Goal: Task Accomplishment & Management: Manage account settings

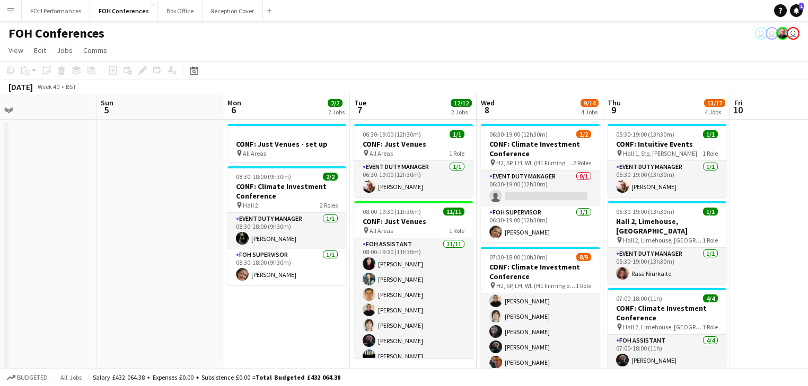
drag, startPoint x: 485, startPoint y: 261, endPoint x: 36, endPoint y: 210, distance: 451.7
click at [36, 210] on app-calendar-viewport "Wed 1 11/14 2 Jobs Thu 2 12/12 2 Jobs Fri 3 9/12 2 Jobs Sat 4 Sun 5 Mon 6 2/2 2…" at bounding box center [404, 355] width 808 height 522
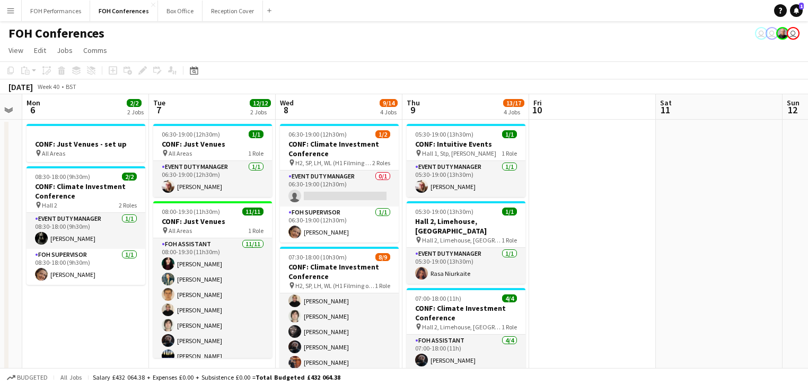
drag, startPoint x: 87, startPoint y: 216, endPoint x: 15, endPoint y: 193, distance: 76.1
click at [7, 196] on div "Thu 2 12/12 2 Jobs Fri 3 9/12 2 Jobs Sat 4 Sun 5 Mon 6 2/2 2 Jobs Tue 7 12/12 2…" at bounding box center [404, 355] width 808 height 522
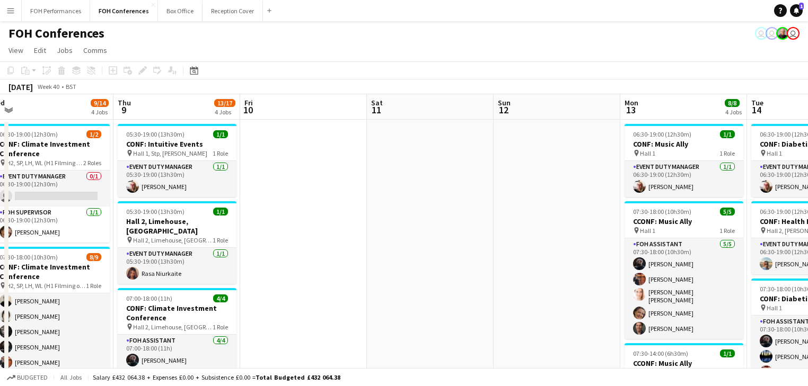
drag, startPoint x: 177, startPoint y: 230, endPoint x: 58, endPoint y: 203, distance: 122.1
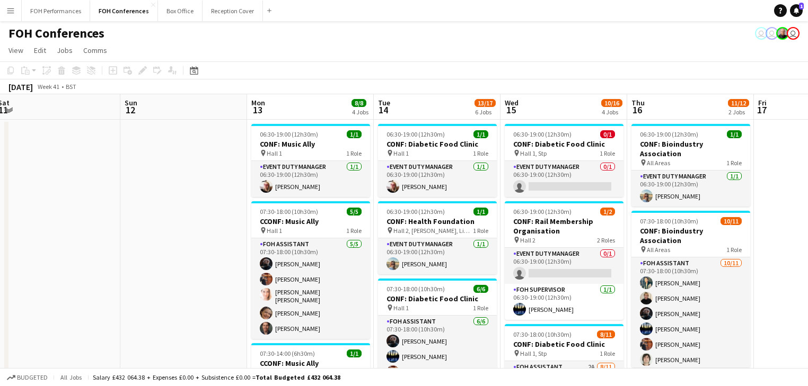
scroll to position [0, 489]
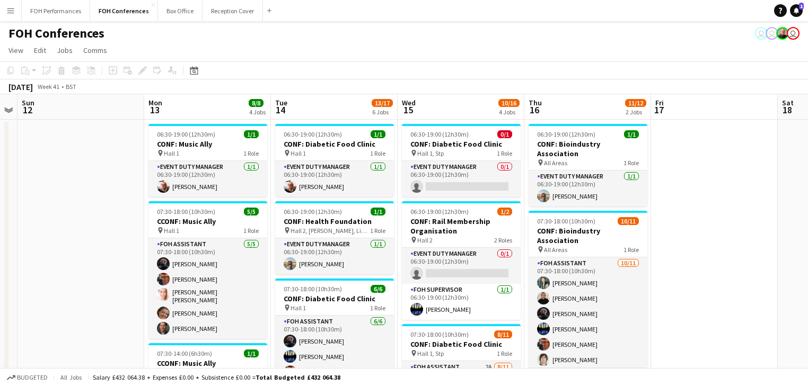
drag, startPoint x: 293, startPoint y: 229, endPoint x: 96, endPoint y: 206, distance: 198.0
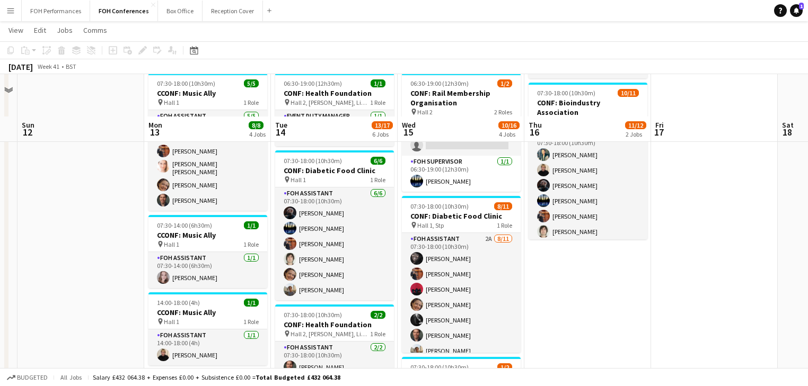
scroll to position [170, 0]
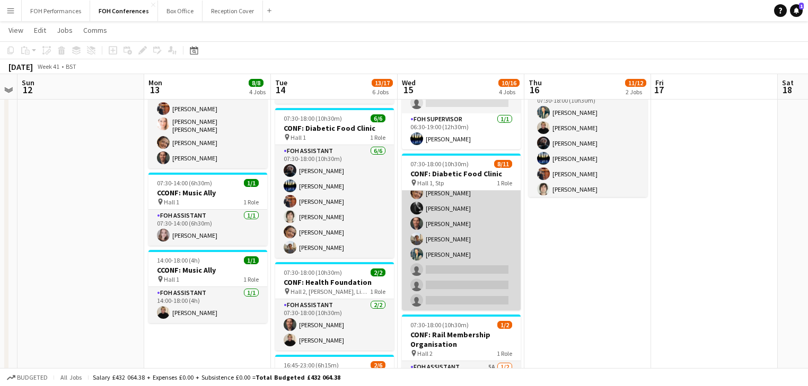
click at [468, 248] on app-card-role "FOH Assistant 2A [DATE] 07:30-18:00 (10h30m) [PERSON_NAME] [PERSON_NAME] [PERSO…" at bounding box center [461, 216] width 119 height 190
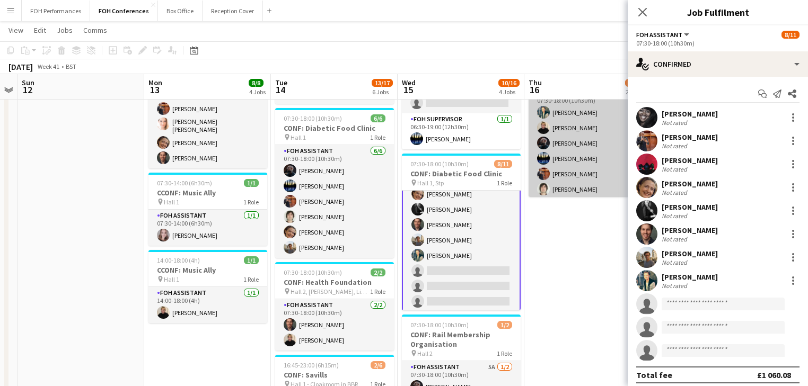
scroll to position [70, 0]
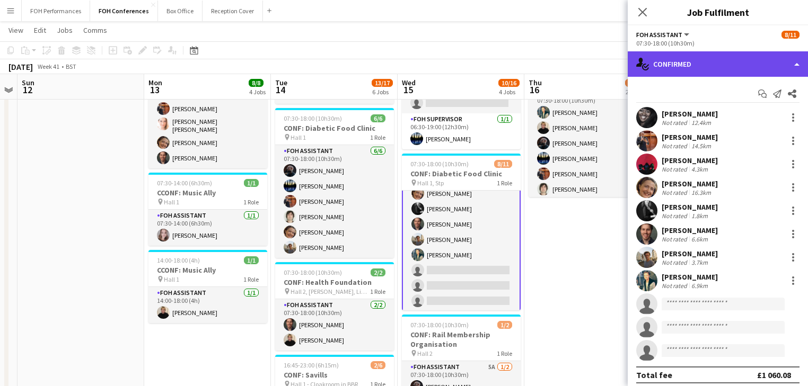
click at [721, 64] on div "single-neutral-actions-check-2 Confirmed" at bounding box center [717, 63] width 180 height 25
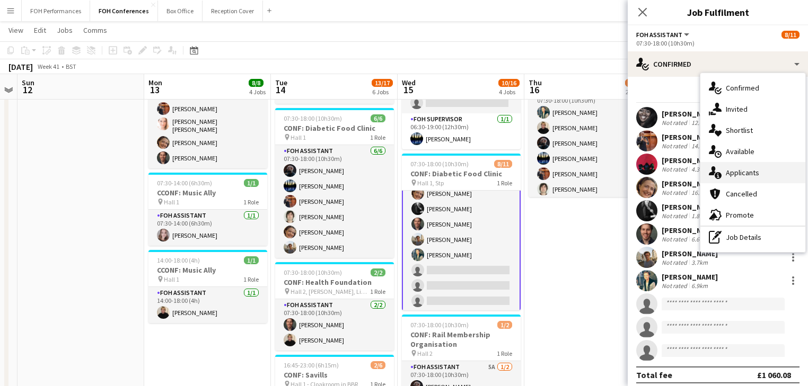
click at [747, 172] on span "Applicants" at bounding box center [741, 173] width 33 height 10
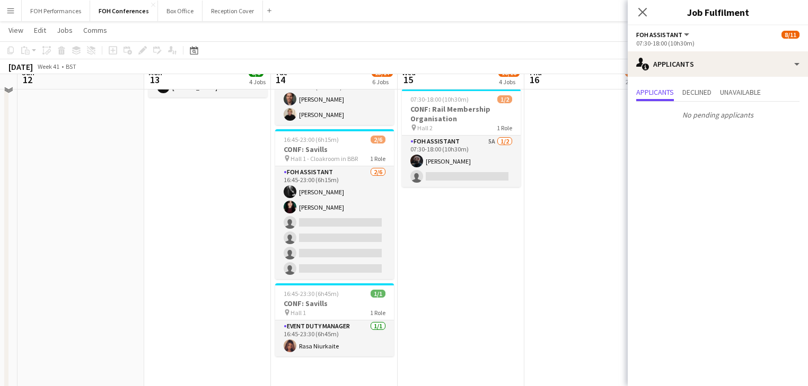
scroll to position [0, 0]
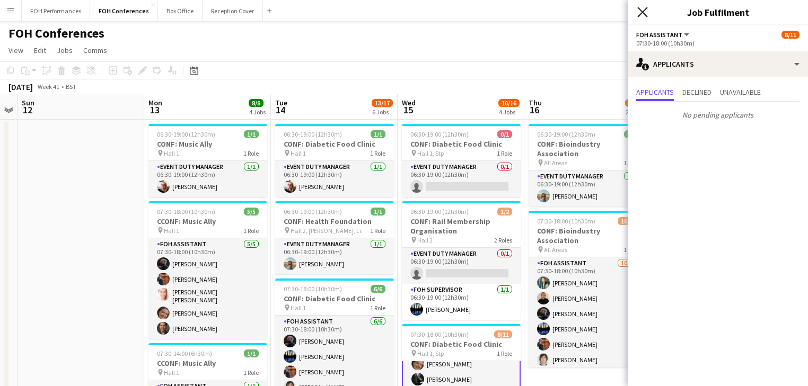
click at [641, 9] on icon "Close pop-in" at bounding box center [642, 12] width 10 height 10
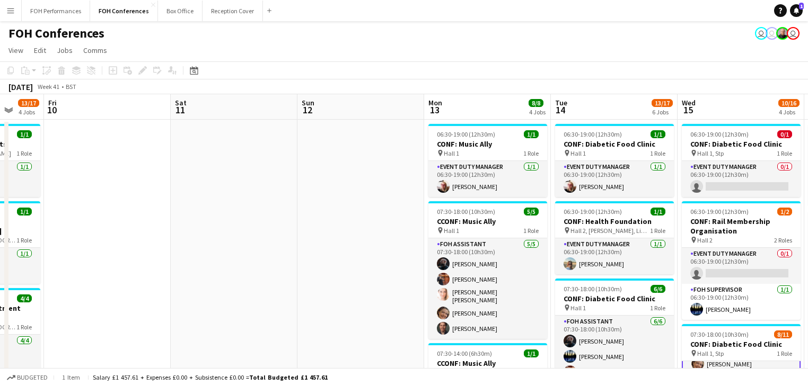
drag, startPoint x: 195, startPoint y: 165, endPoint x: 674, endPoint y: 165, distance: 479.0
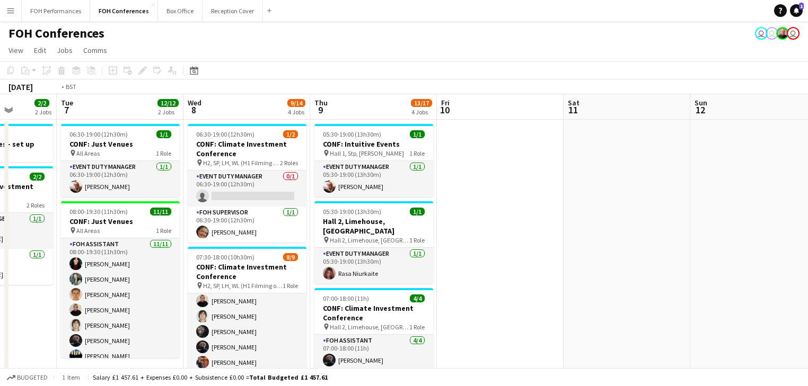
scroll to position [0, 285]
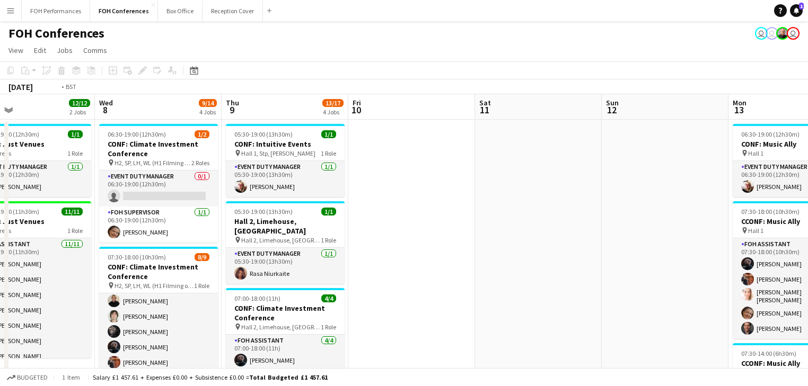
drag, startPoint x: 466, startPoint y: 191, endPoint x: 759, endPoint y: 185, distance: 293.1
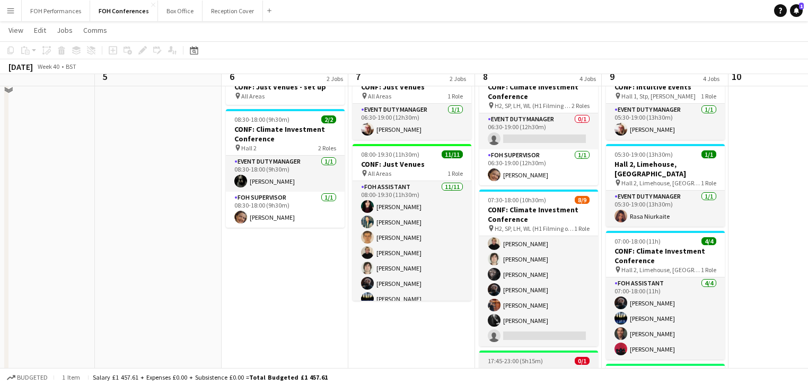
scroll to position [0, 0]
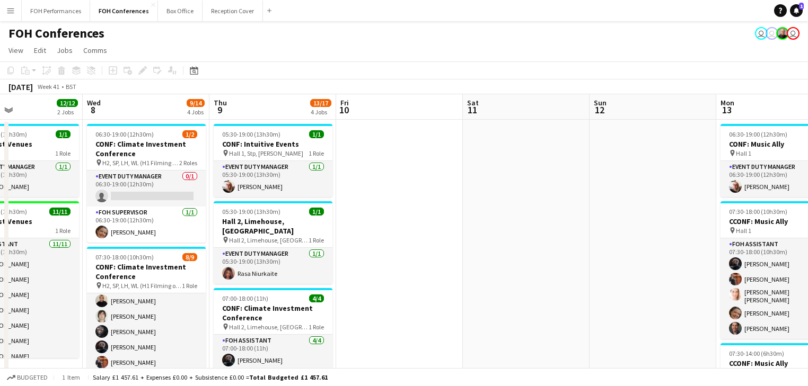
drag, startPoint x: 729, startPoint y: 212, endPoint x: 336, endPoint y: 174, distance: 393.9
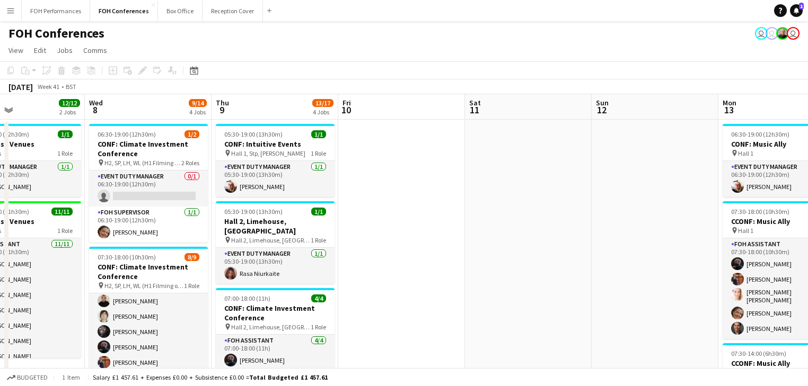
scroll to position [0, 426]
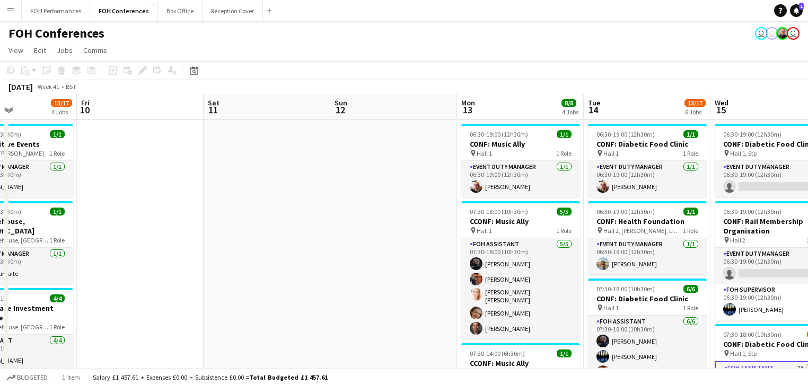
drag, startPoint x: 499, startPoint y: 187, endPoint x: 241, endPoint y: 167, distance: 259.3
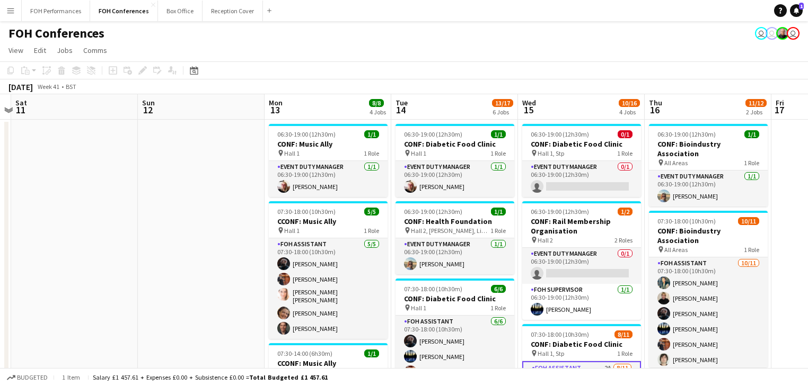
drag, startPoint x: 333, startPoint y: 167, endPoint x: 140, endPoint y: 161, distance: 192.5
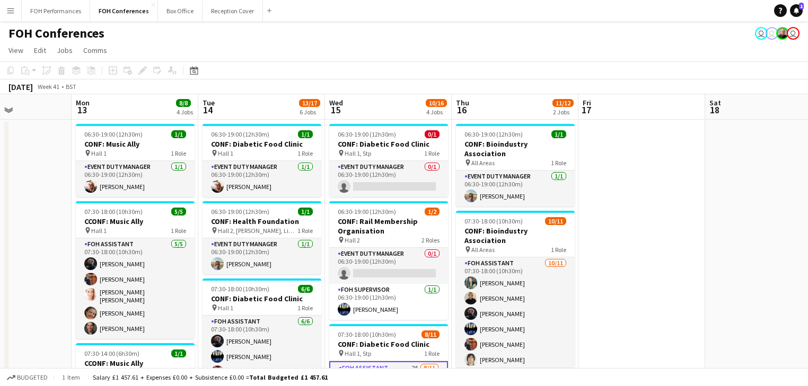
scroll to position [0, 347]
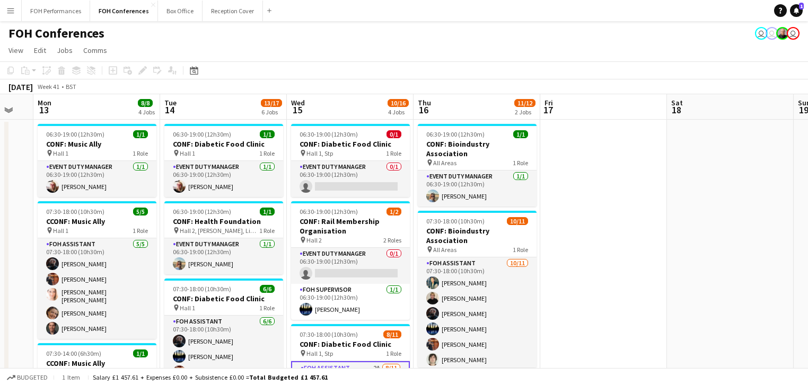
drag, startPoint x: 403, startPoint y: 192, endPoint x: 220, endPoint y: 172, distance: 184.0
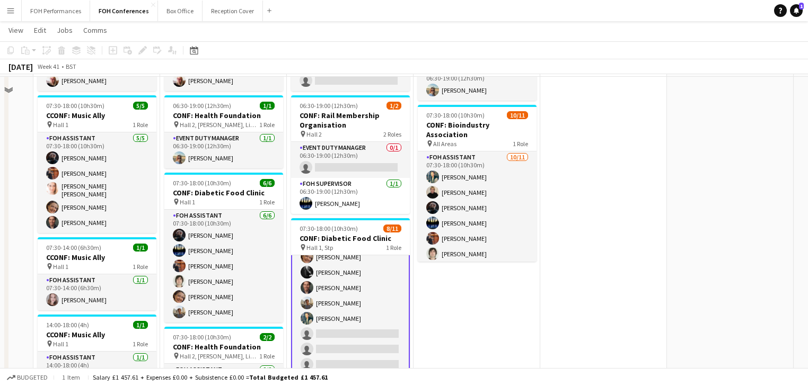
scroll to position [0, 0]
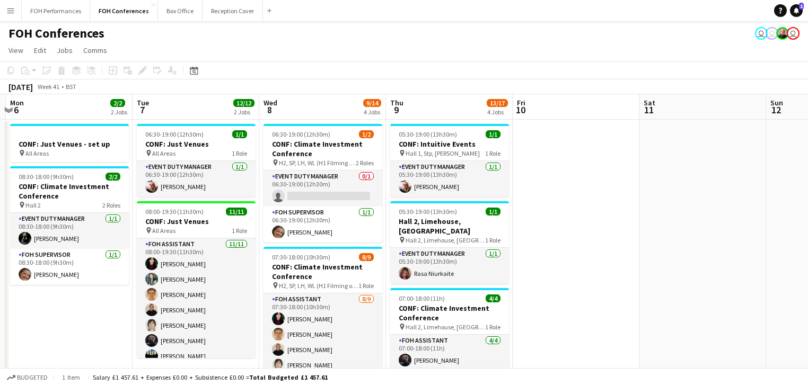
drag, startPoint x: 375, startPoint y: 186, endPoint x: 608, endPoint y: 183, distance: 233.2
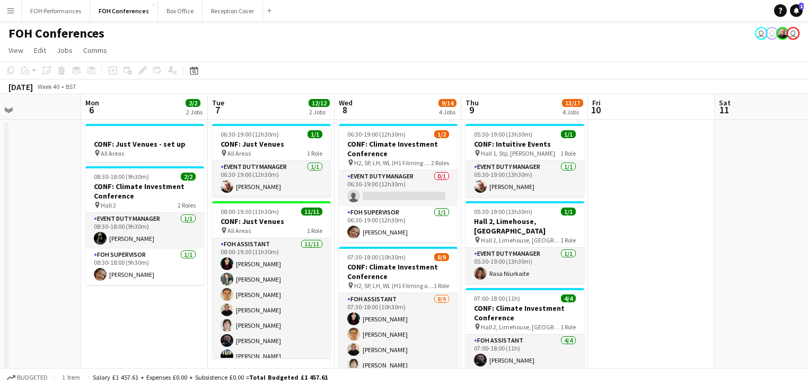
scroll to position [0, 279]
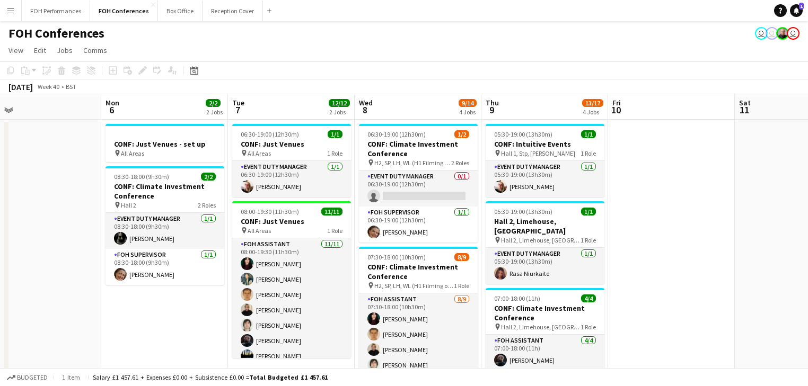
drag, startPoint x: 407, startPoint y: 183, endPoint x: 560, endPoint y: 181, distance: 153.2
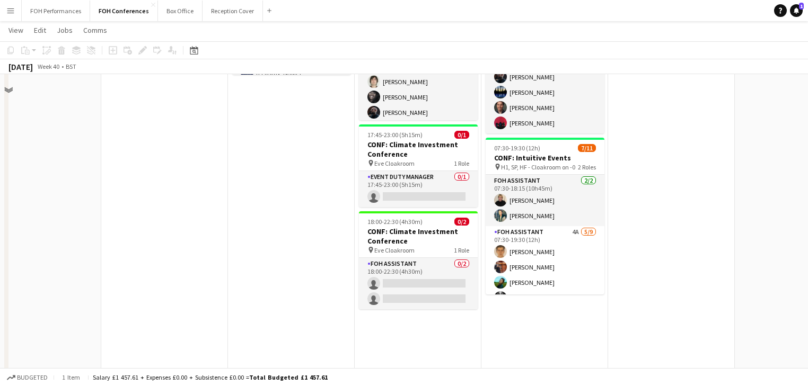
scroll to position [0, 0]
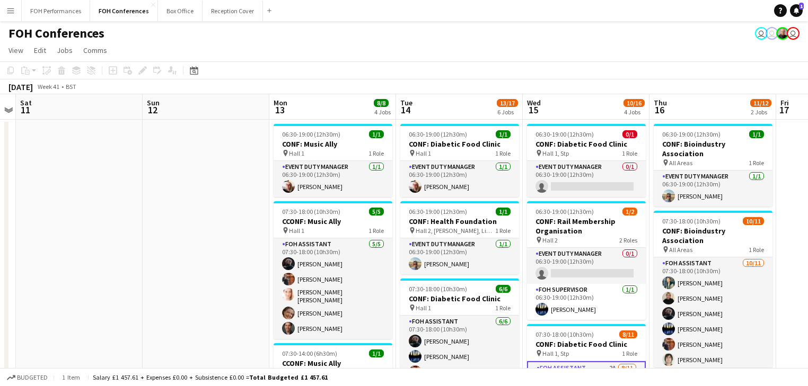
drag, startPoint x: 719, startPoint y: 220, endPoint x: 6, endPoint y: 167, distance: 714.1
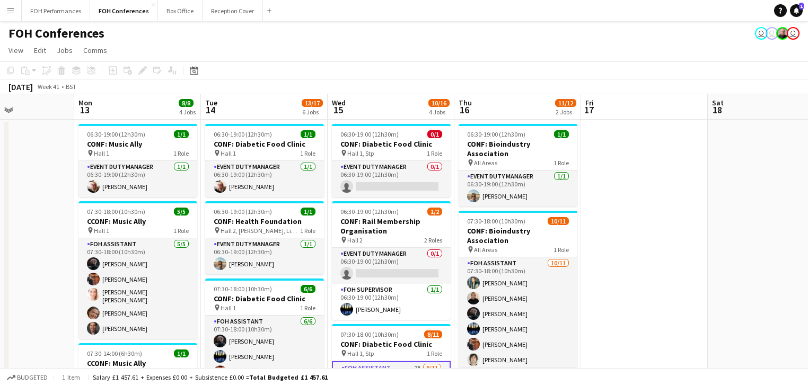
scroll to position [0, 307]
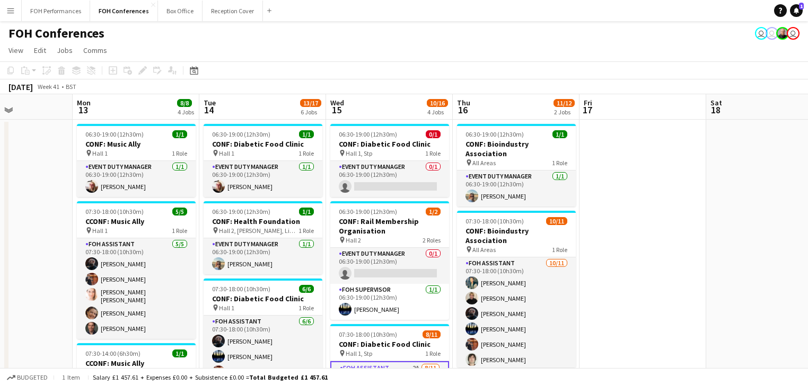
drag, startPoint x: 608, startPoint y: 248, endPoint x: 426, endPoint y: 231, distance: 183.1
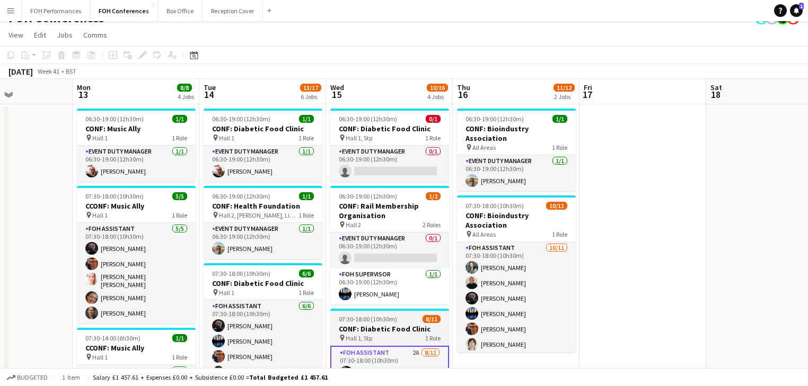
scroll to position [0, 0]
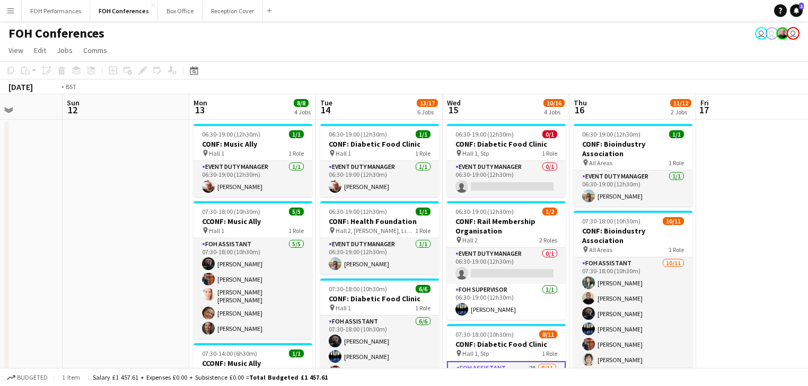
drag, startPoint x: 263, startPoint y: 234, endPoint x: 0, endPoint y: 156, distance: 274.5
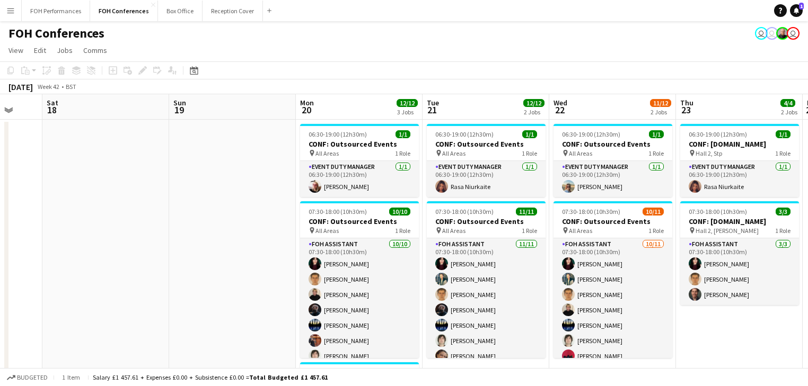
drag, startPoint x: 421, startPoint y: 196, endPoint x: 21, endPoint y: 144, distance: 402.9
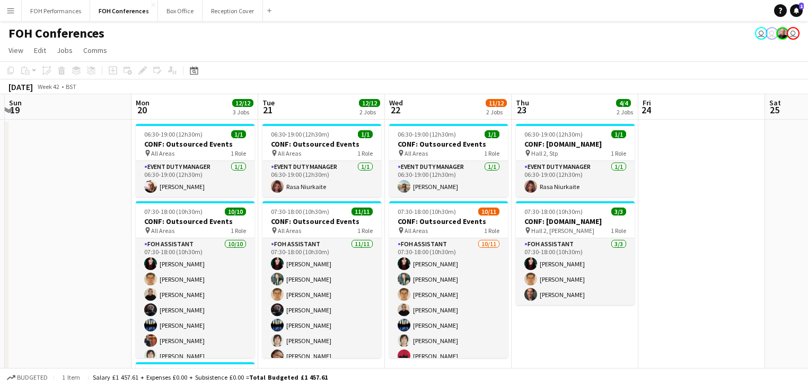
scroll to position [0, 477]
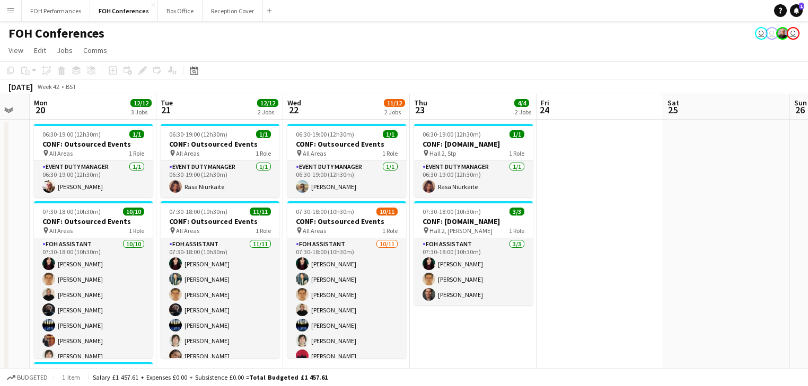
drag, startPoint x: 245, startPoint y: 165, endPoint x: 0, endPoint y: 131, distance: 247.1
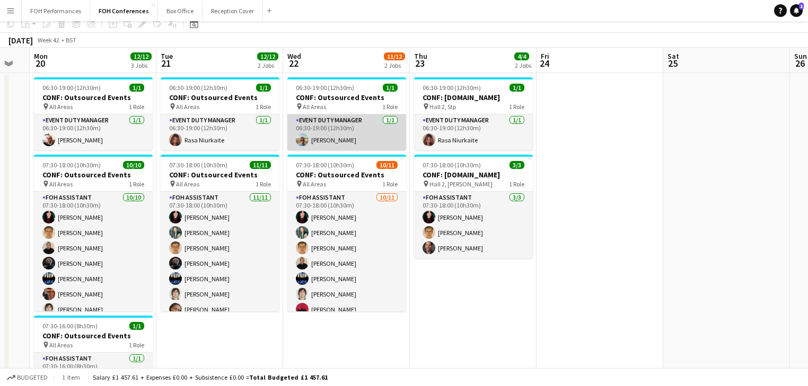
scroll to position [0, 0]
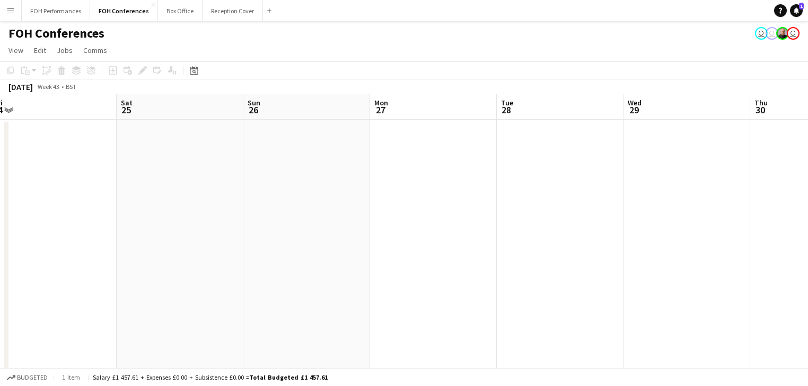
drag, startPoint x: 569, startPoint y: 202, endPoint x: 23, endPoint y: 148, distance: 548.5
drag, startPoint x: 172, startPoint y: 178, endPoint x: 25, endPoint y: 118, distance: 158.5
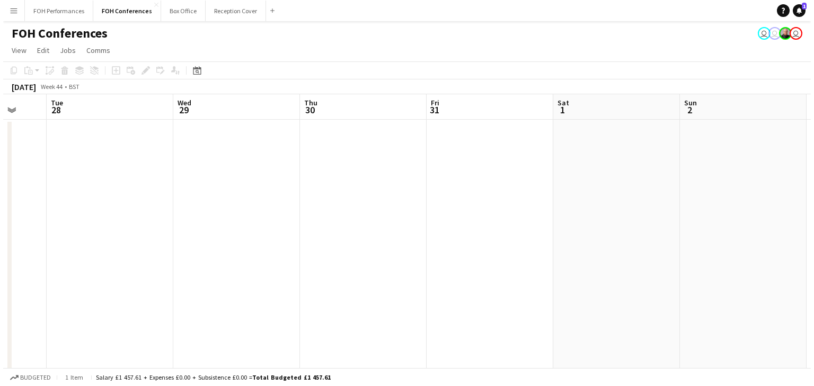
scroll to position [0, 464]
click at [141, 11] on button "FOH Conferences Close" at bounding box center [124, 11] width 68 height 21
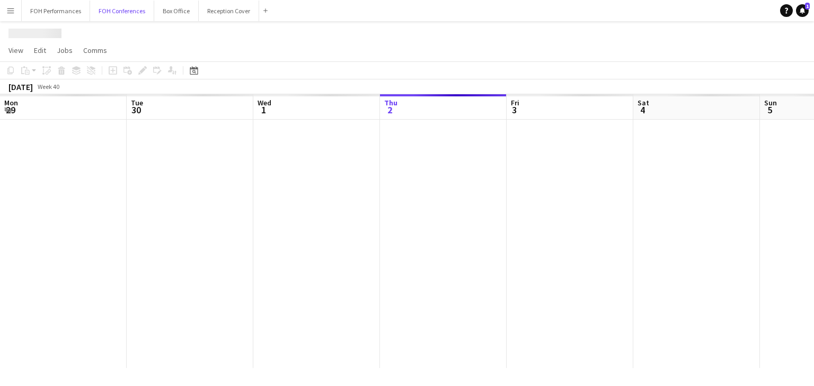
scroll to position [0, 253]
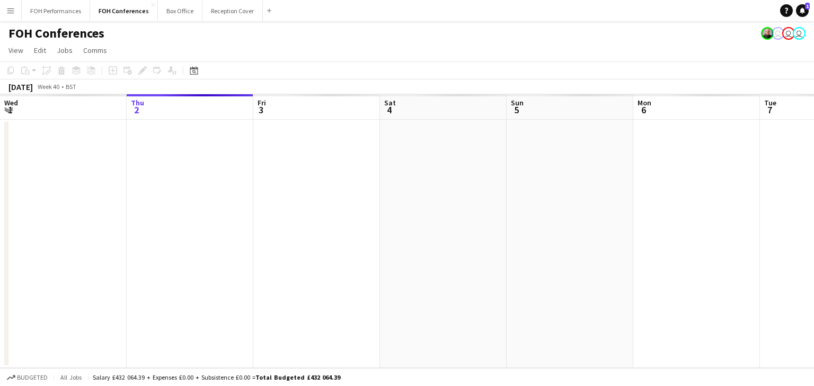
click at [668, 225] on app-calendar-viewport "Mon 29 Tue 30 Wed 1 Thu 2 Fri 3 Sat 4 Sun 5 Mon 6 Tue 7 Wed 8 Thu 9 Fri 10" at bounding box center [407, 231] width 814 height 274
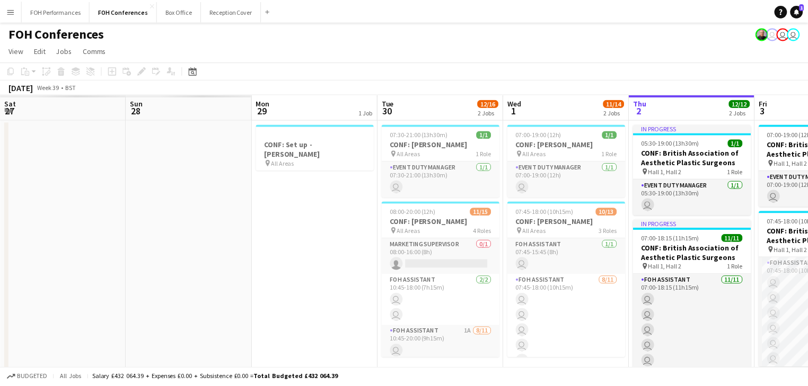
scroll to position [0, 0]
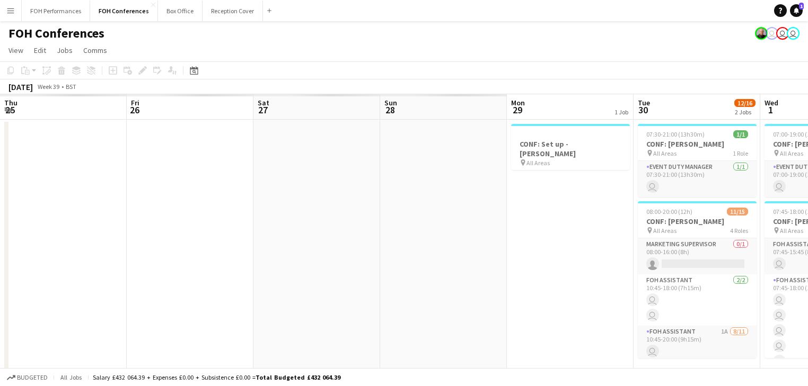
drag, startPoint x: 305, startPoint y: 232, endPoint x: 687, endPoint y: 221, distance: 382.2
click at [761, 221] on app-calendar-viewport "Thu 25 Fri 26 Sat 27 Sun 28 Mon 29 1 Job Tue 30 12/16 2 Jobs Wed 1 11/14 2 Jobs…" at bounding box center [404, 355] width 808 height 522
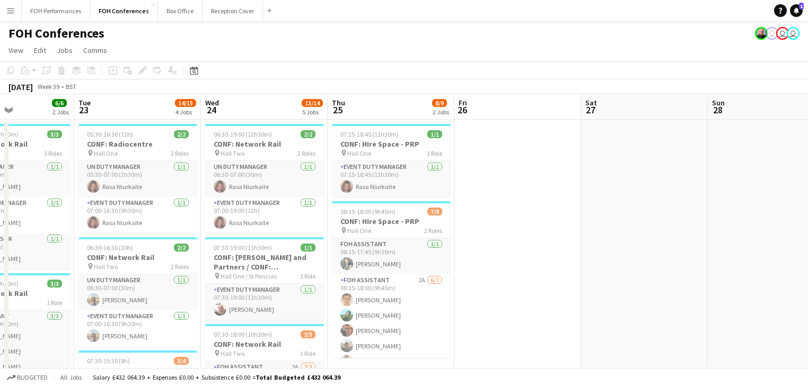
drag, startPoint x: 264, startPoint y: 227, endPoint x: 345, endPoint y: 223, distance: 81.7
click at [345, 223] on app-calendar-viewport "Sat 20 Sun 21 Mon 22 6/6 2 Jobs Tue 23 14/15 4 Jobs Wed 24 13/14 5 Jobs Thu 25 …" at bounding box center [404, 392] width 808 height 597
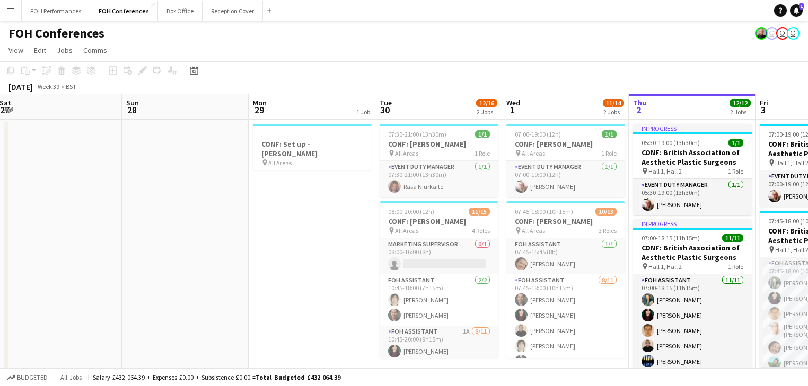
drag, startPoint x: 484, startPoint y: 232, endPoint x: 167, endPoint y: 190, distance: 319.0
click at [0, 172] on html "Menu Boards Boards Boards All jobs Status Workforce Workforce My Workforce Recr…" at bounding box center [404, 354] width 808 height 709
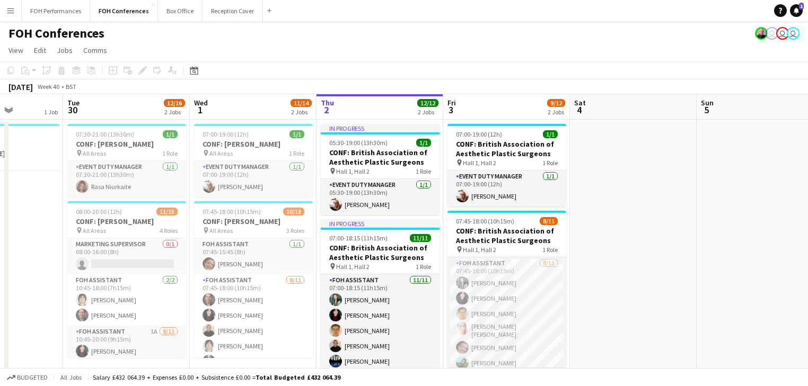
drag, startPoint x: 323, startPoint y: 218, endPoint x: -196, endPoint y: 153, distance: 522.9
click at [0, 153] on html "Menu Boards Boards Boards All jobs Status Workforce Workforce My Workforce Recr…" at bounding box center [404, 354] width 808 height 709
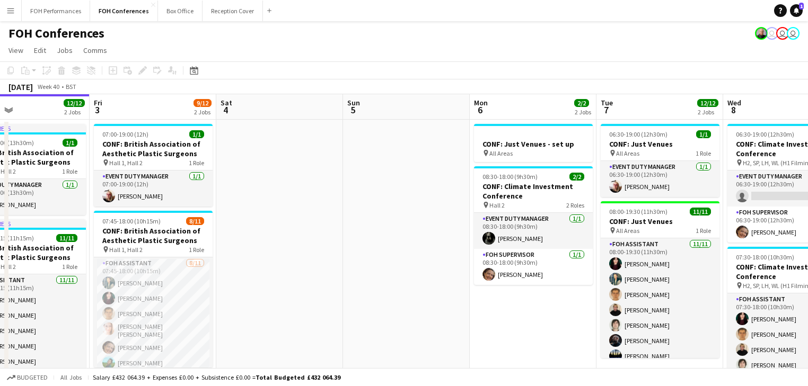
drag, startPoint x: 427, startPoint y: 232, endPoint x: -201, endPoint y: 199, distance: 629.3
click at [0, 199] on html "Menu Boards Boards Boards All jobs Status Workforce Workforce My Workforce Recr…" at bounding box center [404, 354] width 808 height 709
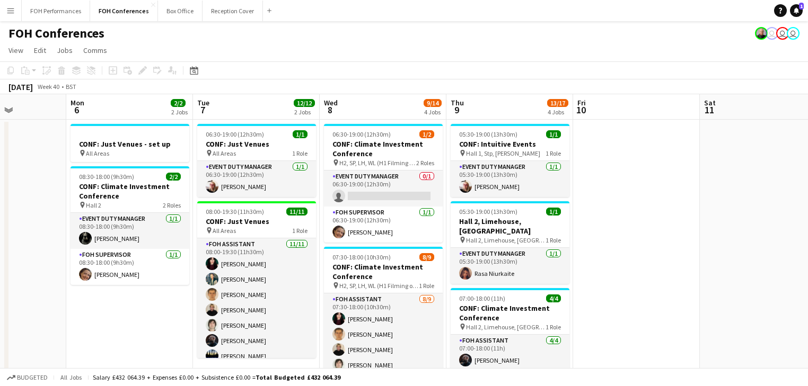
scroll to position [0, 465]
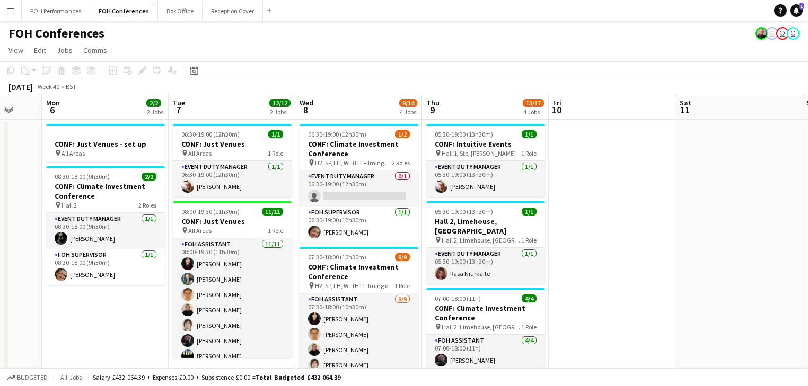
drag, startPoint x: 8, startPoint y: 229, endPoint x: -109, endPoint y: 211, distance: 118.4
click at [0, 211] on html "Menu Boards Boards Boards All jobs Status Workforce Workforce My Workforce Recr…" at bounding box center [404, 354] width 808 height 709
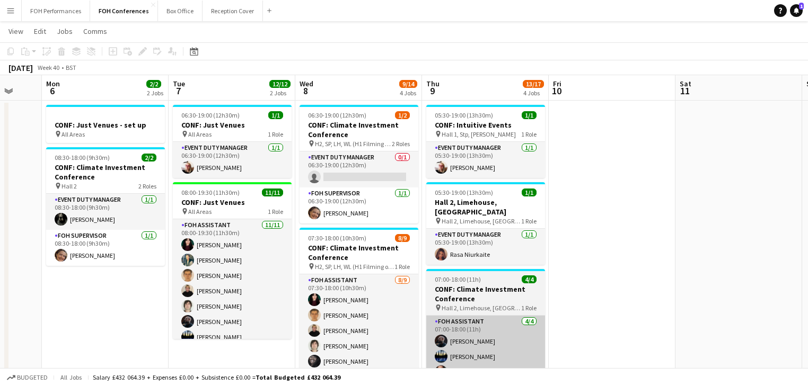
scroll to position [0, 0]
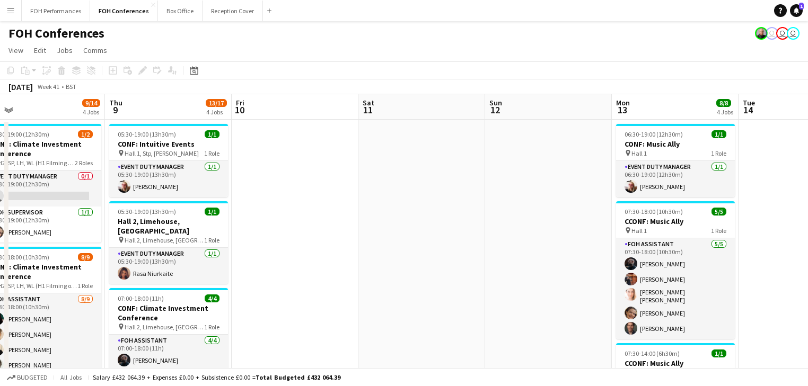
drag, startPoint x: 529, startPoint y: 242, endPoint x: -94, endPoint y: 157, distance: 628.8
click at [0, 157] on html "Menu Boards Boards Boards All jobs Status Workforce Workforce My Workforce Recr…" at bounding box center [404, 354] width 808 height 709
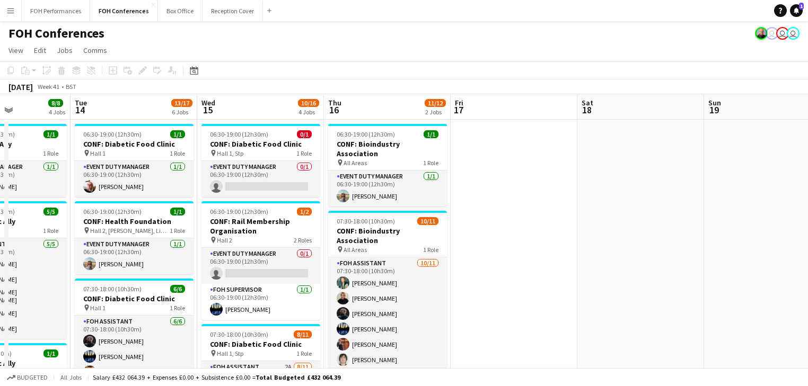
scroll to position [0, 270]
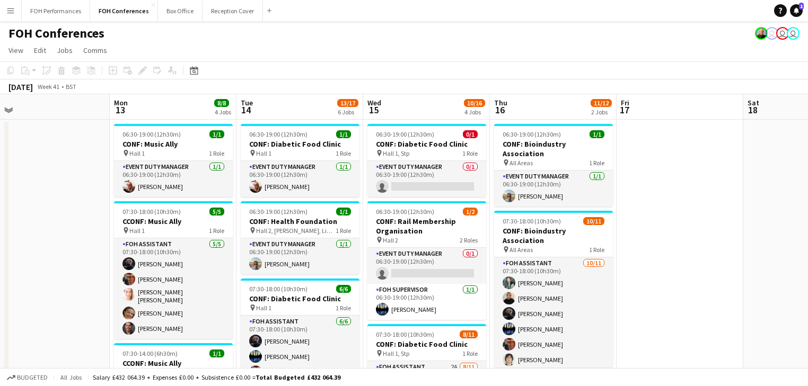
drag, startPoint x: 249, startPoint y: 206, endPoint x: -8, endPoint y: 183, distance: 257.5
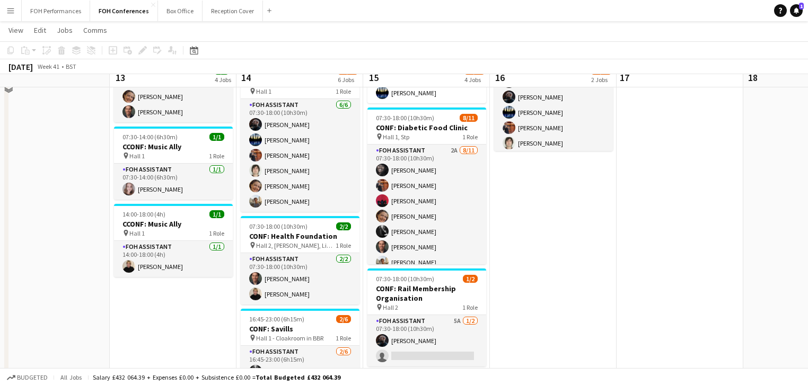
scroll to position [282, 0]
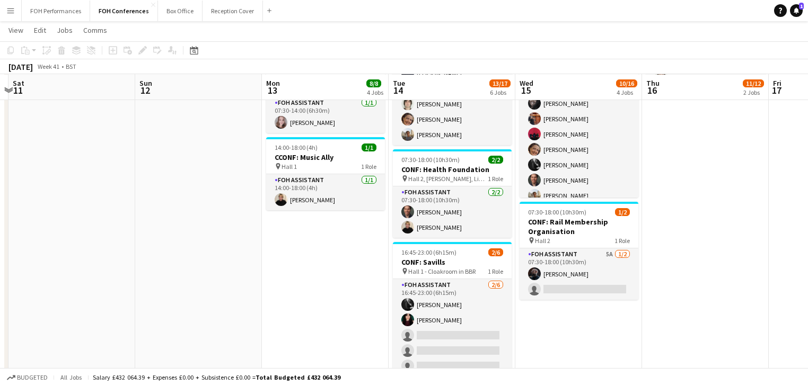
drag, startPoint x: 192, startPoint y: 255, endPoint x: 402, endPoint y: 254, distance: 209.3
click at [598, 258] on app-calendar-viewport "Thu 9 13/17 4 Jobs Fri 10 Sat 11 Sun 12 Mon 13 8/8 4 Jobs Tue 14 13/17 6 Jobs W…" at bounding box center [404, 145] width 808 height 772
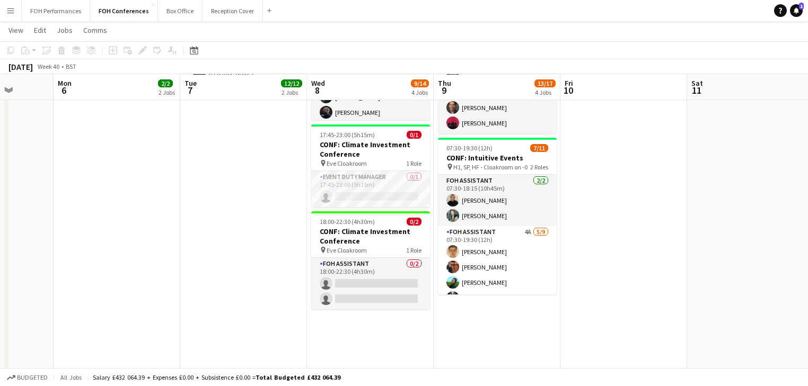
drag, startPoint x: 381, startPoint y: 254, endPoint x: 671, endPoint y: 279, distance: 291.4
click at [781, 283] on app-calendar-viewport "Fri 3 9/12 2 Jobs Sat 4 Sun 5 Mon 6 2/2 2 Jobs Tue 7 12/12 2 Jobs Wed 8 9/14 4 …" at bounding box center [404, 145] width 808 height 772
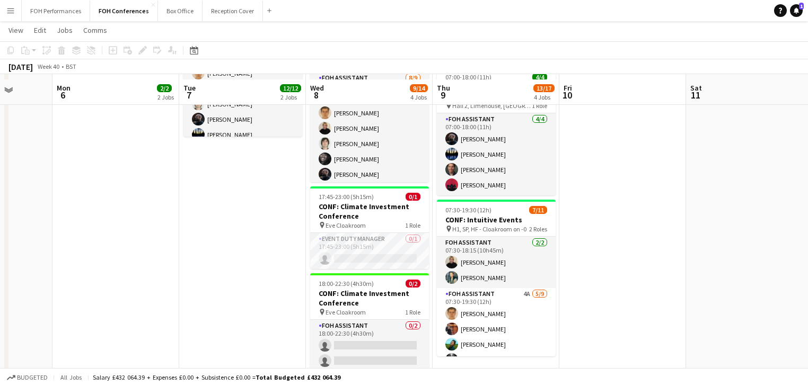
scroll to position [226, 0]
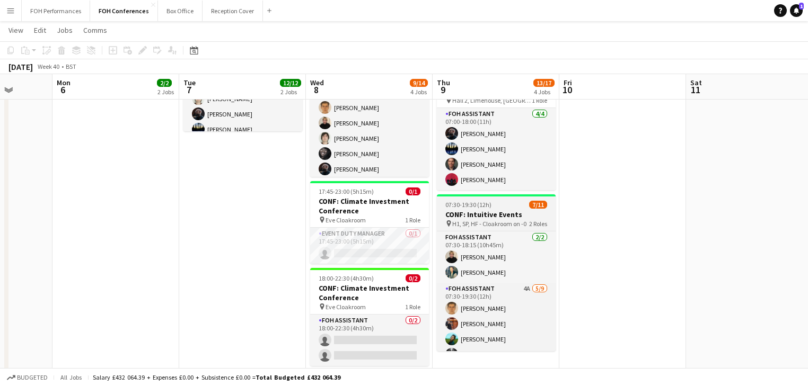
click at [477, 210] on h3 "CONF: Intuitive Events" at bounding box center [496, 215] width 119 height 10
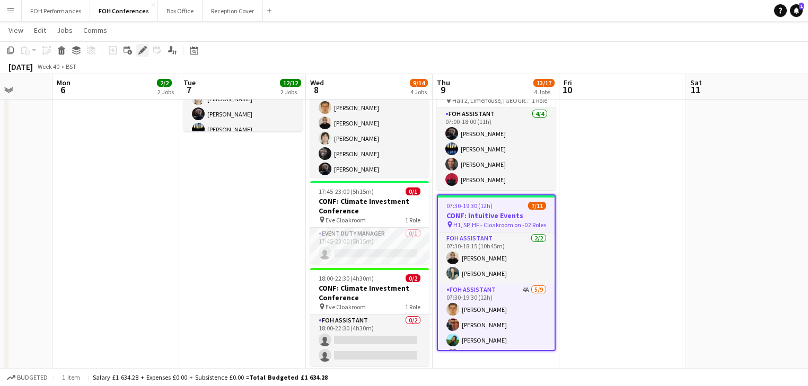
click at [144, 49] on icon at bounding box center [142, 51] width 6 height 6
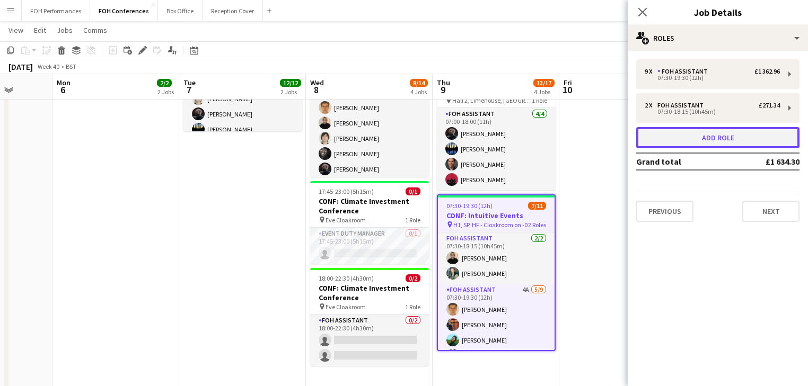
click at [692, 135] on button "Add role" at bounding box center [717, 137] width 163 height 21
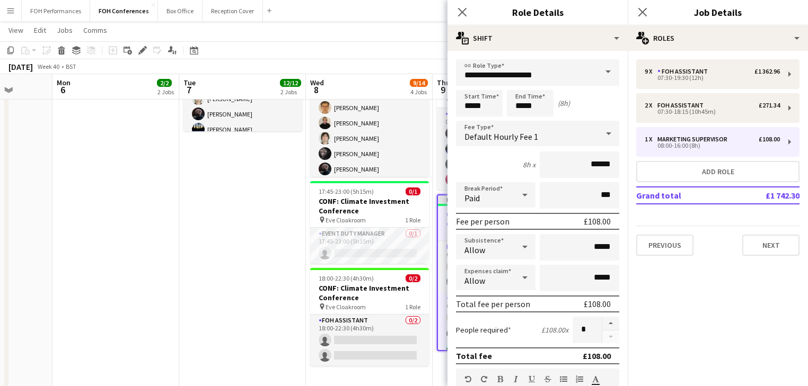
click at [602, 70] on span at bounding box center [608, 71] width 22 height 25
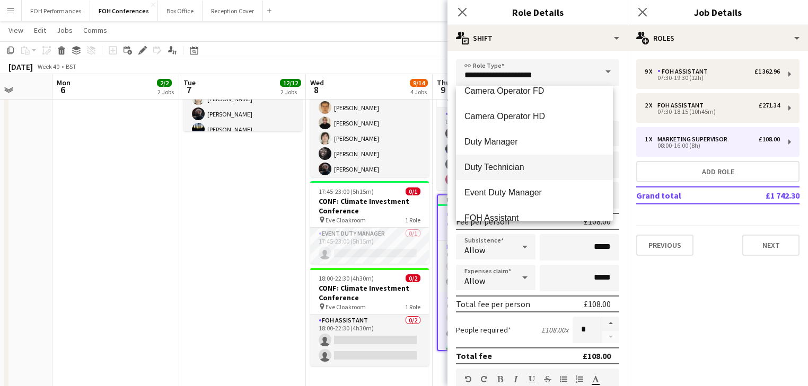
scroll to position [565, 0]
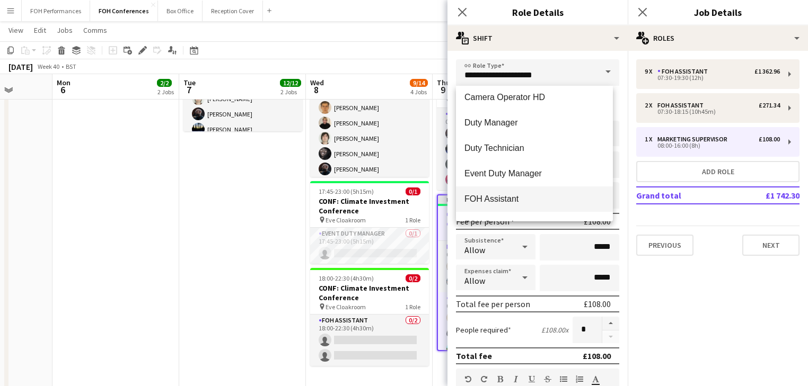
click at [478, 198] on span "FOH Assistant" at bounding box center [534, 199] width 140 height 10
type input "**********"
type input "******"
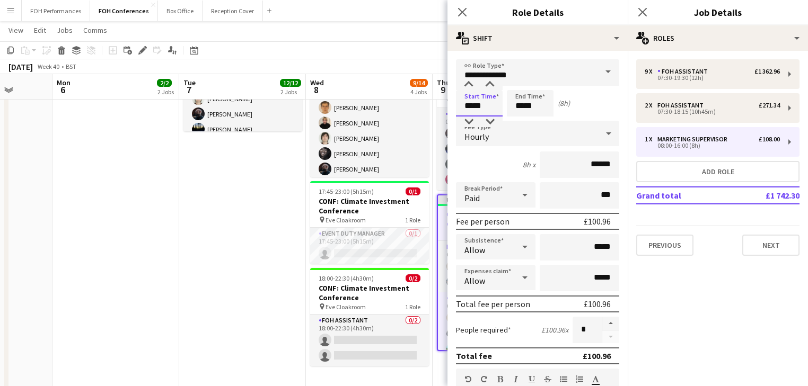
drag, startPoint x: 480, startPoint y: 98, endPoint x: 472, endPoint y: 107, distance: 11.6
click at [481, 98] on input "*****" at bounding box center [479, 103] width 47 height 26
drag, startPoint x: 467, startPoint y: 123, endPoint x: 494, endPoint y: 122, distance: 26.5
click at [468, 123] on div at bounding box center [468, 122] width 21 height 11
click at [483, 124] on div at bounding box center [489, 122] width 21 height 11
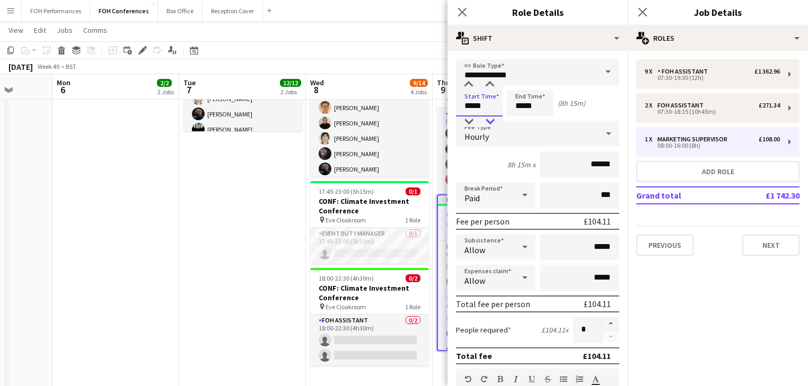
type input "*****"
click at [484, 124] on div at bounding box center [489, 122] width 21 height 11
click at [537, 110] on input "*****" at bounding box center [530, 103] width 47 height 26
click at [518, 122] on div at bounding box center [519, 122] width 21 height 11
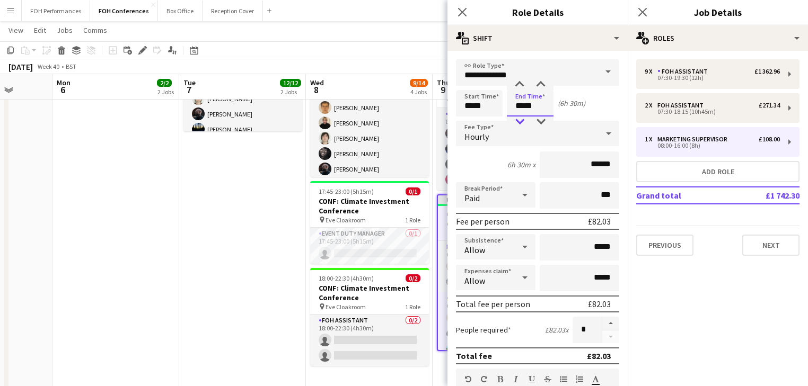
type input "*****"
click at [518, 122] on div at bounding box center [519, 122] width 21 height 11
click at [267, 240] on app-date-cell "06:30-19:00 (12h30m) 1/1 CONF: Just Venues pin All Areas 1 Role Event Duty Mana…" at bounding box center [242, 240] width 127 height 694
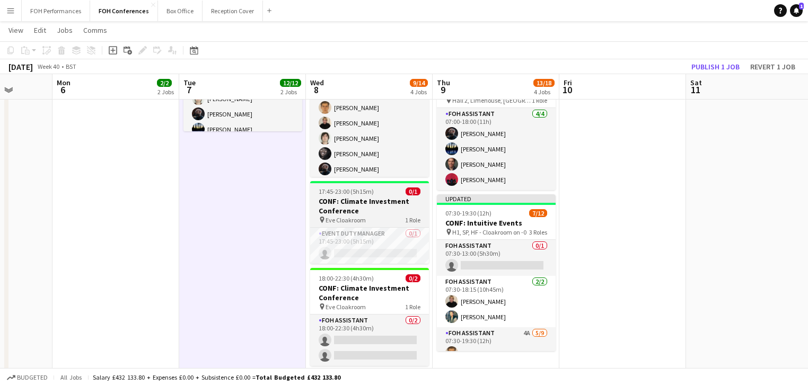
click at [333, 198] on h3 "CONF: Climate Investment Conference" at bounding box center [369, 206] width 119 height 19
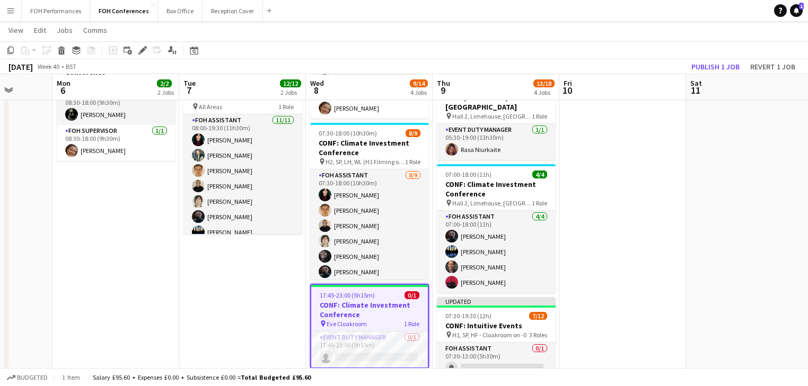
scroll to position [113, 0]
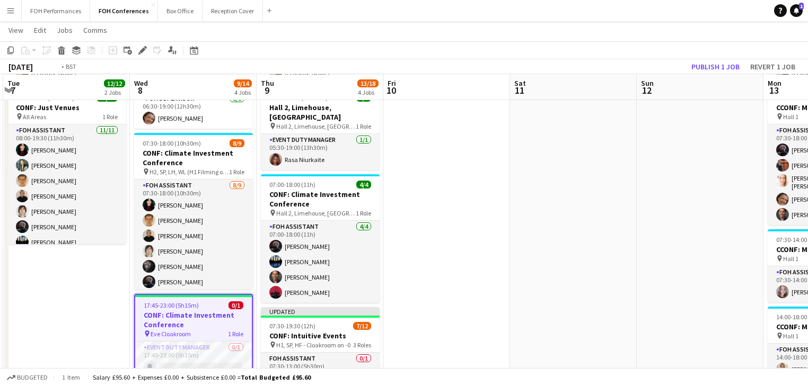
drag, startPoint x: 617, startPoint y: 256, endPoint x: 435, endPoint y: 235, distance: 183.5
click at [435, 235] on app-calendar-viewport "Fri 3 9/12 2 Jobs Sat 4 Sun 5 Mon 6 2/2 2 Jobs Tue 7 12/12 2 Jobs Wed 8 9/14 4 …" at bounding box center [404, 314] width 808 height 772
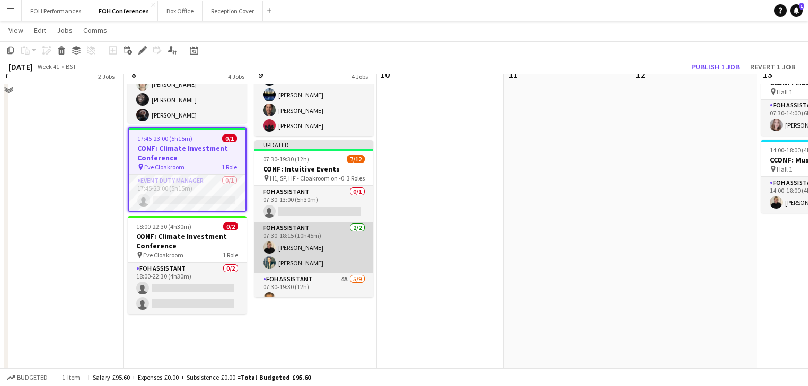
scroll to position [282, 0]
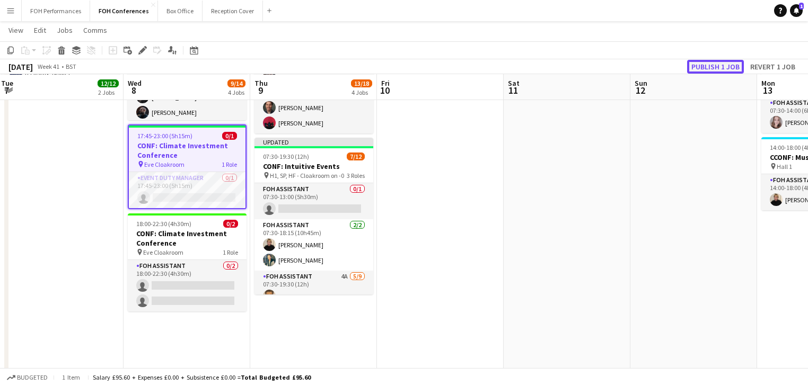
click at [724, 62] on button "Publish 1 job" at bounding box center [715, 67] width 57 height 14
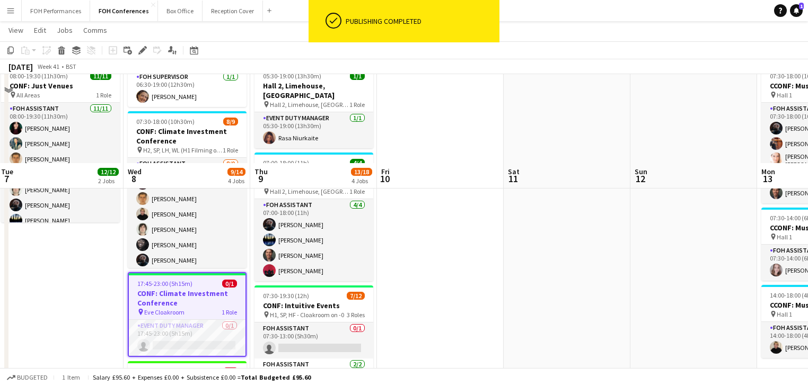
scroll to position [113, 0]
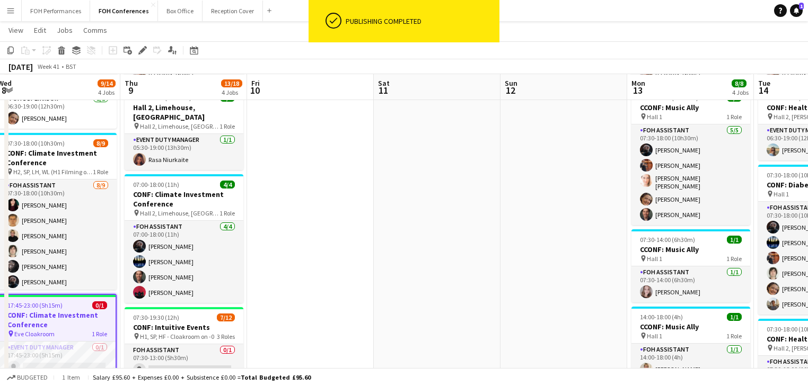
drag, startPoint x: 488, startPoint y: 240, endPoint x: 133, endPoint y: 194, distance: 357.9
click at [110, 193] on app-calendar-viewport "Sun 5 Mon 6 2/2 2 Jobs Tue 7 12/12 2 Jobs Wed 8 9/14 4 Jobs Thu 9 13/18 4 Jobs …" at bounding box center [404, 314] width 808 height 772
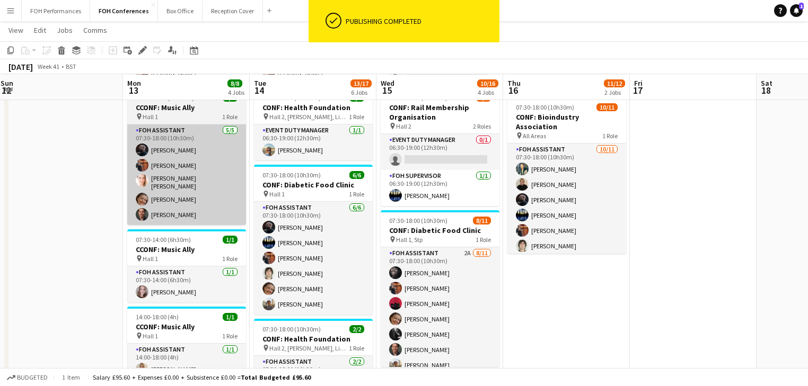
scroll to position [0, 420]
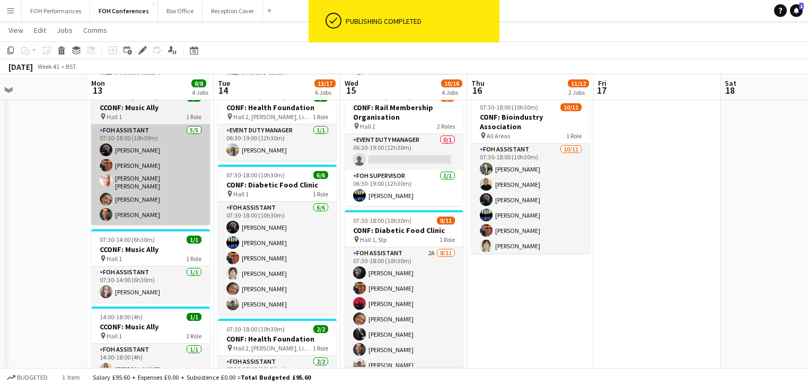
drag, startPoint x: 358, startPoint y: 229, endPoint x: 176, endPoint y: 201, distance: 184.5
click at [141, 202] on app-calendar-viewport "Thu 9 13/18 4 Jobs Fri 10 Sat 11 Sun 12 Mon 13 8/8 4 Jobs Tue 14 13/17 6 Jobs W…" at bounding box center [404, 314] width 808 height 772
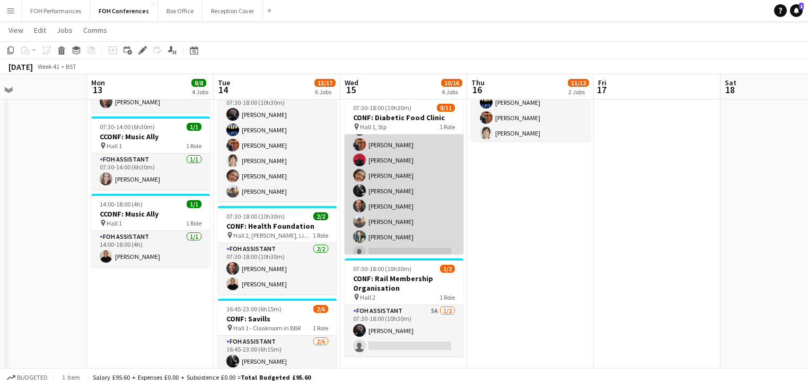
scroll to position [0, 0]
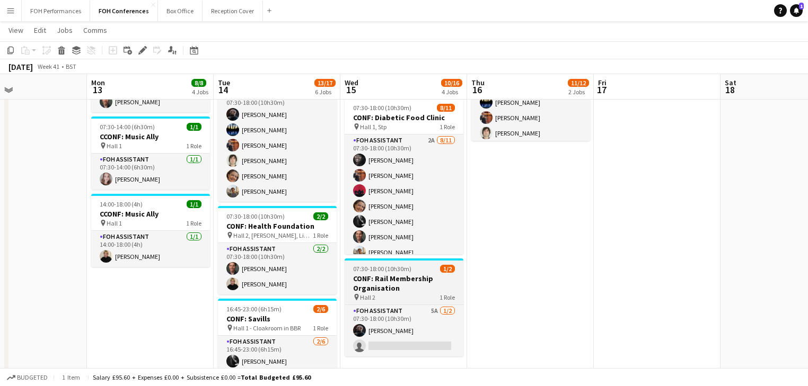
click at [400, 281] on h3 "CONF: Rail Membership Organisation" at bounding box center [403, 283] width 119 height 19
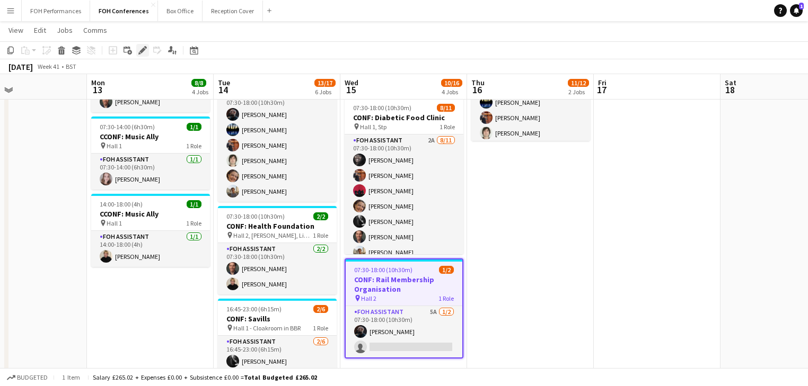
click at [144, 49] on icon at bounding box center [142, 51] width 6 height 6
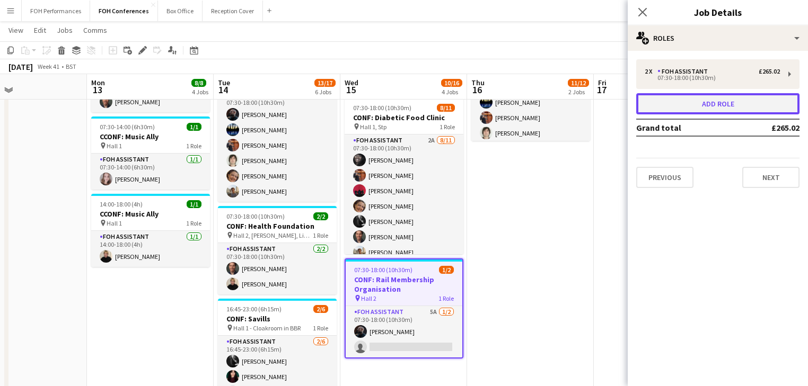
click at [716, 106] on button "Add role" at bounding box center [717, 103] width 163 height 21
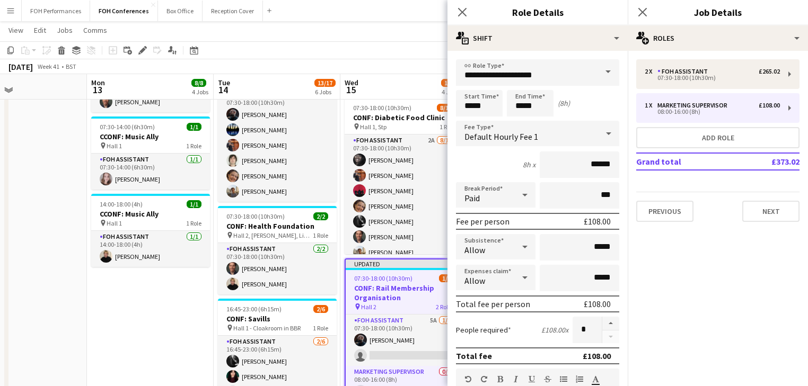
click at [599, 70] on span at bounding box center [608, 71] width 22 height 25
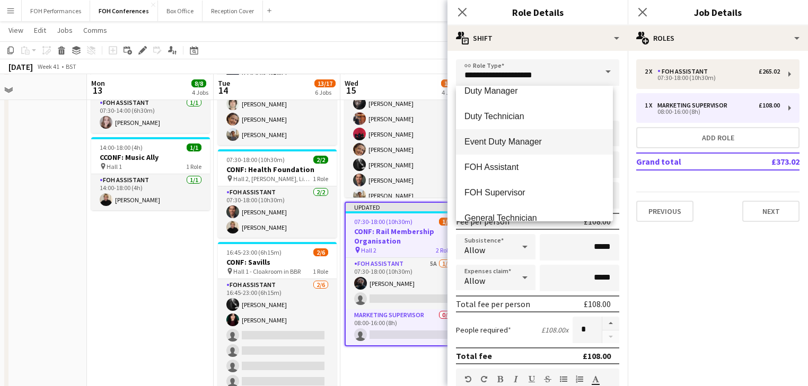
scroll to position [622, 0]
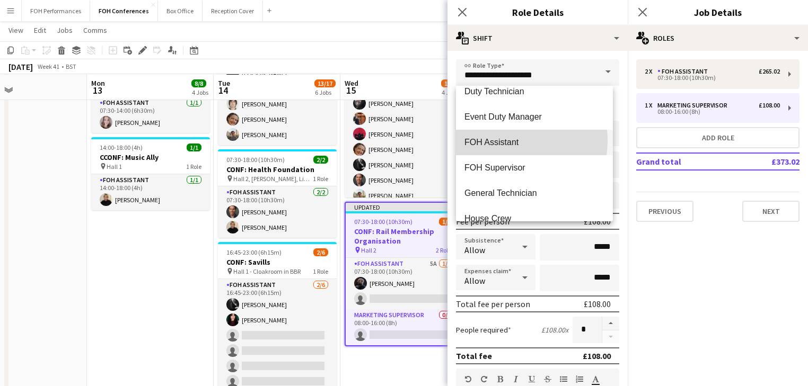
click at [496, 140] on span "FOH Assistant" at bounding box center [534, 142] width 140 height 10
type input "**********"
type input "******"
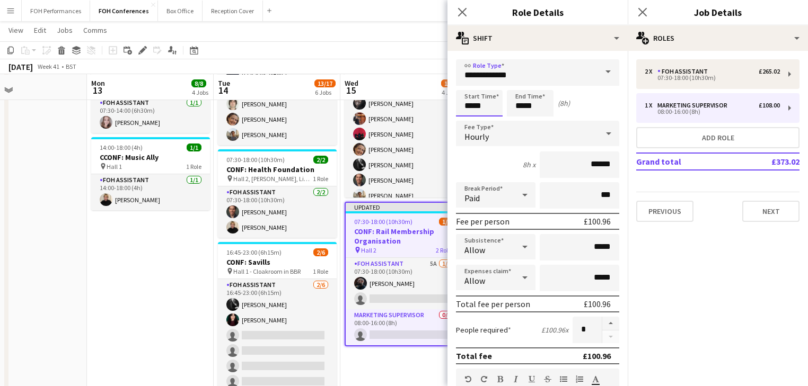
click at [486, 104] on input "*****" at bounding box center [479, 103] width 47 height 26
click at [466, 121] on div at bounding box center [468, 122] width 21 height 11
click at [488, 123] on div at bounding box center [489, 122] width 21 height 11
type input "*****"
click at [488, 123] on div at bounding box center [489, 122] width 21 height 11
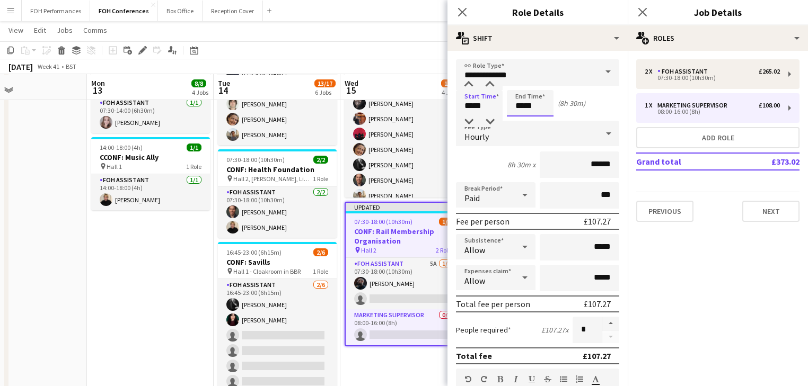
click at [529, 112] on input "*****" at bounding box center [530, 103] width 47 height 26
click at [520, 117] on div at bounding box center [519, 122] width 21 height 11
type input "*****"
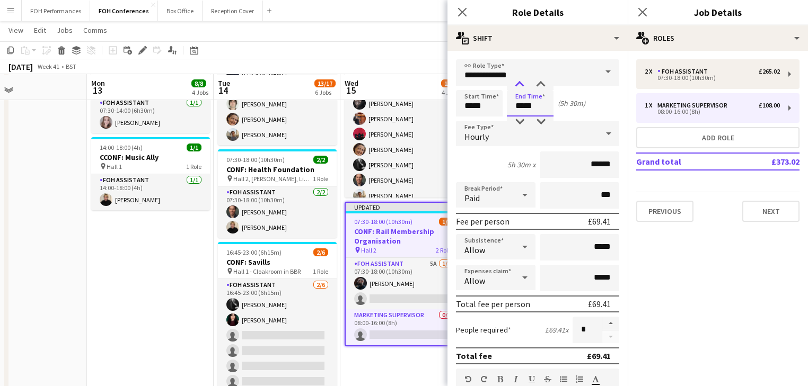
click at [519, 83] on div at bounding box center [519, 84] width 21 height 11
drag, startPoint x: 159, startPoint y: 300, endPoint x: 165, endPoint y: 297, distance: 7.4
click at [159, 300] on app-date-cell "06:30-19:00 (12h30m) 1/1 CONF: Music Ally pin Hall 1 1 Role Event Duty Manager …" at bounding box center [150, 183] width 127 height 694
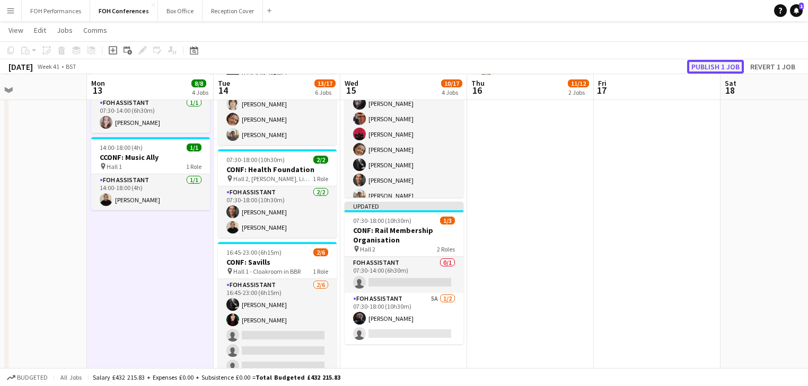
click at [714, 64] on button "Publish 1 job" at bounding box center [715, 67] width 57 height 14
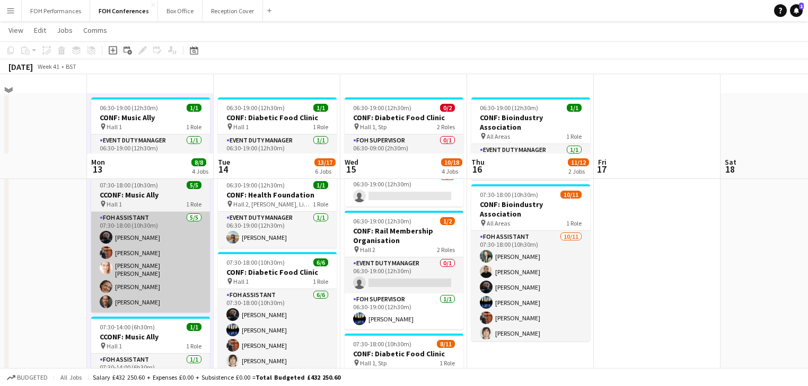
scroll to position [0, 0]
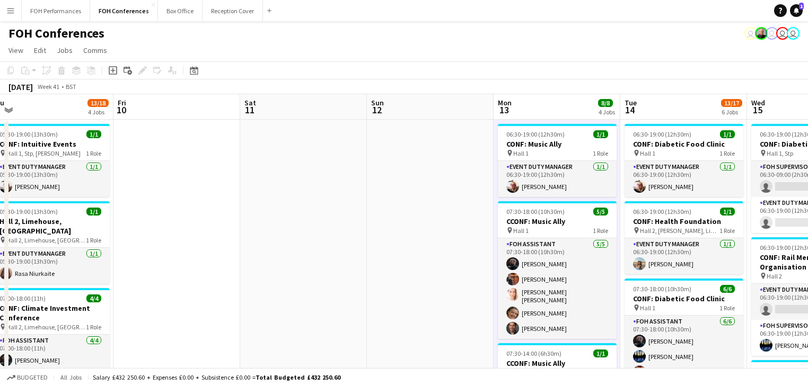
drag, startPoint x: 217, startPoint y: 243, endPoint x: 612, endPoint y: 238, distance: 394.8
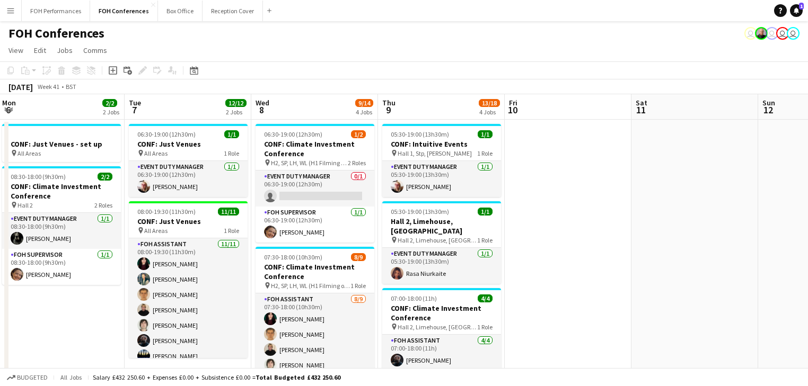
drag, startPoint x: 315, startPoint y: 256, endPoint x: 706, endPoint y: 212, distance: 393.6
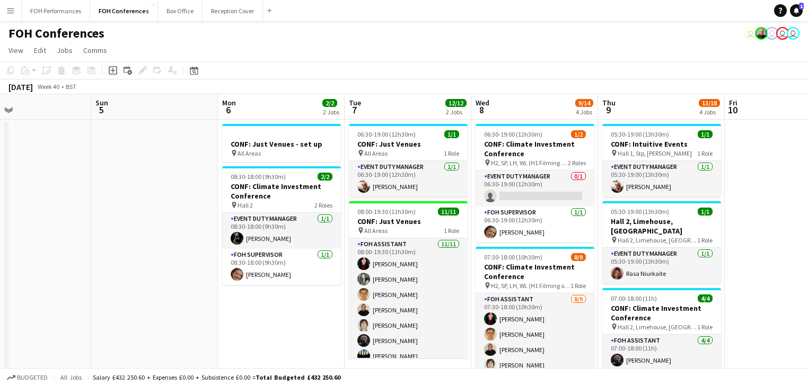
drag, startPoint x: 642, startPoint y: 227, endPoint x: 636, endPoint y: 225, distance: 5.7
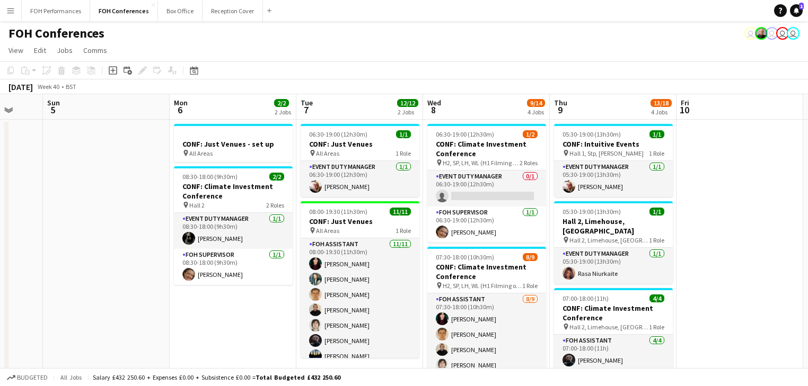
scroll to position [0, 345]
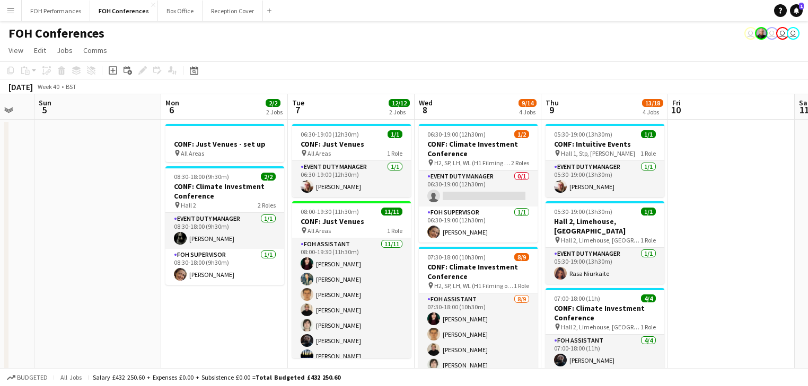
drag, startPoint x: 737, startPoint y: 212, endPoint x: 680, endPoint y: 216, distance: 56.8
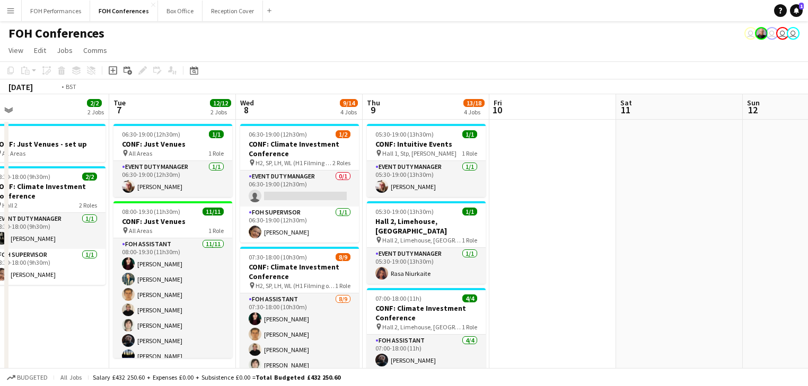
scroll to position [0, 398]
drag, startPoint x: 740, startPoint y: 265, endPoint x: 560, endPoint y: 265, distance: 180.2
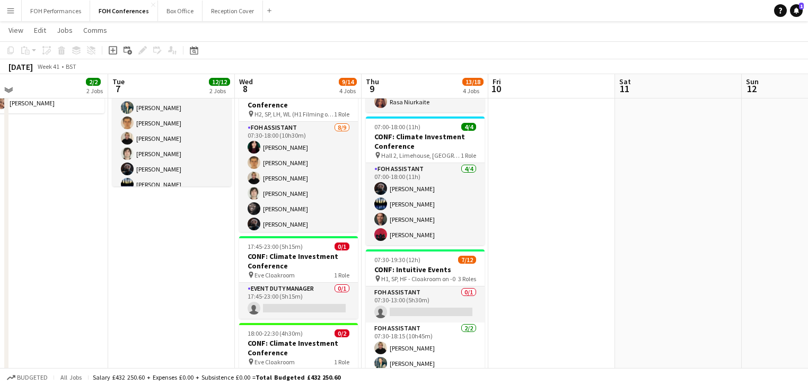
scroll to position [170, 0]
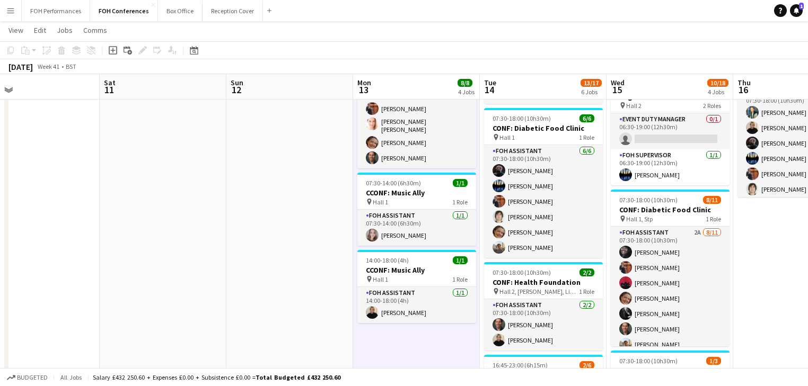
drag, startPoint x: 613, startPoint y: 241, endPoint x: 97, endPoint y: 197, distance: 517.4
click at [97, 197] on app-calendar-viewport "Tue 7 12/12 2 Jobs Wed 8 9/14 4 Jobs Thu 9 13/18 4 Jobs Fri 10 Sat 11 Sun 12 Mo…" at bounding box center [404, 258] width 808 height 772
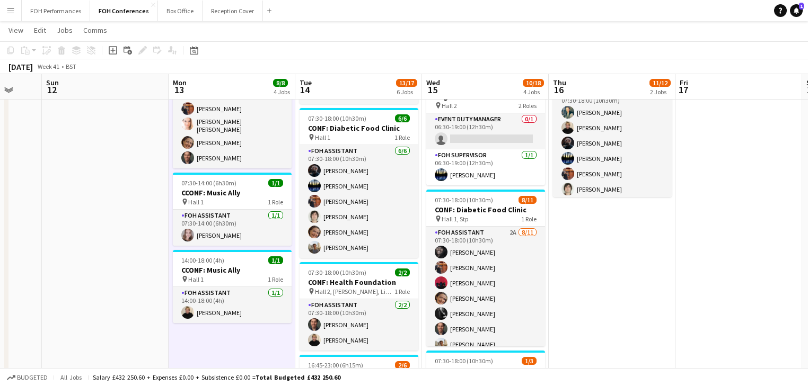
drag, startPoint x: 397, startPoint y: 239, endPoint x: 244, endPoint y: 226, distance: 153.1
click at [244, 226] on app-calendar-viewport "Thu 9 13/18 4 Jobs Fri 10 Sat 11 Sun 12 Mon 13 8/8 4 Jobs Tue 14 13/17 6 Jobs W…" at bounding box center [404, 258] width 808 height 772
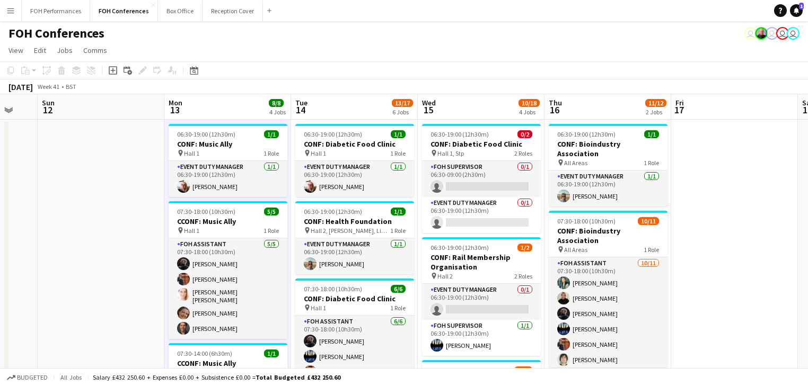
scroll to position [0, 362]
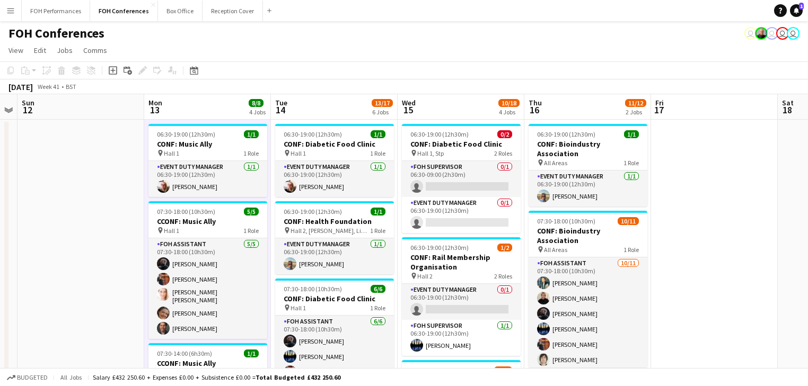
drag, startPoint x: 581, startPoint y: 216, endPoint x: 559, endPoint y: 218, distance: 22.3
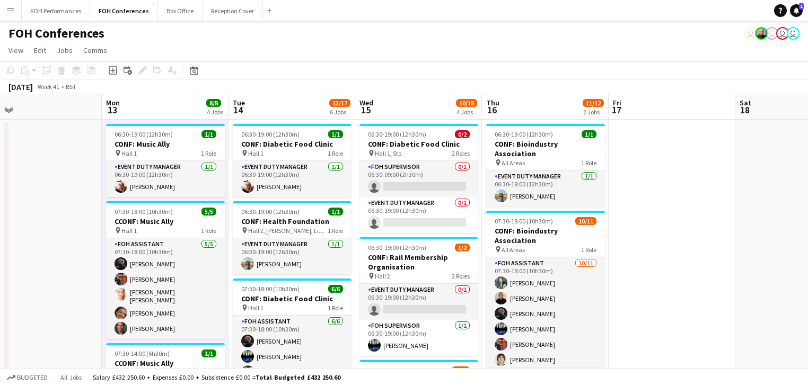
scroll to position [0, 474]
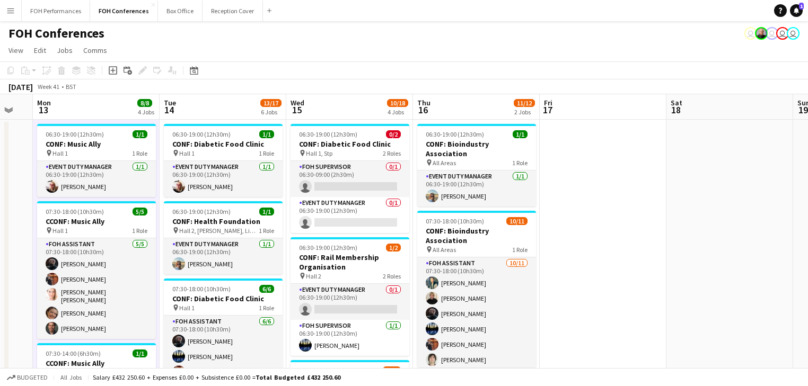
drag, startPoint x: 694, startPoint y: 225, endPoint x: 583, endPoint y: 225, distance: 111.3
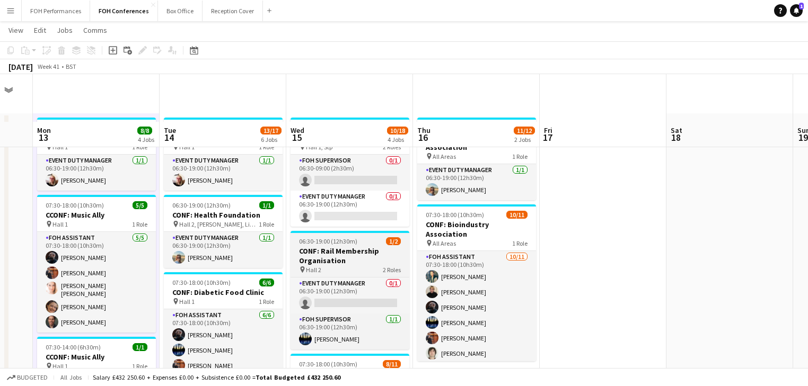
scroll to position [0, 0]
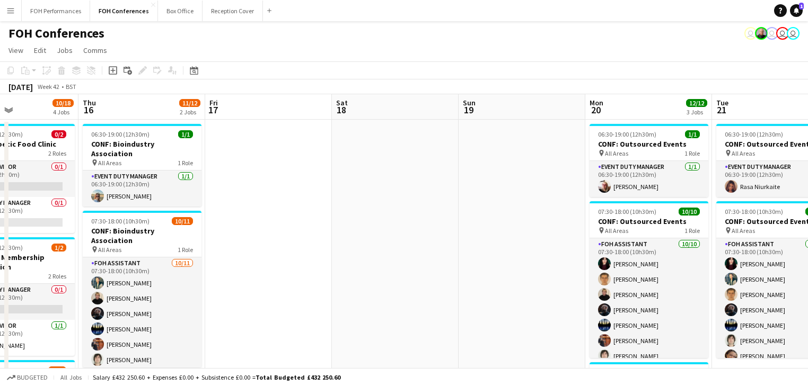
drag, startPoint x: 616, startPoint y: 191, endPoint x: 282, endPoint y: 155, distance: 336.3
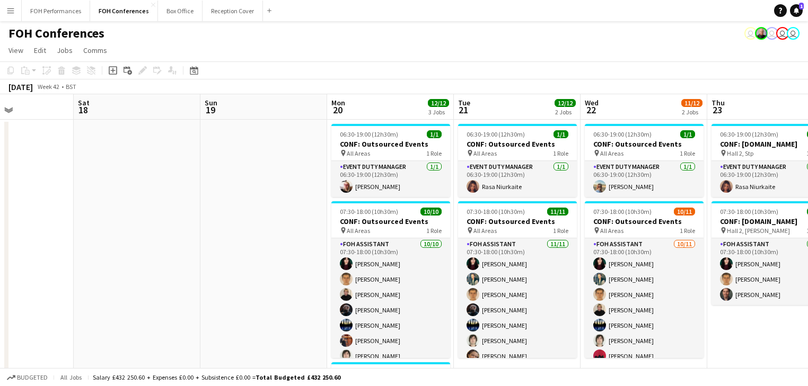
scroll to position [0, 386]
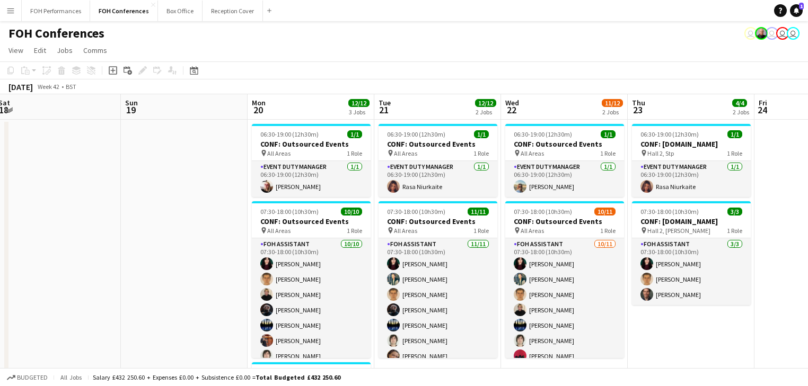
drag, startPoint x: 362, startPoint y: 161, endPoint x: 177, endPoint y: 127, distance: 188.0
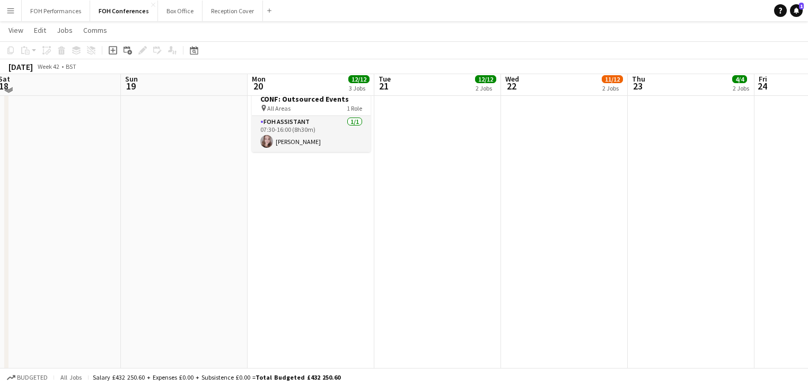
scroll to position [0, 0]
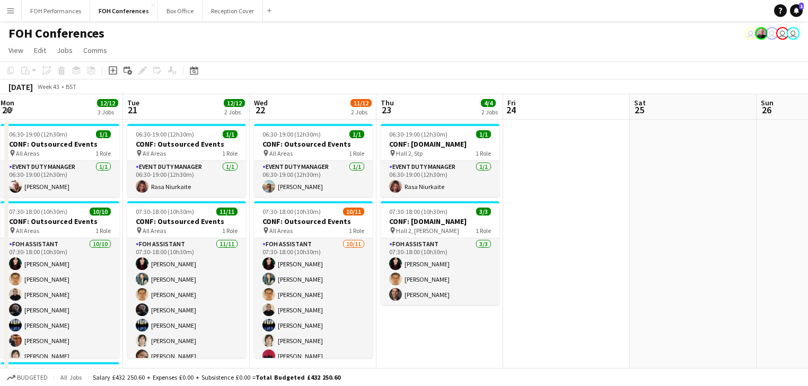
drag, startPoint x: 621, startPoint y: 203, endPoint x: 125, endPoint y: 158, distance: 498.0
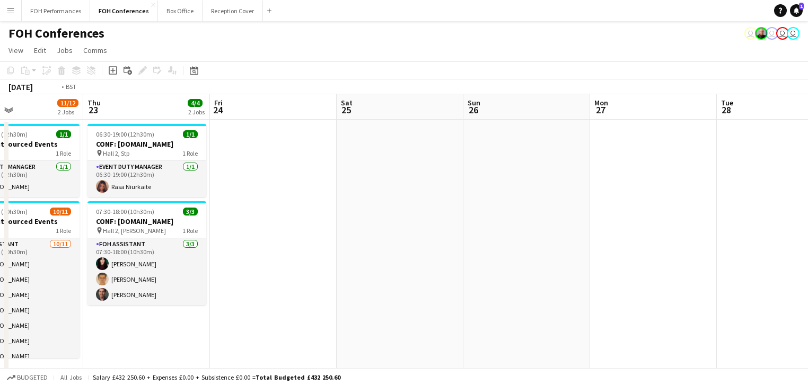
drag, startPoint x: 235, startPoint y: 172, endPoint x: 500, endPoint y: 182, distance: 265.2
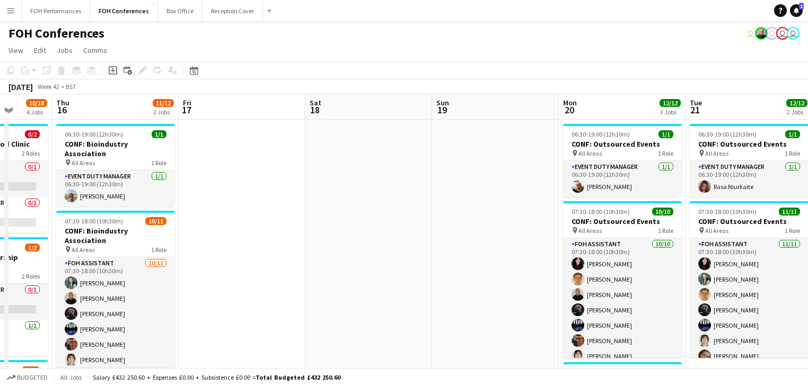
drag, startPoint x: 365, startPoint y: 201, endPoint x: 662, endPoint y: 198, distance: 297.8
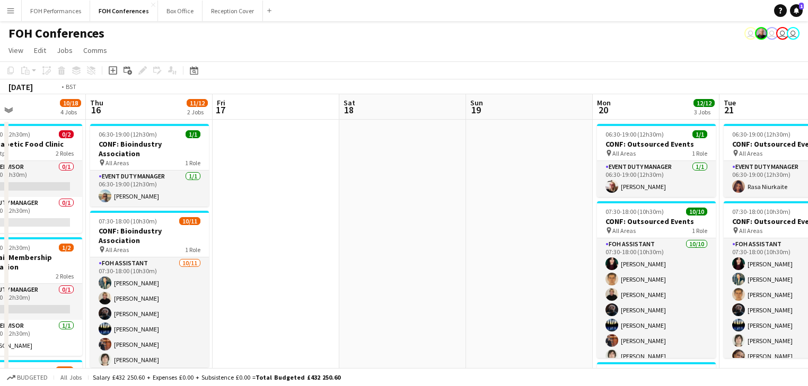
drag, startPoint x: 706, startPoint y: 210, endPoint x: 731, endPoint y: 211, distance: 24.9
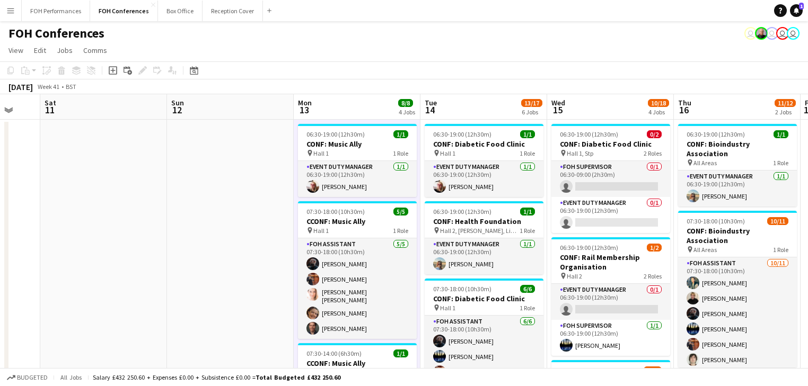
drag, startPoint x: 445, startPoint y: 209, endPoint x: 656, endPoint y: 208, distance: 210.9
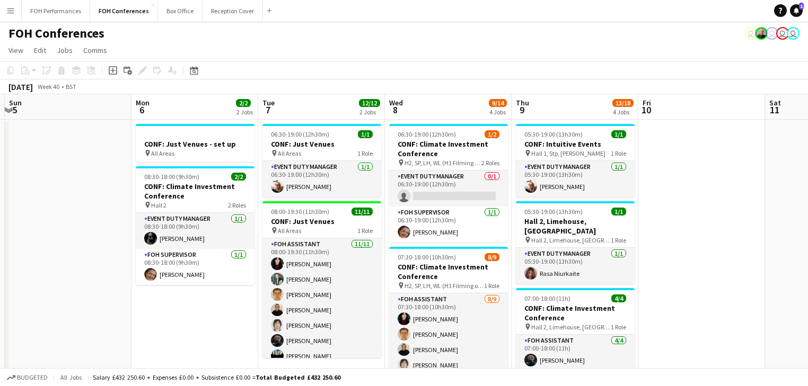
drag, startPoint x: 700, startPoint y: 196, endPoint x: 690, endPoint y: 199, distance: 9.9
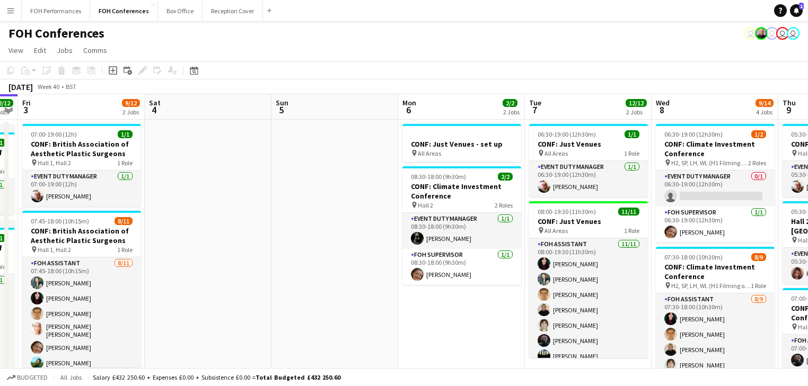
drag, startPoint x: 389, startPoint y: 202, endPoint x: 655, endPoint y: 197, distance: 266.1
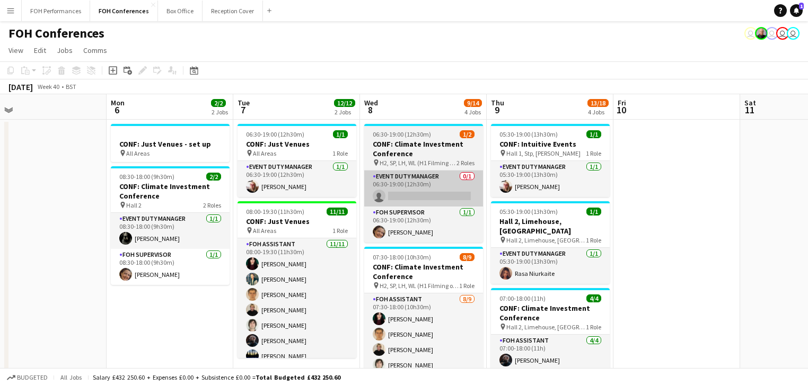
drag, startPoint x: 720, startPoint y: 215, endPoint x: 419, endPoint y: 179, distance: 303.1
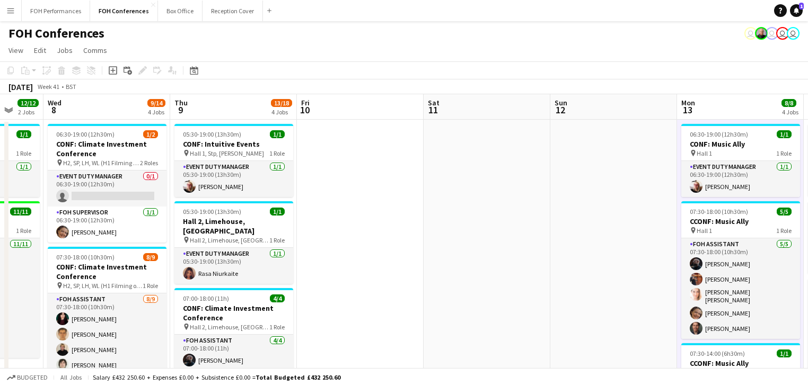
drag, startPoint x: 683, startPoint y: 193, endPoint x: 374, endPoint y: 193, distance: 308.4
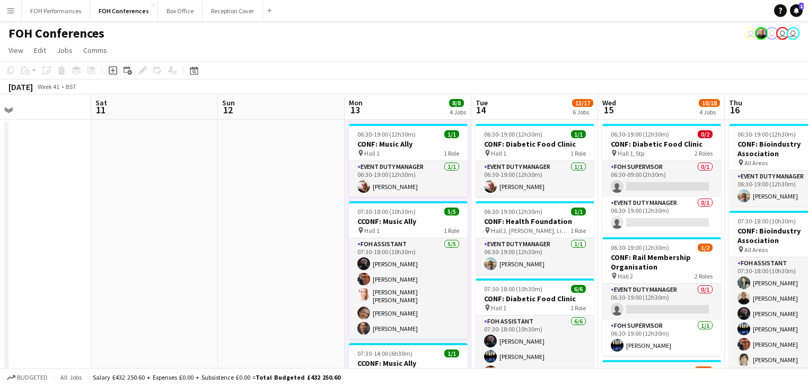
drag, startPoint x: 513, startPoint y: 238, endPoint x: 346, endPoint y: 210, distance: 169.2
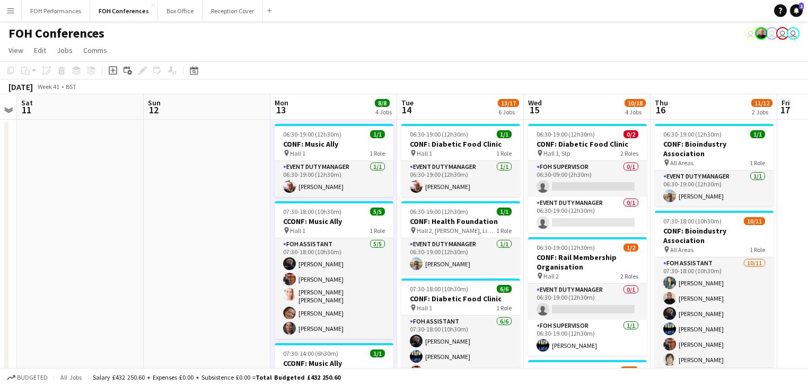
drag, startPoint x: 760, startPoint y: 227, endPoint x: 686, endPoint y: 230, distance: 74.8
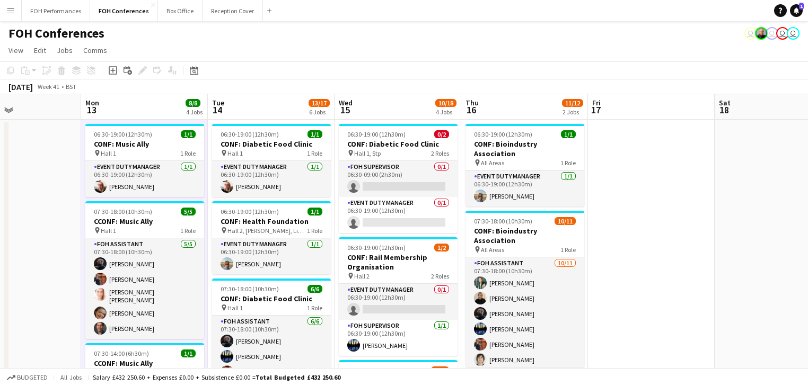
drag, startPoint x: 784, startPoint y: 206, endPoint x: 596, endPoint y: 205, distance: 188.6
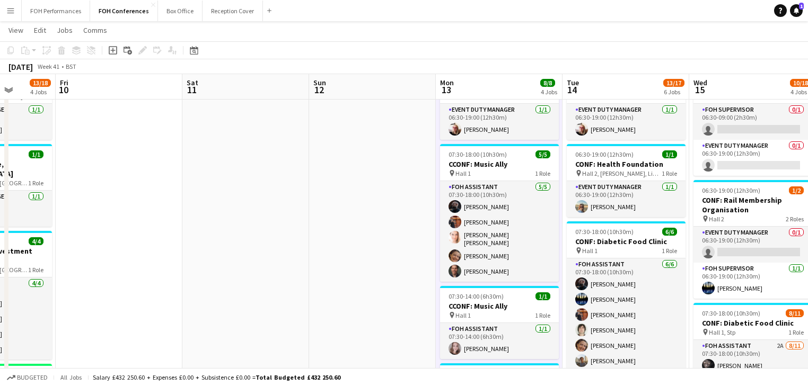
drag, startPoint x: 171, startPoint y: 219, endPoint x: 640, endPoint y: 242, distance: 469.5
click at [640, 242] on app-calendar-viewport "Tue 7 12/12 2 Jobs Wed 8 9/14 4 Jobs Thu 9 13/18 4 Jobs Fri 10 Sat 11 Sun 12 Mo…" at bounding box center [404, 371] width 808 height 772
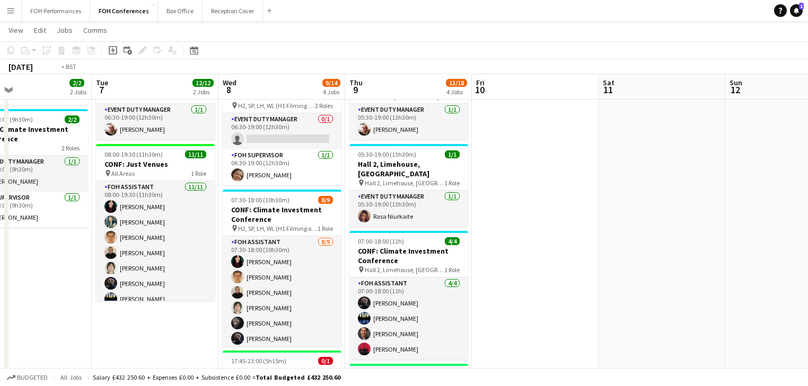
drag, startPoint x: 306, startPoint y: 250, endPoint x: 641, endPoint y: 266, distance: 335.3
click at [641, 266] on app-calendar-viewport "Sat 4 Sun 5 Mon 6 2/2 2 Jobs Tue 7 12/12 2 Jobs Wed 8 9/14 4 Jobs Thu 9 13/18 4…" at bounding box center [404, 371] width 808 height 772
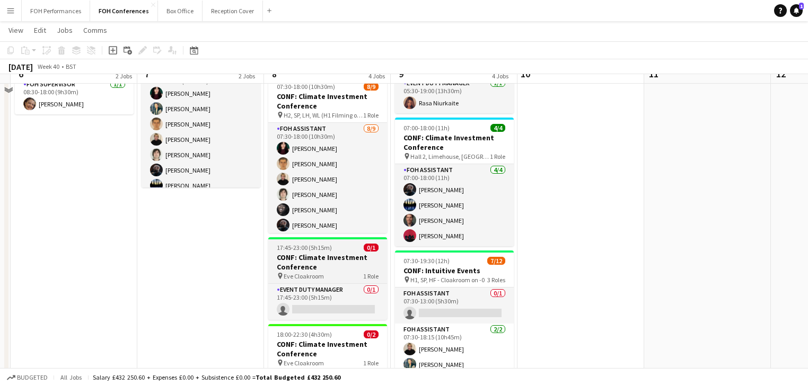
scroll to position [29, 0]
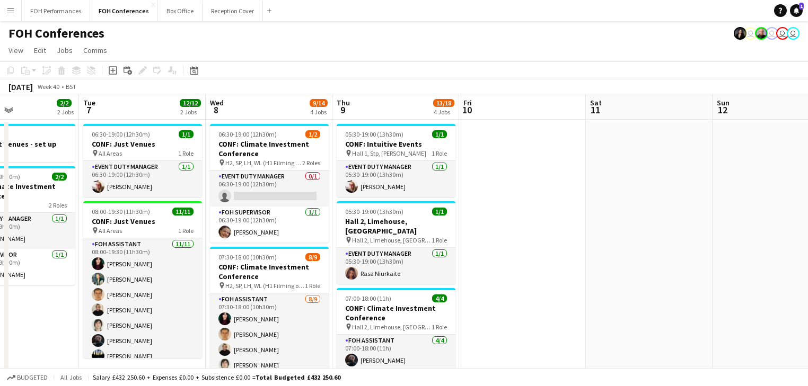
drag, startPoint x: 645, startPoint y: 223, endPoint x: 587, endPoint y: 228, distance: 58.5
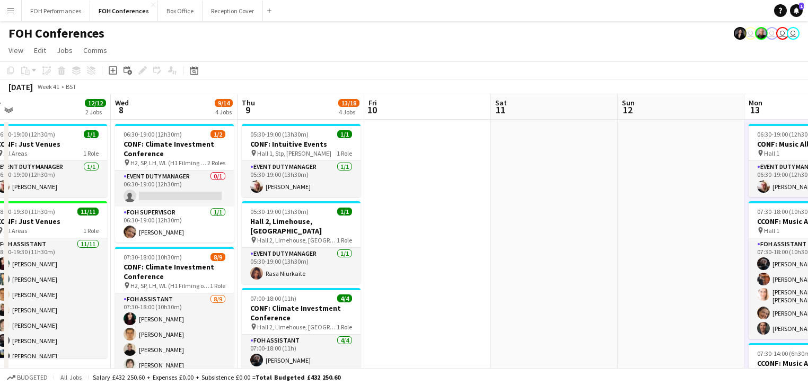
drag, startPoint x: 703, startPoint y: 219, endPoint x: 615, endPoint y: 211, distance: 87.8
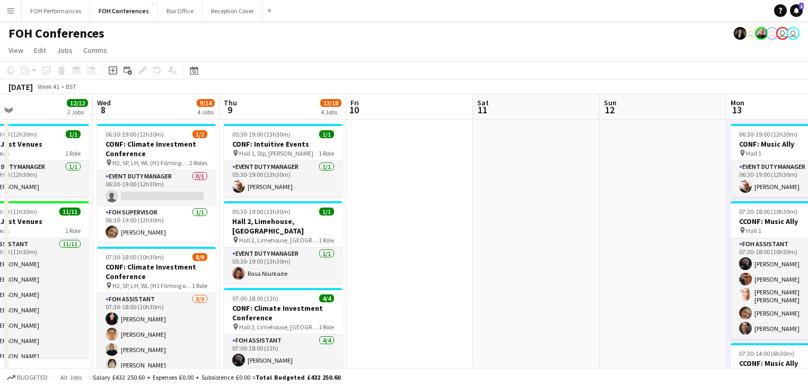
drag, startPoint x: 606, startPoint y: 207, endPoint x: 431, endPoint y: 206, distance: 175.4
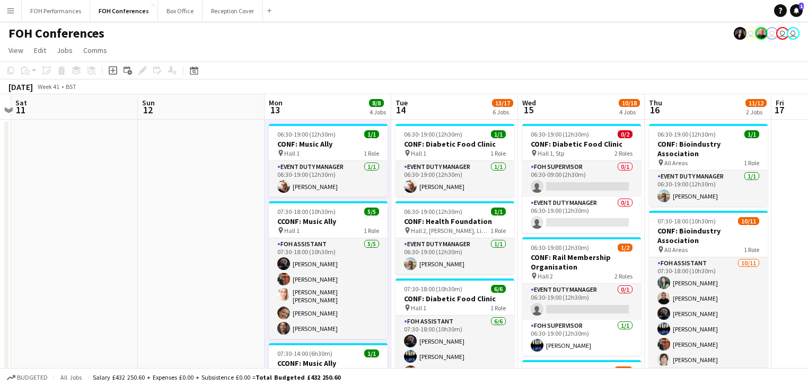
drag, startPoint x: 670, startPoint y: 220, endPoint x: 464, endPoint y: 200, distance: 206.6
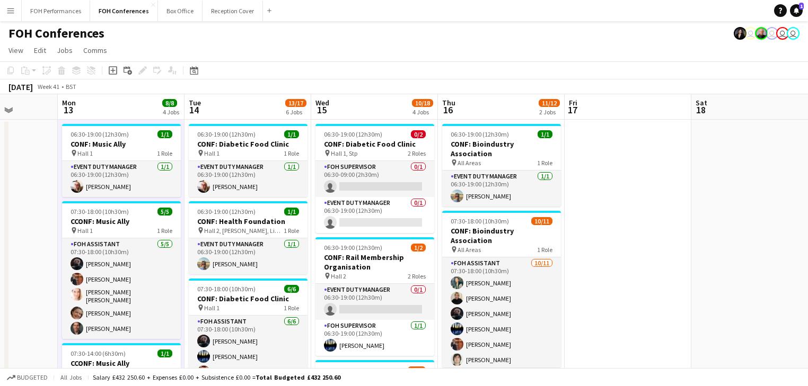
drag, startPoint x: 634, startPoint y: 228, endPoint x: 428, endPoint y: 232, distance: 206.2
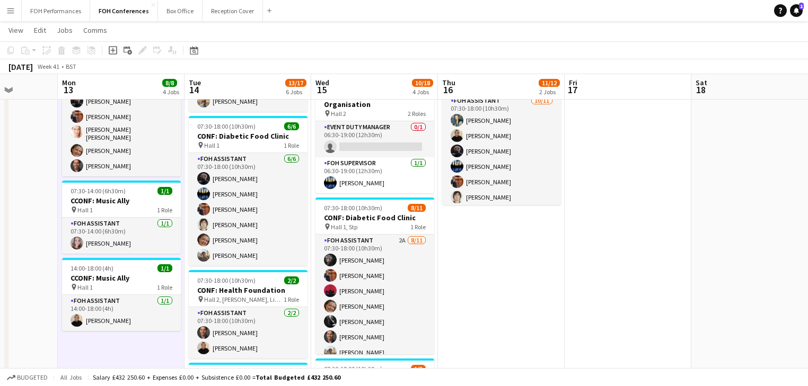
scroll to position [161, 0]
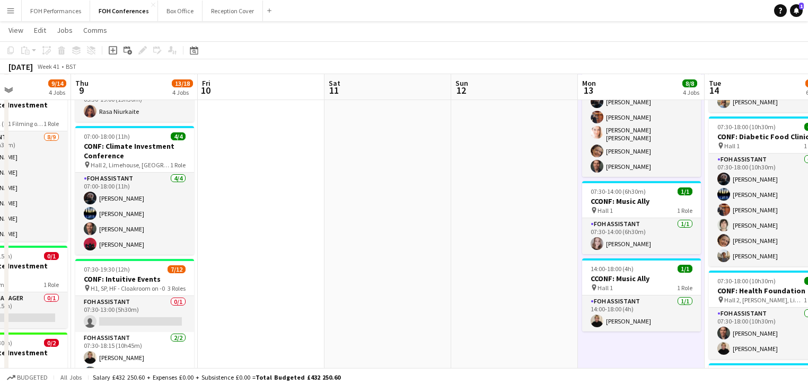
drag, startPoint x: 306, startPoint y: 280, endPoint x: 813, endPoint y: 262, distance: 507.4
click at [807, 262] on html "Menu Boards Boards Boards All jobs Status Workforce Workforce My Workforce Recr…" at bounding box center [404, 254] width 808 height 831
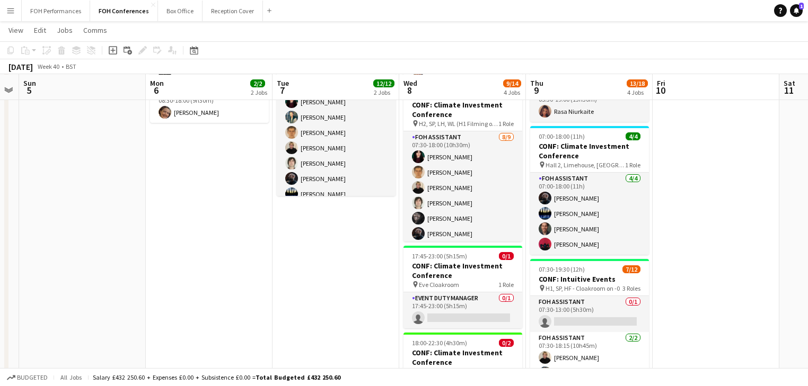
drag, startPoint x: 681, startPoint y: 253, endPoint x: 813, endPoint y: 253, distance: 131.9
click at [807, 253] on html "Menu Boards Boards Boards All jobs Status Workforce Workforce My Workforce Recr…" at bounding box center [404, 254] width 808 height 831
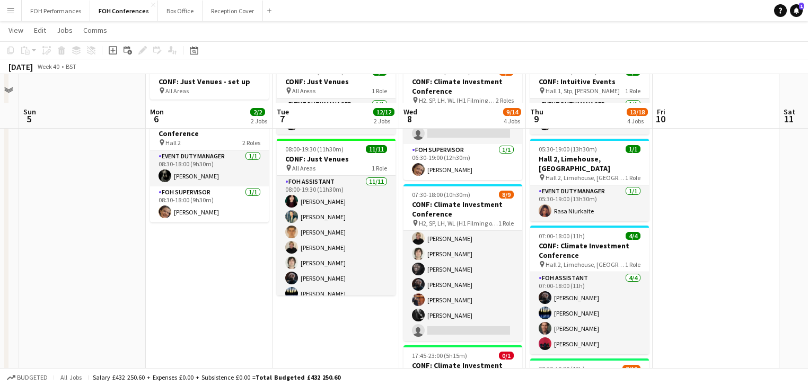
scroll to position [49, 0]
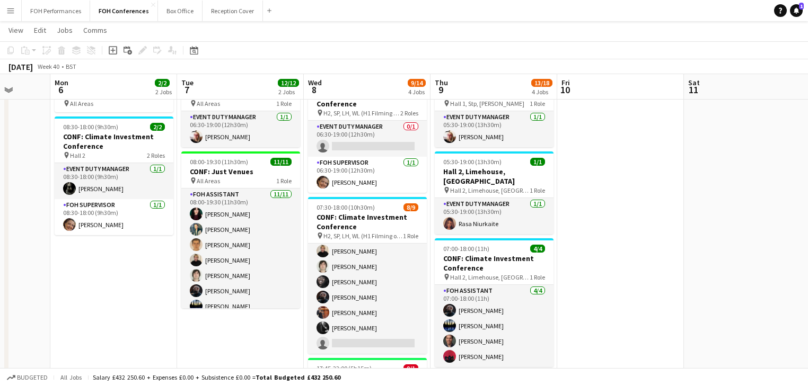
drag, startPoint x: 684, startPoint y: 208, endPoint x: 586, endPoint y: 220, distance: 99.3
click at [587, 220] on app-calendar-viewport "Fri 3 9/12 2 Jobs Sat 4 Sun 5 Mon 6 2/2 2 Jobs Tue 7 12/12 2 Jobs Wed 8 9/14 4 …" at bounding box center [404, 379] width 808 height 772
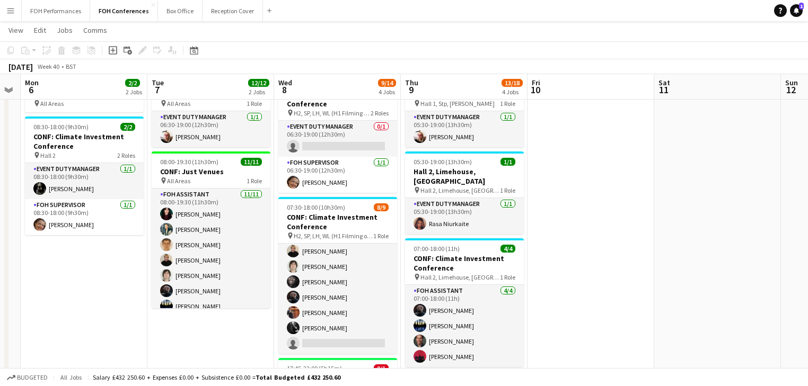
scroll to position [0, 368]
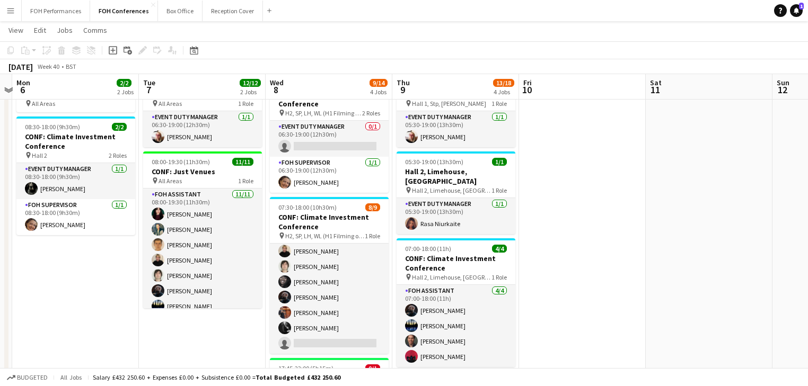
drag, startPoint x: 610, startPoint y: 224, endPoint x: 602, endPoint y: 224, distance: 8.5
click at [602, 224] on app-calendar-viewport "Fri 3 9/12 2 Jobs Sat 4 Sun 5 Mon 6 2/2 2 Jobs Tue 7 12/12 2 Jobs Wed 8 9/14 4 …" at bounding box center [404, 379] width 808 height 772
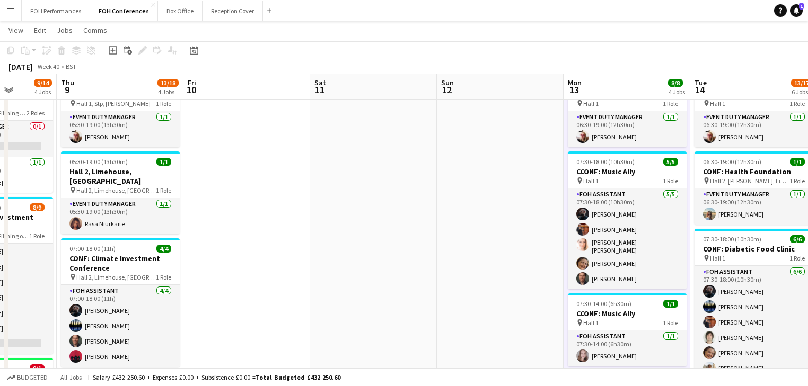
drag, startPoint x: 546, startPoint y: 209, endPoint x: 296, endPoint y: 173, distance: 252.1
click at [294, 176] on app-calendar-viewport "Sun 5 Mon 6 2/2 2 Jobs Tue 7 12/12 2 Jobs Wed 8 9/14 4 Jobs Thu 9 13/18 4 Jobs …" at bounding box center [404, 379] width 808 height 772
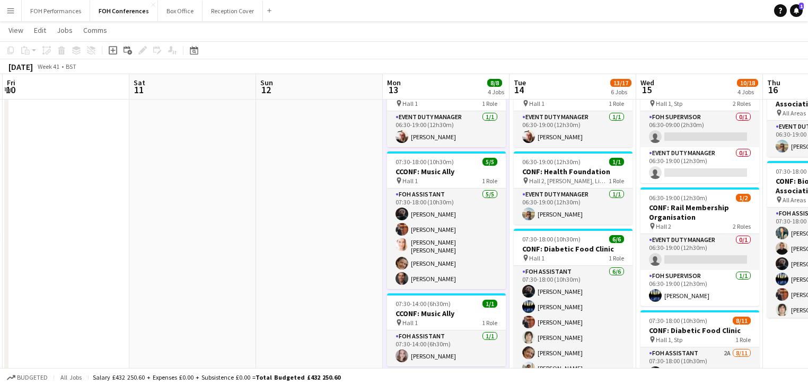
drag, startPoint x: 322, startPoint y: 171, endPoint x: 162, endPoint y: 148, distance: 161.6
click at [162, 148] on app-calendar-viewport "Tue 7 12/12 2 Jobs Wed 8 9/14 4 Jobs Thu 9 13/18 4 Jobs Fri 10 Sat 11 Sun 12 Mo…" at bounding box center [404, 379] width 808 height 772
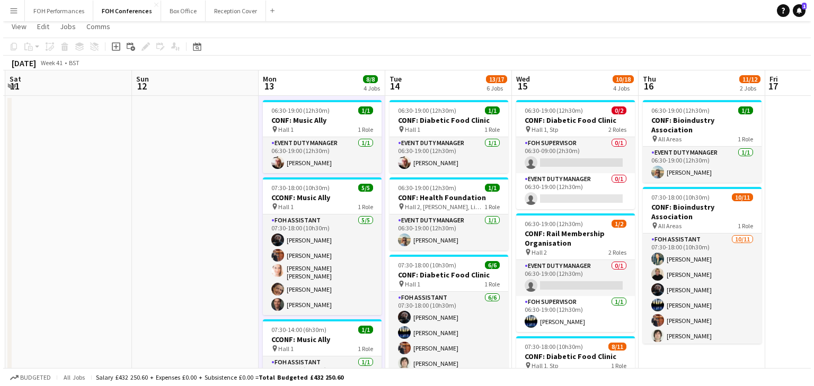
scroll to position [0, 0]
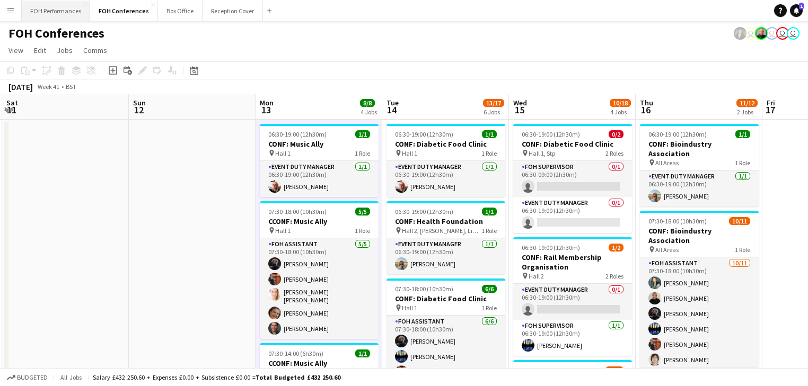
click at [51, 13] on button "FOH Performances Close" at bounding box center [56, 11] width 68 height 21
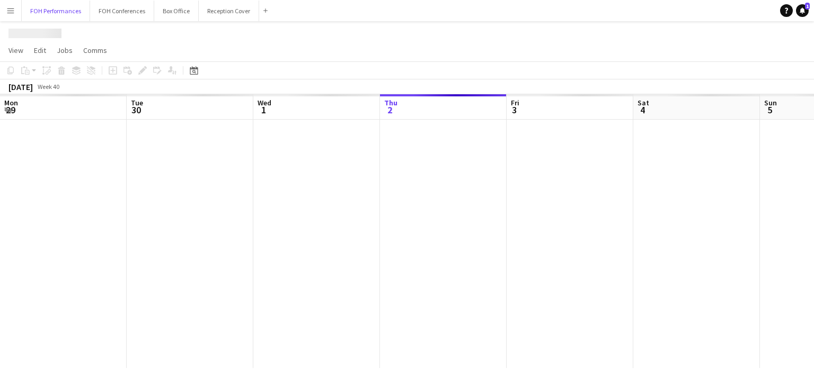
scroll to position [0, 253]
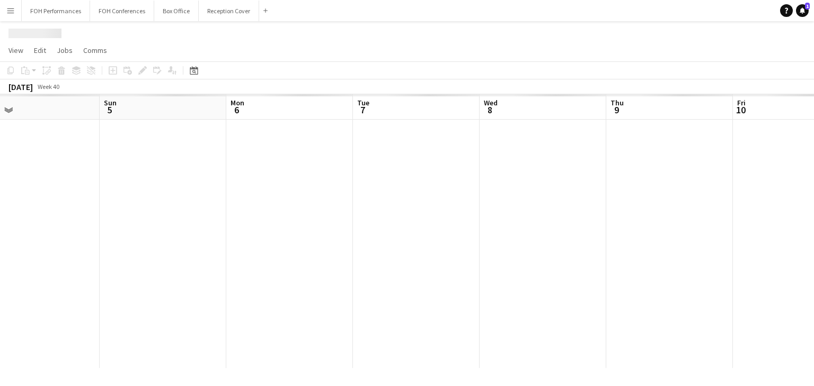
drag, startPoint x: 679, startPoint y: 248, endPoint x: 280, endPoint y: 217, distance: 400.2
click at [280, 217] on app-calendar-viewport "Wed 1 Thu 2 Fri 3 Sat 4 Sun 5 Mon 6 Tue 7 Wed 8 Thu 9 Fri 10 Sat 11 Sun 12" at bounding box center [407, 231] width 814 height 274
drag, startPoint x: 628, startPoint y: 227, endPoint x: 129, endPoint y: 180, distance: 501.9
click at [129, 180] on app-calendar-viewport "Wed 1 Thu 2 Fri 3 Sat 4 Sun 5 Mon 6 Tue 7 Wed 8 Thu 9 Fri 10 Sat 11 Sun 12" at bounding box center [407, 231] width 814 height 274
drag, startPoint x: 680, startPoint y: 231, endPoint x: 174, endPoint y: 173, distance: 509.3
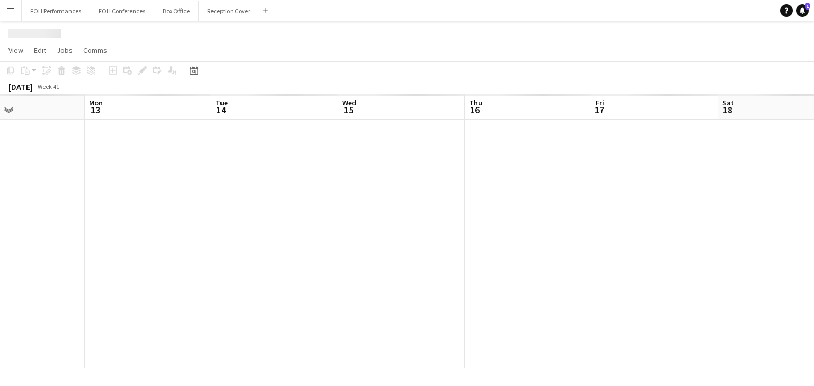
click at [174, 173] on app-calendar-viewport "Fri 10 Sat 11 Sun 12 Mon 13 Tue 14 Wed 15 Thu 16 Fri 17 Sat 18 Sun 19 Mon 20 Tu…" at bounding box center [407, 231] width 814 height 274
drag, startPoint x: 680, startPoint y: 197, endPoint x: 293, endPoint y: 175, distance: 388.5
click at [267, 185] on app-calendar-viewport "Sun 12 Mon 13 Tue 14 Wed 15 Thu 16 Fri 17 Sat 18 Sun 19 Mon 20 Tue 21 Wed 22 Th…" at bounding box center [407, 231] width 814 height 274
drag, startPoint x: 439, startPoint y: 202, endPoint x: 254, endPoint y: 179, distance: 186.9
click at [254, 179] on app-calendar-viewport "Sun 12 Mon 13 Tue 14 Wed 15 Thu 16 Fri 17 Sat 18 Sun 19 Mon 20 Tue 21 Wed 22 Th…" at bounding box center [407, 231] width 814 height 274
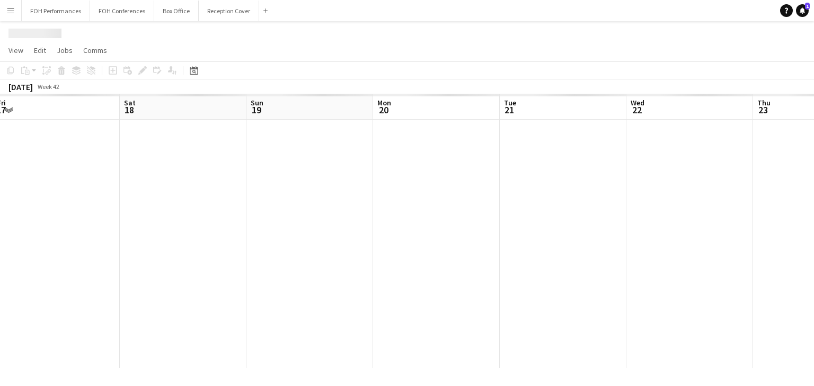
scroll to position [0, 388]
drag, startPoint x: 443, startPoint y: 220, endPoint x: 376, endPoint y: 216, distance: 66.9
click at [376, 216] on app-calendar-viewport "Thu 16 Fri 17 Sat 18 Sun 19 Mon 20 Tue 21 Wed 22 Thu 23 Fri 24 Sat 25 Sun 26 Mo…" at bounding box center [407, 231] width 814 height 274
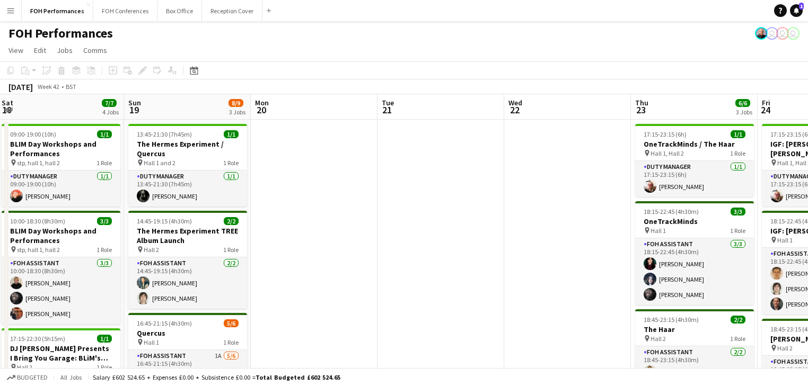
drag, startPoint x: 505, startPoint y: 191, endPoint x: 677, endPoint y: 205, distance: 172.8
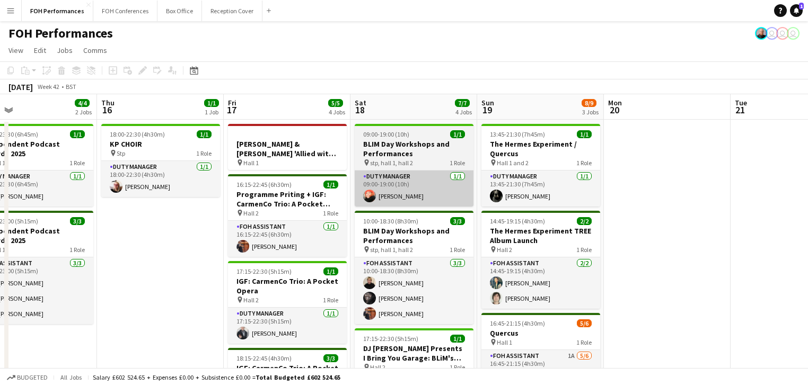
drag, startPoint x: 496, startPoint y: 208, endPoint x: 407, endPoint y: 204, distance: 88.6
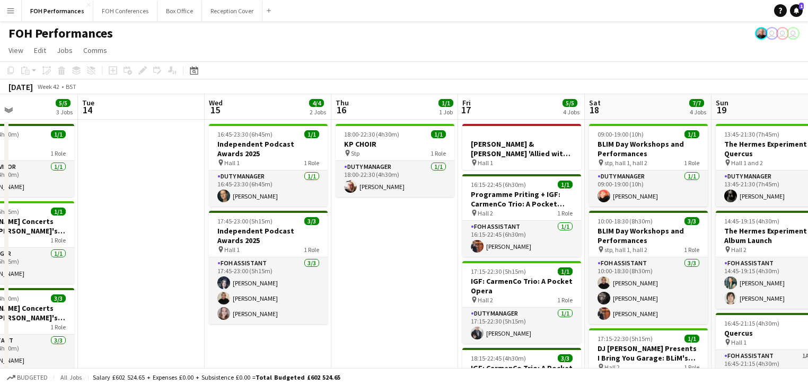
drag, startPoint x: 161, startPoint y: 210, endPoint x: 363, endPoint y: 215, distance: 202.5
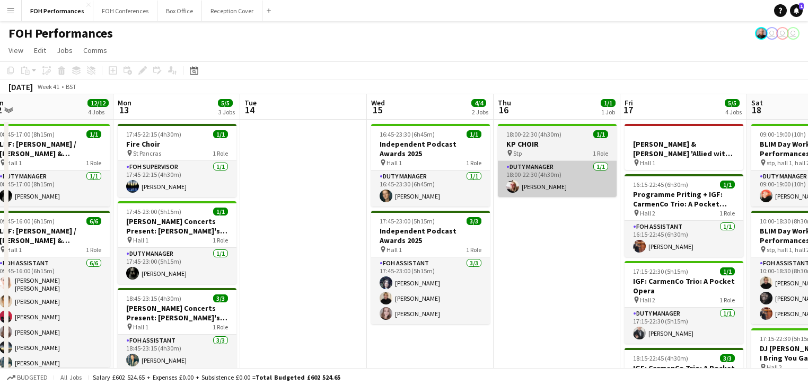
scroll to position [0, 416]
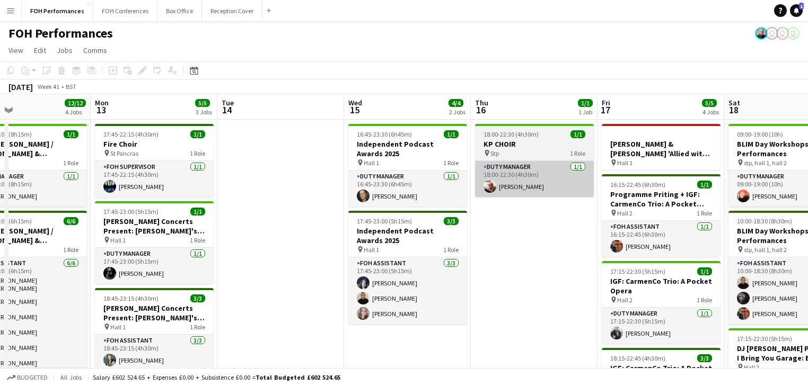
drag, startPoint x: 163, startPoint y: 193, endPoint x: 519, endPoint y: 196, distance: 356.6
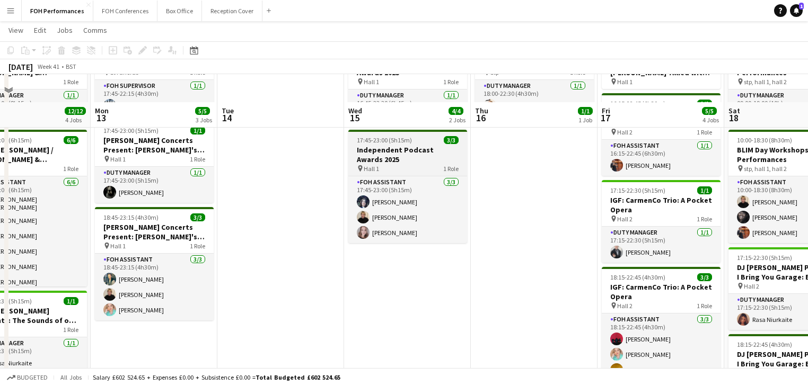
scroll to position [0, 0]
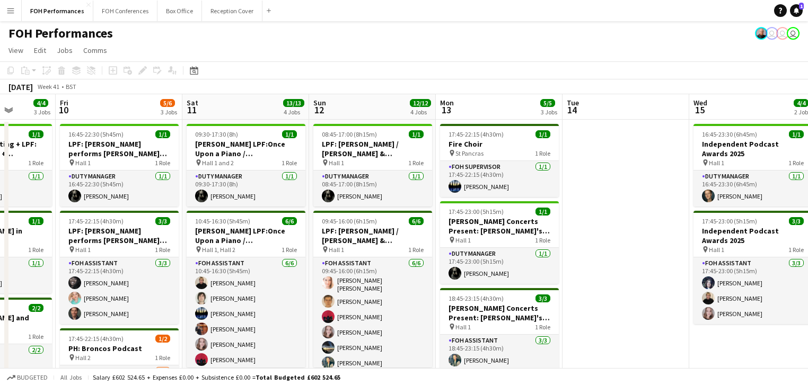
drag, startPoint x: 322, startPoint y: 218, endPoint x: 667, endPoint y: 224, distance: 345.0
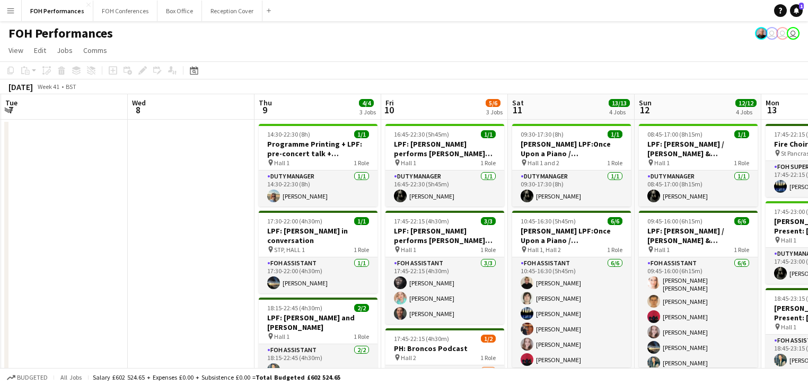
scroll to position [0, 220]
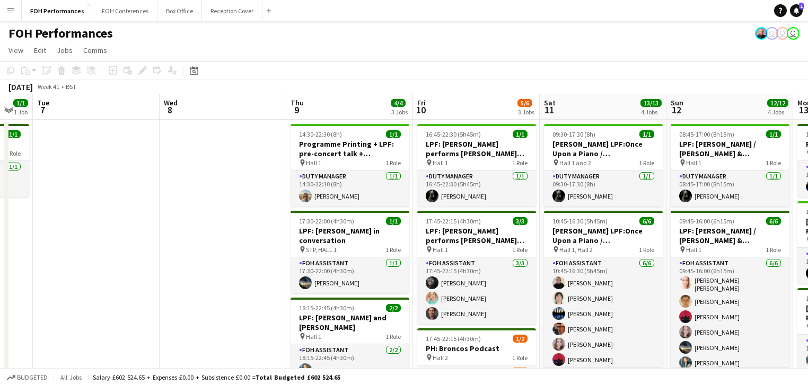
drag, startPoint x: 690, startPoint y: 225, endPoint x: 675, endPoint y: 215, distance: 18.4
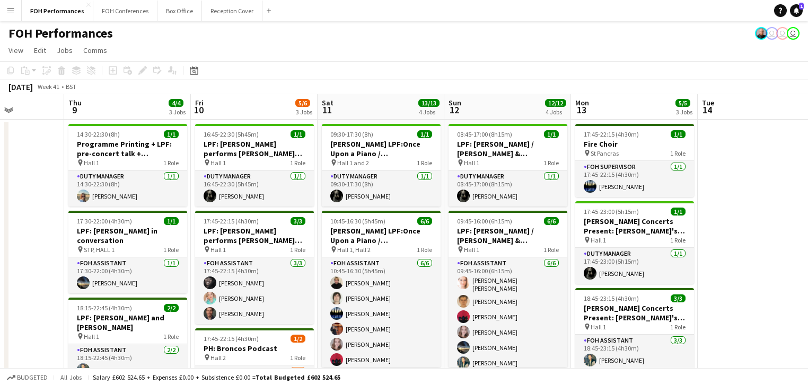
scroll to position [0, 445]
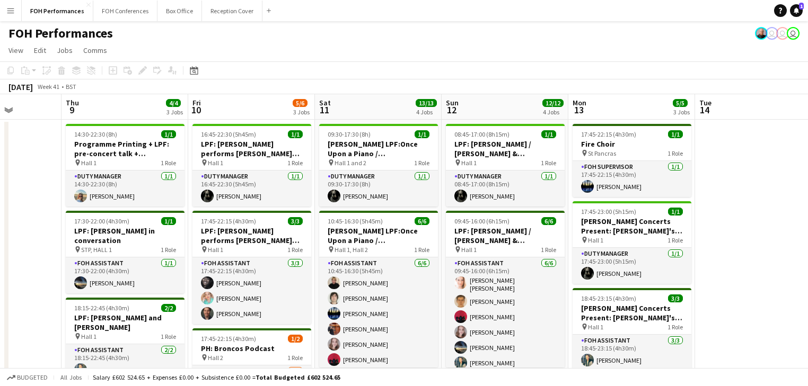
drag, startPoint x: 636, startPoint y: 231, endPoint x: 412, endPoint y: 197, distance: 227.1
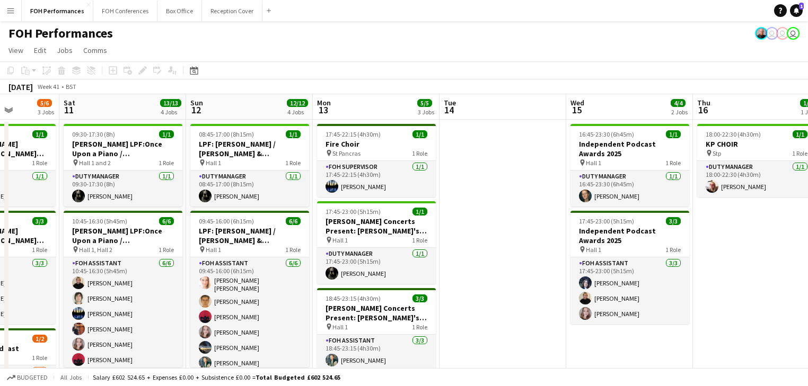
scroll to position [0, 273]
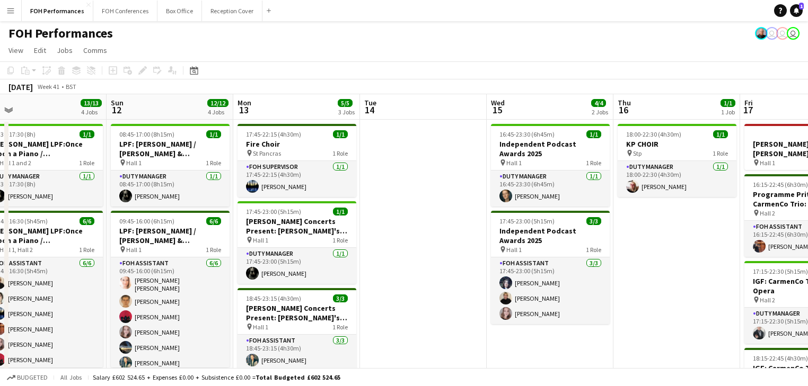
drag, startPoint x: 599, startPoint y: 148, endPoint x: 264, endPoint y: 152, distance: 334.4
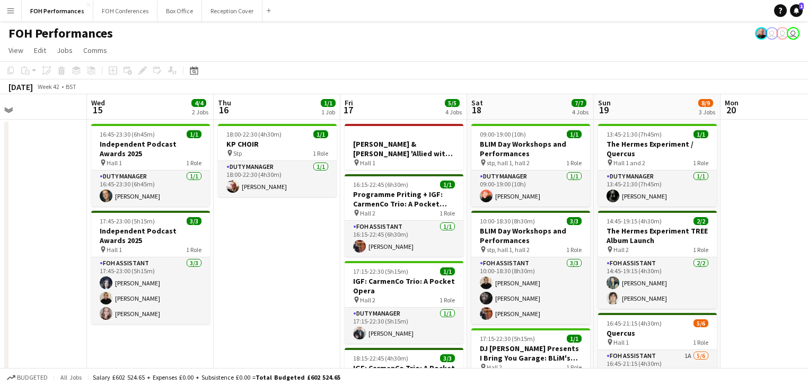
drag, startPoint x: 316, startPoint y: 174, endPoint x: 26, endPoint y: 131, distance: 292.4
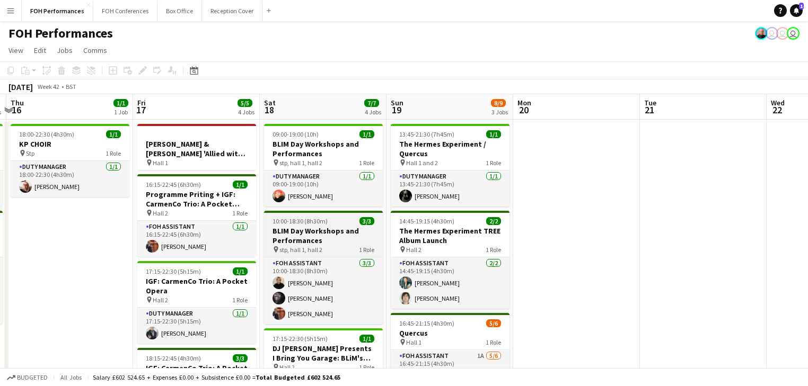
drag, startPoint x: 403, startPoint y: 216, endPoint x: 356, endPoint y: 217, distance: 46.6
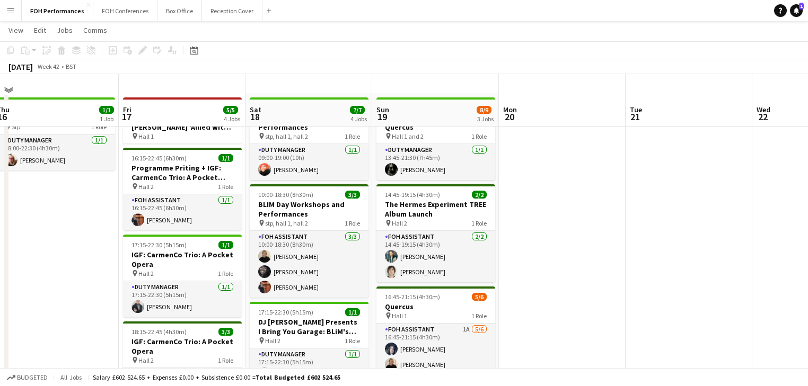
scroll to position [0, 0]
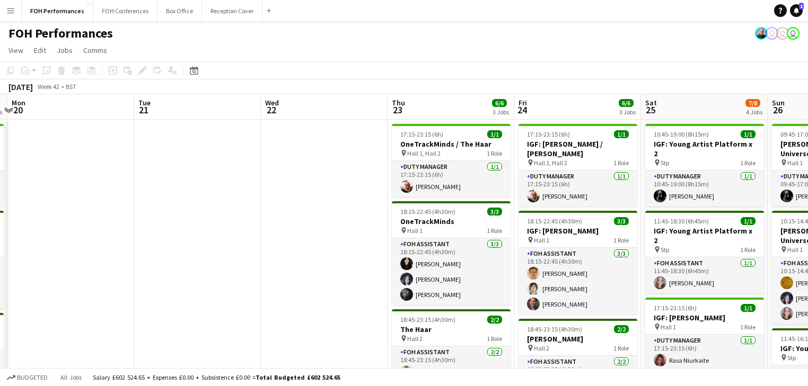
drag, startPoint x: 589, startPoint y: 262, endPoint x: 98, endPoint y: 205, distance: 494.5
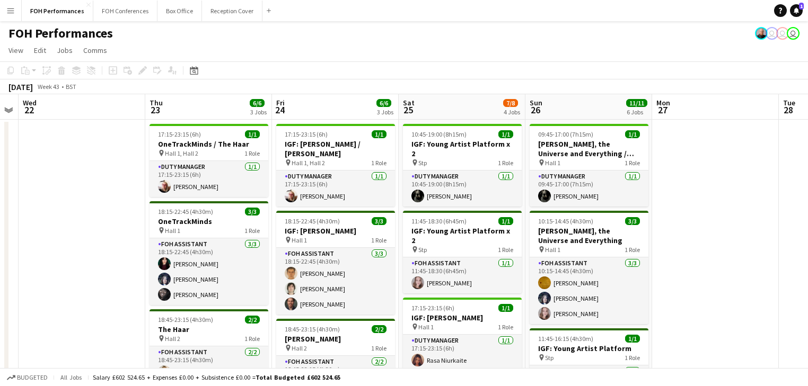
scroll to position [0, 428]
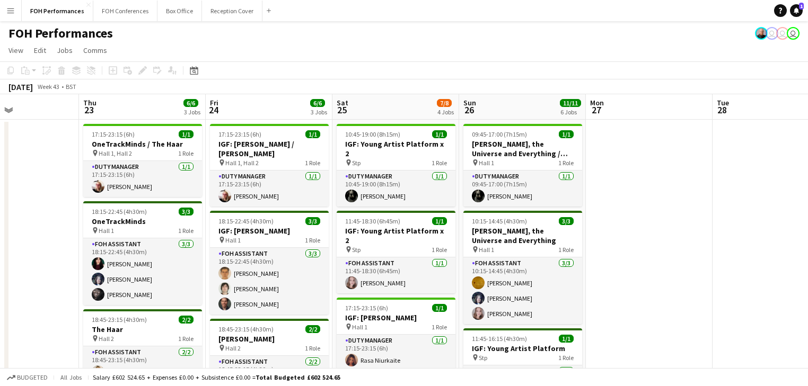
drag, startPoint x: 253, startPoint y: 237, endPoint x: 17, endPoint y: 191, distance: 240.4
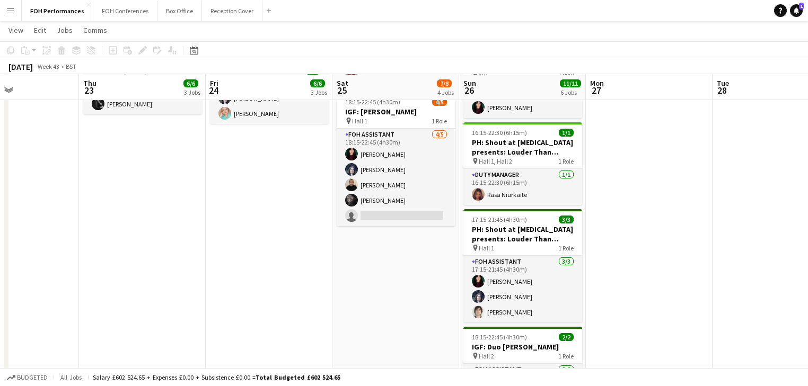
scroll to position [107, 0]
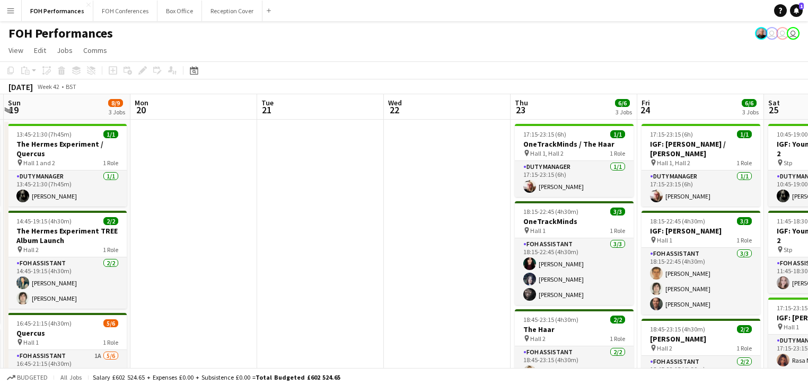
drag, startPoint x: 215, startPoint y: 212, endPoint x: 661, endPoint y: 199, distance: 445.8
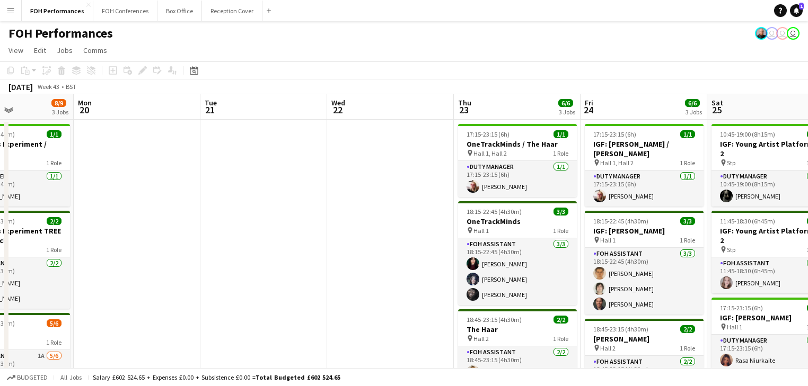
drag, startPoint x: 560, startPoint y: 199, endPoint x: 617, endPoint y: 195, distance: 57.4
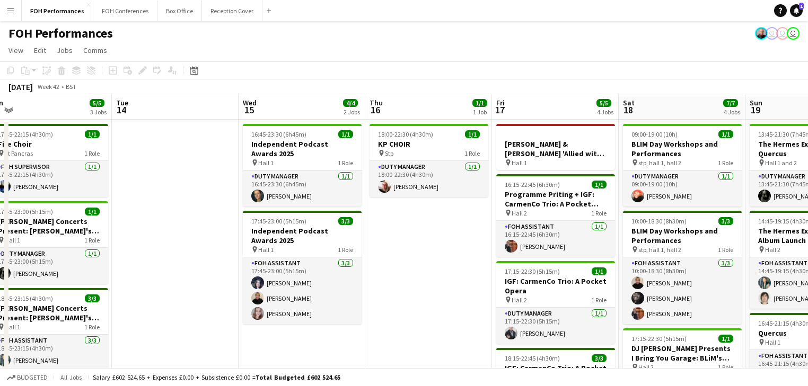
drag, startPoint x: 229, startPoint y: 228, endPoint x: 553, endPoint y: 203, distance: 324.7
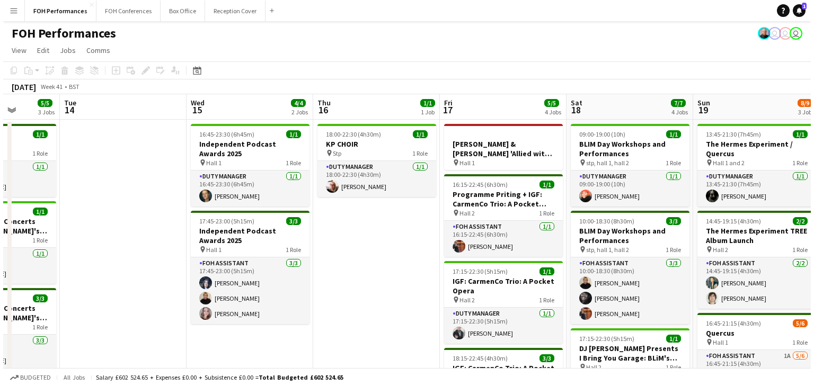
scroll to position [0, 296]
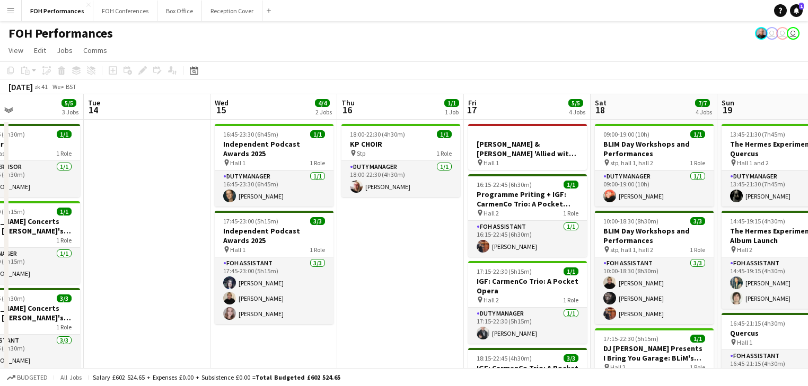
drag, startPoint x: 342, startPoint y: 213, endPoint x: 390, endPoint y: 217, distance: 48.4
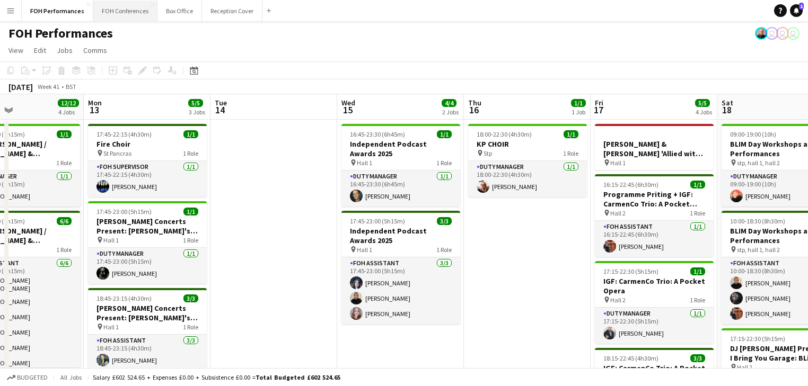
click at [120, 14] on button "FOH Conferences Close" at bounding box center [125, 11] width 64 height 21
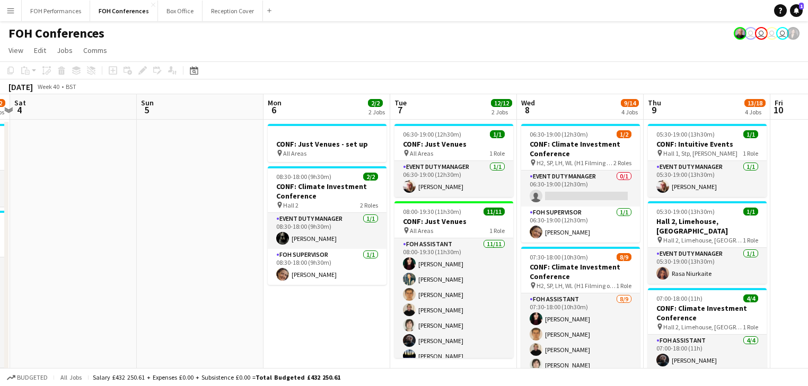
drag, startPoint x: 687, startPoint y: 243, endPoint x: 64, endPoint y: 168, distance: 627.7
click at [64, 168] on app-calendar-viewport "Wed 1 11/14 2 Jobs Thu 2 12/12 2 Jobs Fri 3 9/12 2 Jobs Sat 4 Sun 5 Mon 6 2/2 2…" at bounding box center [404, 355] width 808 height 522
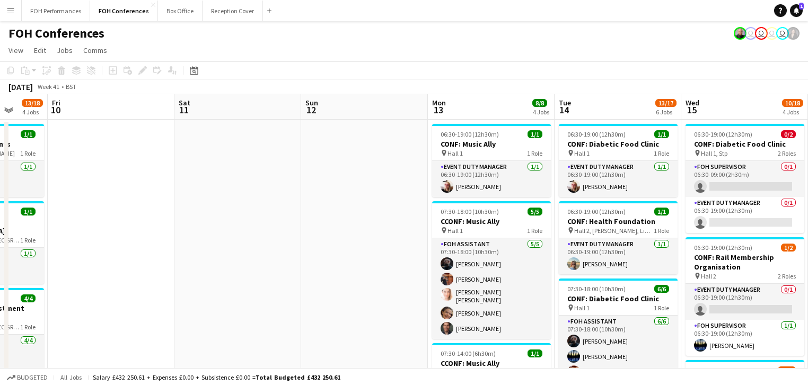
drag, startPoint x: 478, startPoint y: 242, endPoint x: 29, endPoint y: 174, distance: 454.4
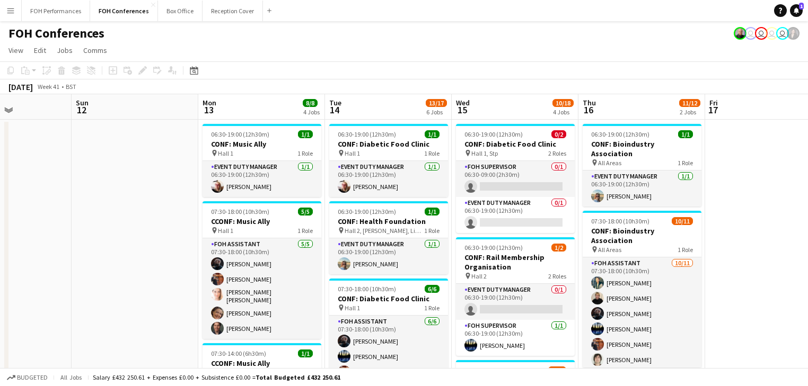
drag, startPoint x: 151, startPoint y: 163, endPoint x: 116, endPoint y: 157, distance: 35.5
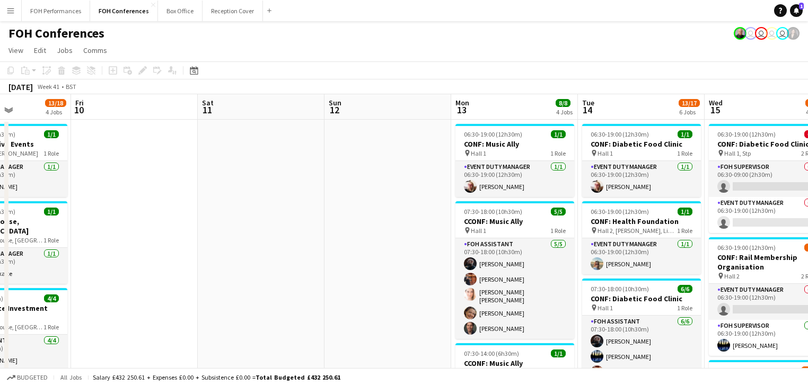
drag, startPoint x: 429, startPoint y: 241, endPoint x: 633, endPoint y: 237, distance: 204.1
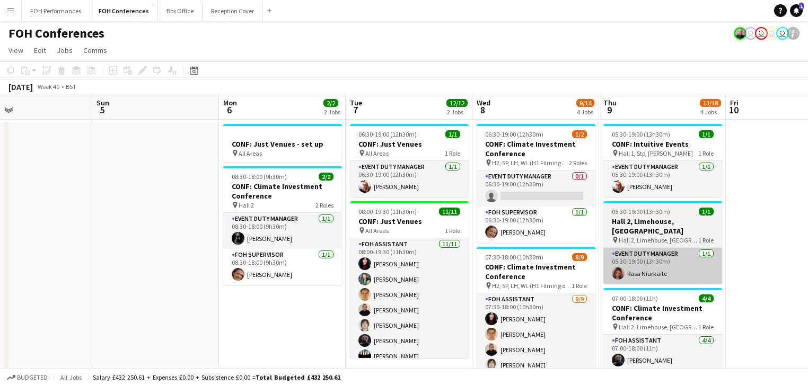
drag, startPoint x: 348, startPoint y: 243, endPoint x: 697, endPoint y: 259, distance: 349.5
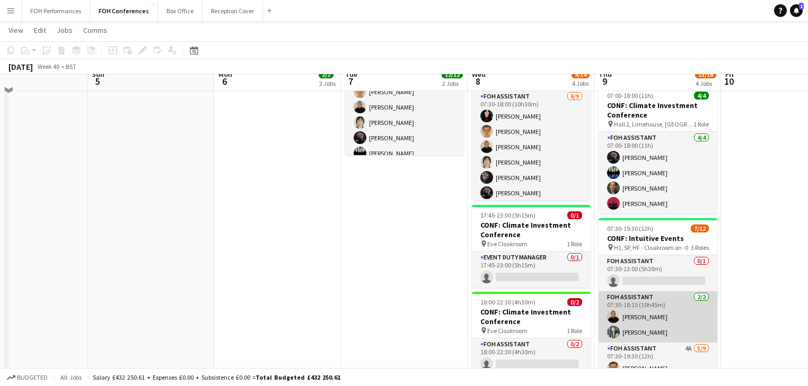
scroll to position [226, 0]
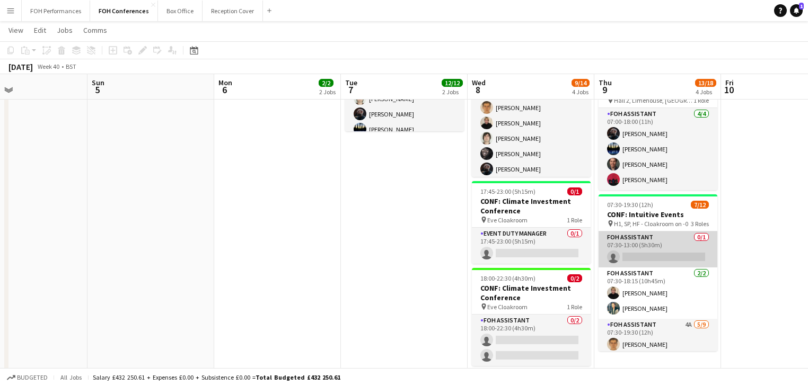
click at [629, 246] on app-card-role "FOH Assistant 0/1 07:30-13:00 (5h30m) single-neutral-actions" at bounding box center [657, 250] width 119 height 36
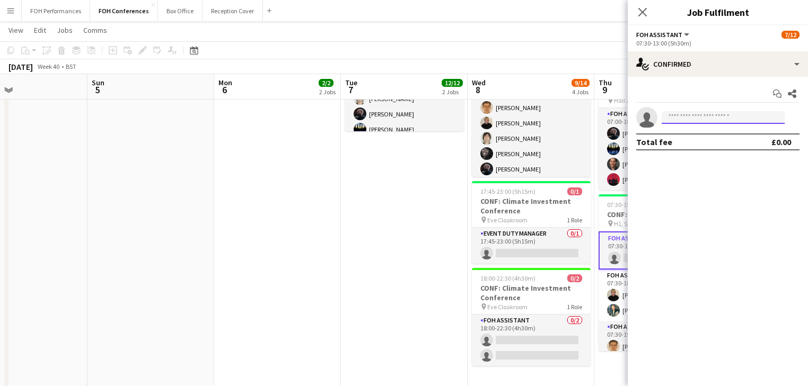
click at [678, 117] on input at bounding box center [722, 117] width 123 height 13
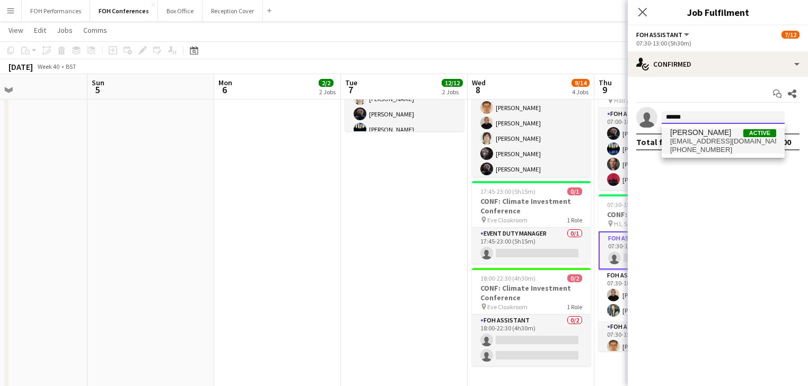
type input "******"
click at [705, 148] on span "[PHONE_NUMBER]" at bounding box center [723, 150] width 106 height 8
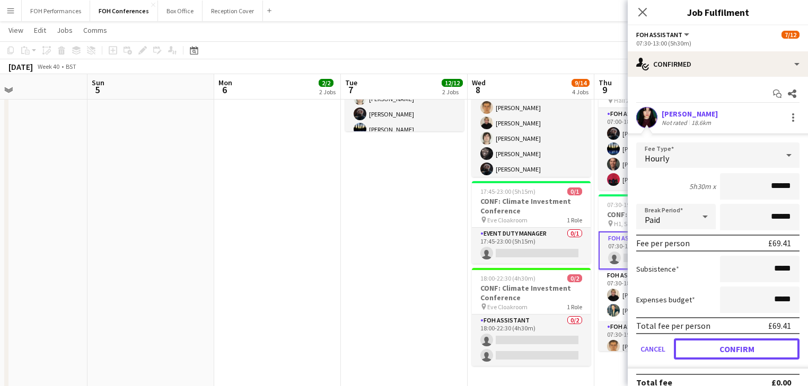
click at [742, 345] on button "Confirm" at bounding box center [736, 349] width 126 height 21
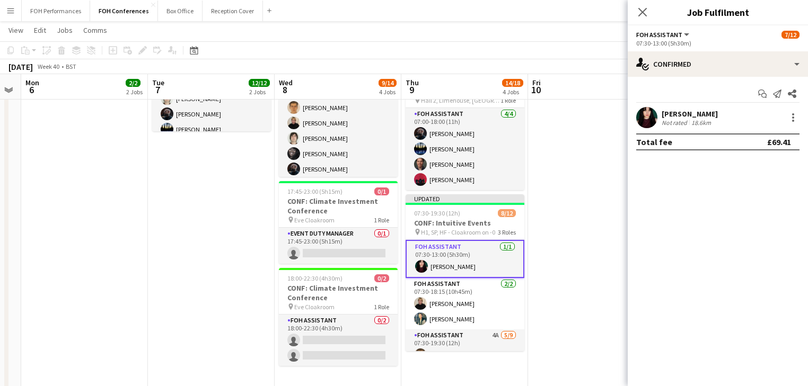
drag, startPoint x: 385, startPoint y: 269, endPoint x: 260, endPoint y: 259, distance: 126.0
click at [236, 262] on app-calendar-viewport "Thu 2 12/12 2 Jobs Fri 3 9/12 2 Jobs Sat 4 Sun 5 Mon 6 2/2 2 Jobs Tue 7 12/12 2…" at bounding box center [404, 202] width 808 height 772
click at [568, 263] on app-date-cell at bounding box center [590, 240] width 127 height 694
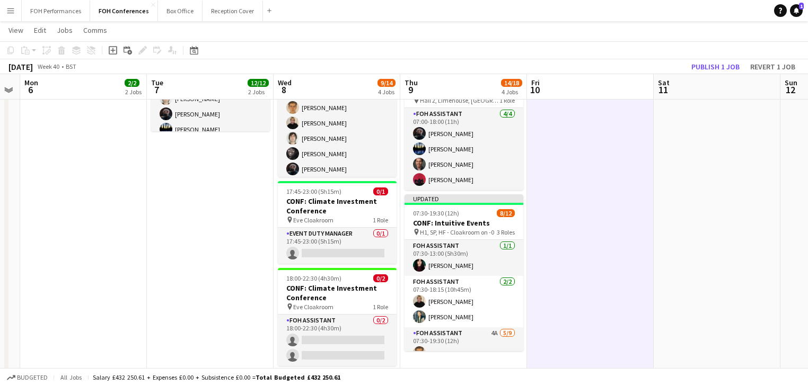
scroll to position [0, 485]
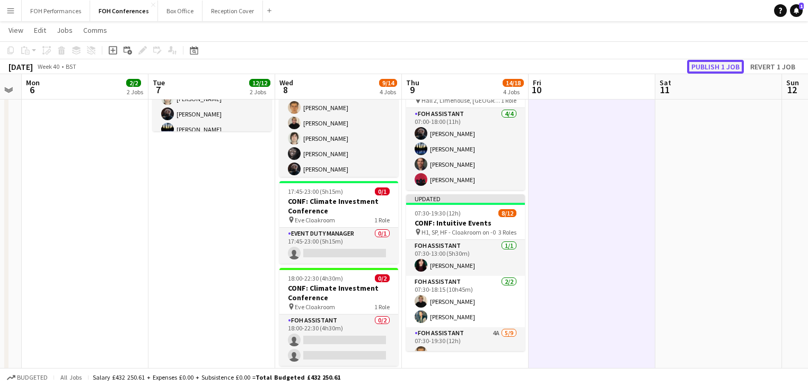
click at [700, 68] on button "Publish 1 job" at bounding box center [715, 67] width 57 height 14
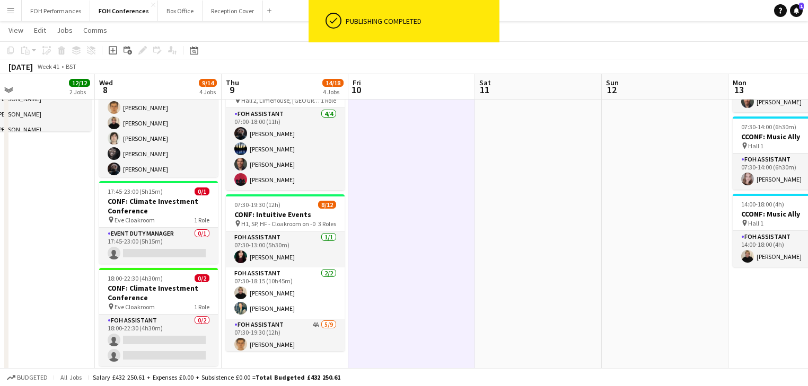
drag, startPoint x: 645, startPoint y: 271, endPoint x: 208, endPoint y: 254, distance: 438.0
click at [206, 255] on app-calendar-viewport "Sat 4 Sun 5 Mon 6 2/2 2 Jobs Tue 7 12/12 2 Jobs Wed 8 9/14 4 Jobs Thu 9 14/18 4…" at bounding box center [404, 202] width 808 height 772
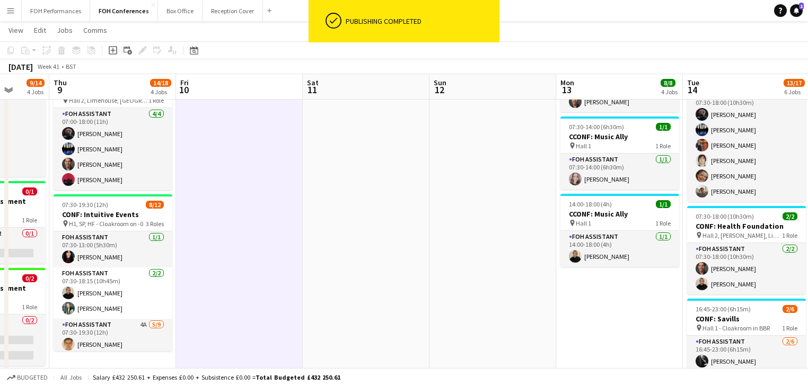
scroll to position [0, 449]
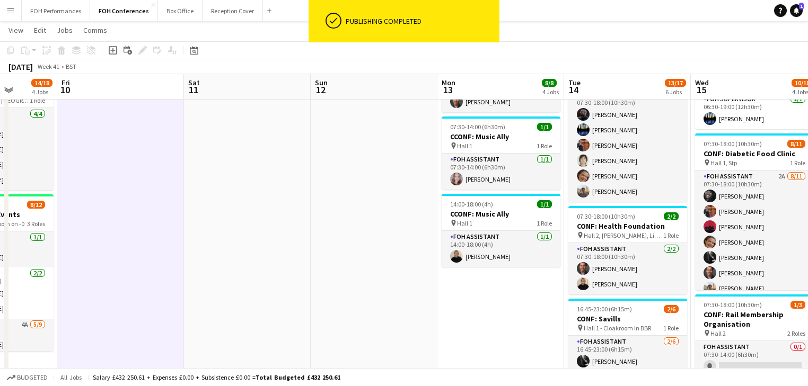
drag, startPoint x: 396, startPoint y: 273, endPoint x: 171, endPoint y: 254, distance: 226.0
click at [171, 254] on app-calendar-viewport "Mon 6 2/2 2 Jobs Tue 7 12/12 2 Jobs Wed 8 9/14 4 Jobs Thu 9 14/18 4 Jobs Fri 10…" at bounding box center [404, 202] width 808 height 772
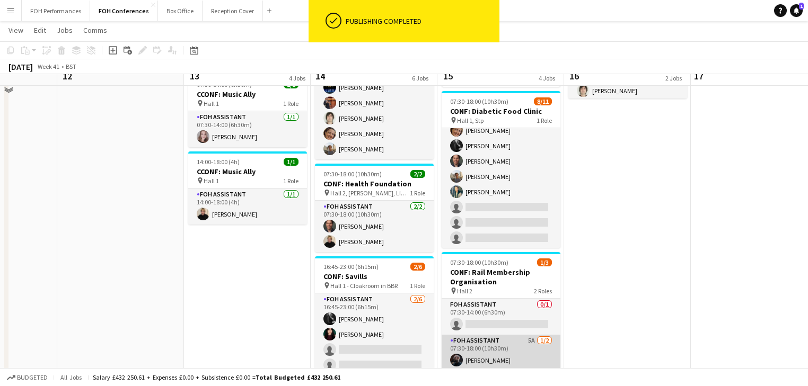
scroll to position [339, 0]
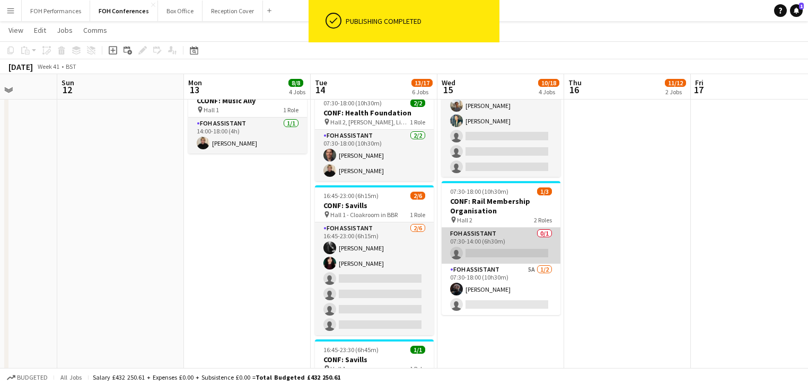
click at [493, 254] on app-card-role "FOH Assistant 0/1 07:30-14:00 (6h30m) single-neutral-actions" at bounding box center [500, 246] width 119 height 36
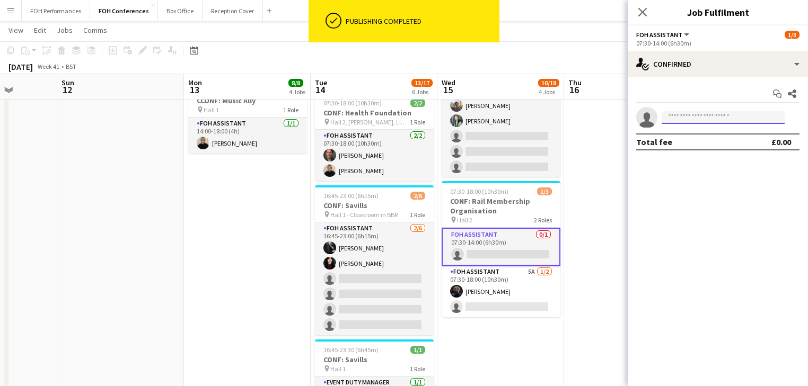
click at [688, 115] on input at bounding box center [722, 117] width 123 height 13
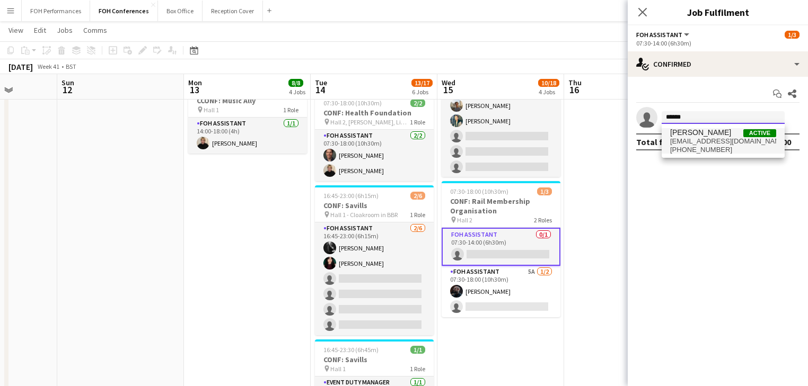
type input "******"
click at [703, 134] on span "[PERSON_NAME]" at bounding box center [700, 132] width 61 height 9
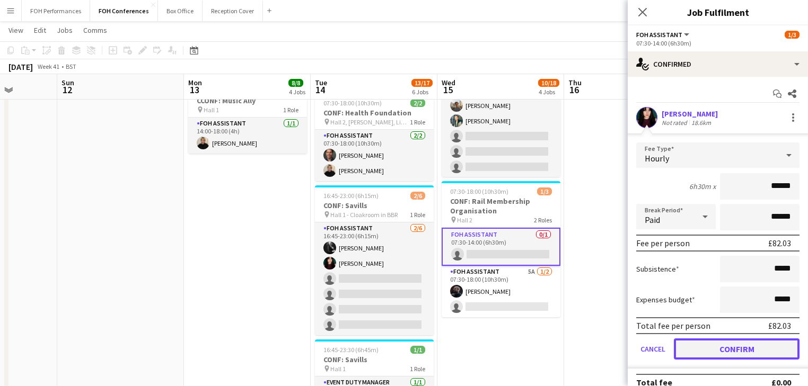
click at [729, 352] on button "Confirm" at bounding box center [736, 349] width 126 height 21
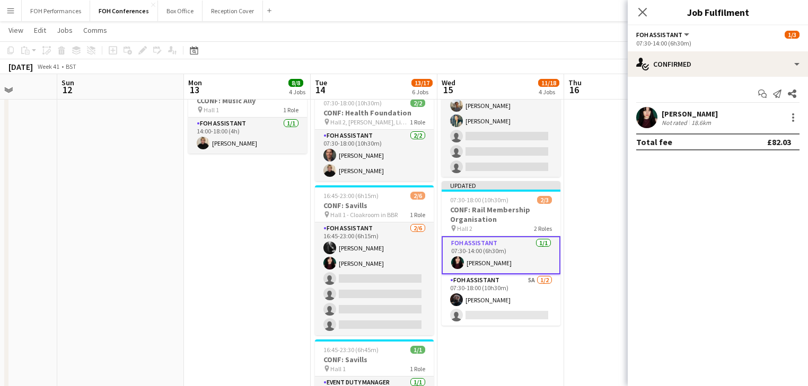
click at [598, 258] on app-date-cell "06:30-19:00 (12h30m) 1/1 CONF: Bioindustry Association pin All Areas 1 Role Eve…" at bounding box center [627, 127] width 127 height 694
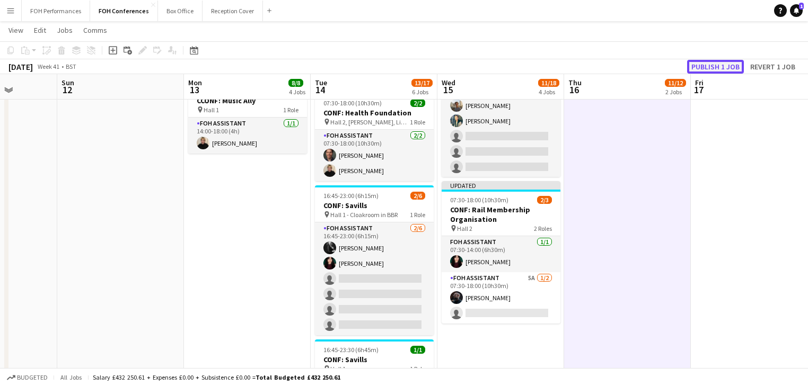
click at [712, 60] on button "Publish 1 job" at bounding box center [715, 67] width 57 height 14
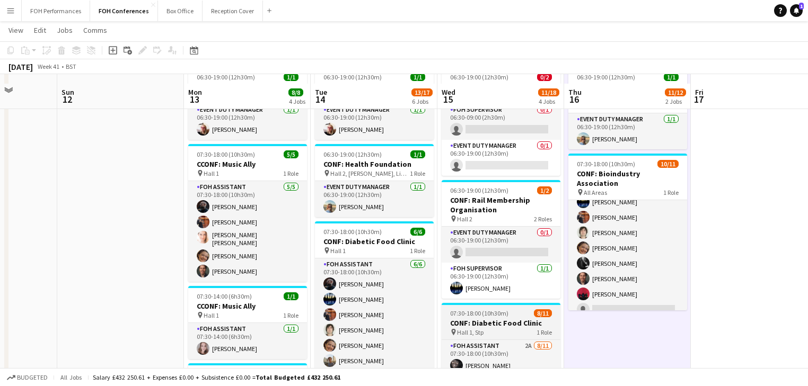
scroll to position [226, 0]
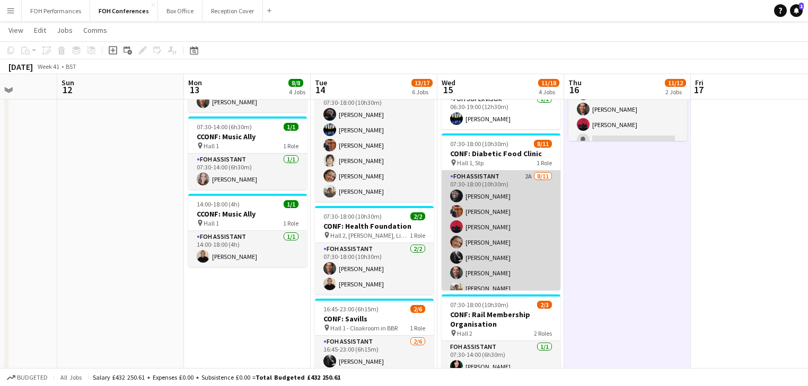
click at [489, 233] on app-card-role "FOH Assistant 2A [DATE] 07:30-18:00 (10h30m) [PERSON_NAME] [PERSON_NAME] [PERSO…" at bounding box center [500, 266] width 119 height 190
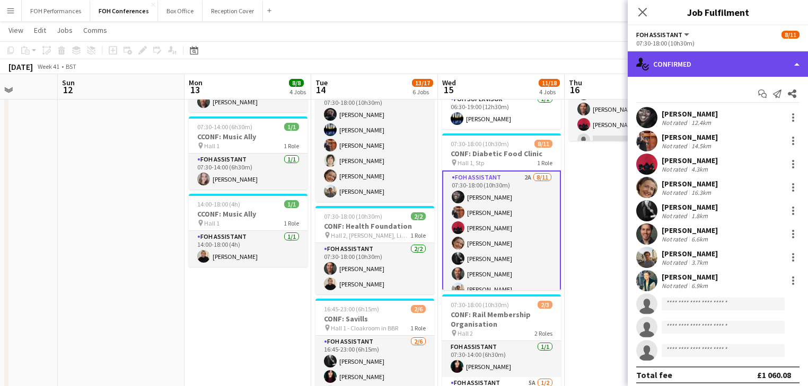
click at [721, 67] on div "single-neutral-actions-check-2 Confirmed" at bounding box center [717, 63] width 180 height 25
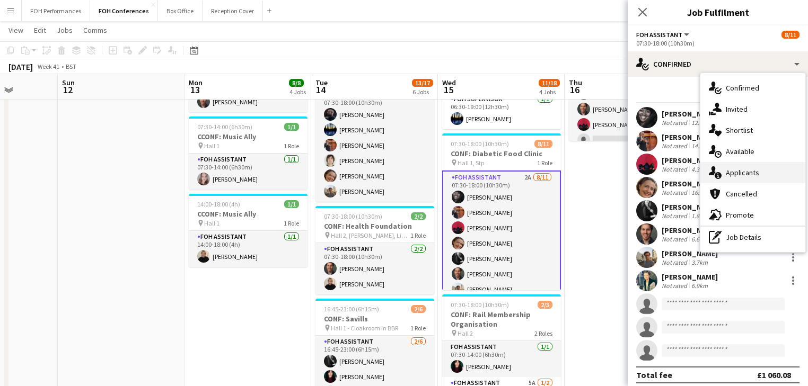
click at [745, 172] on span "Applicants" at bounding box center [741, 173] width 33 height 10
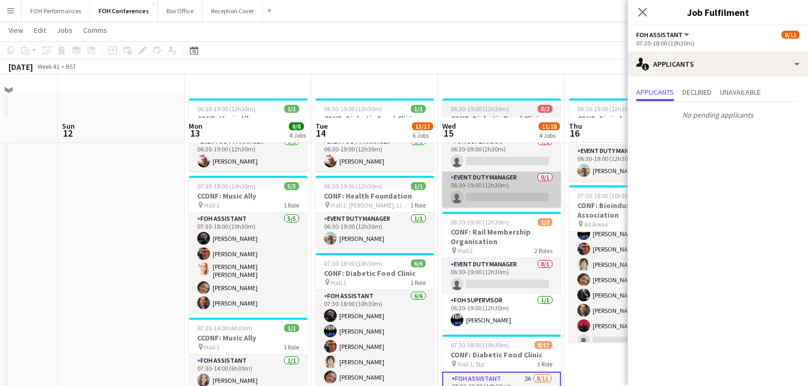
scroll to position [0, 0]
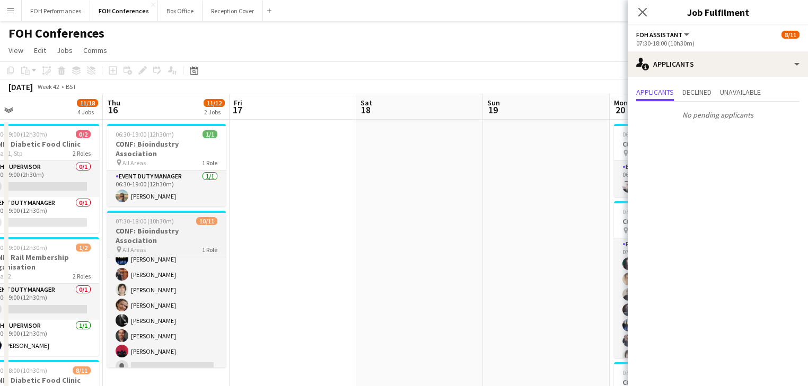
drag, startPoint x: 345, startPoint y: 215, endPoint x: 162, endPoint y: 220, distance: 182.9
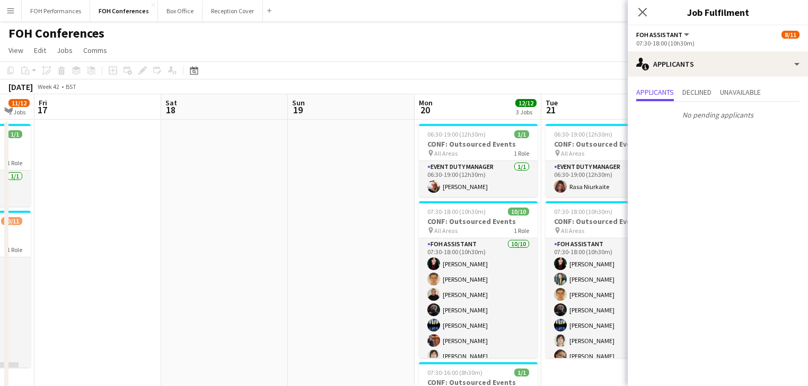
drag, startPoint x: 371, startPoint y: 246, endPoint x: 150, endPoint y: 217, distance: 222.4
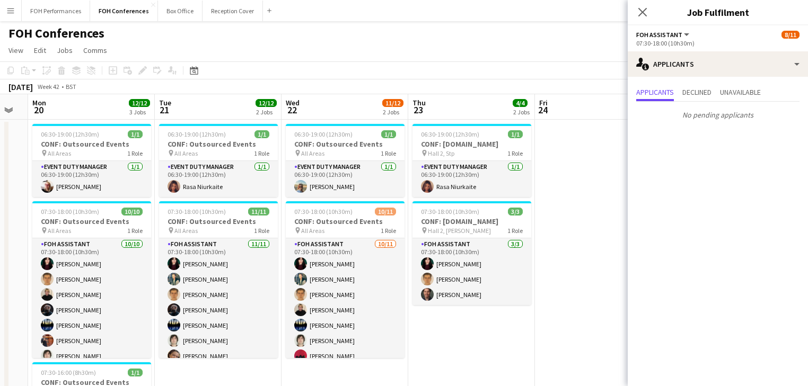
drag, startPoint x: 312, startPoint y: 234, endPoint x: 85, endPoint y: 205, distance: 228.7
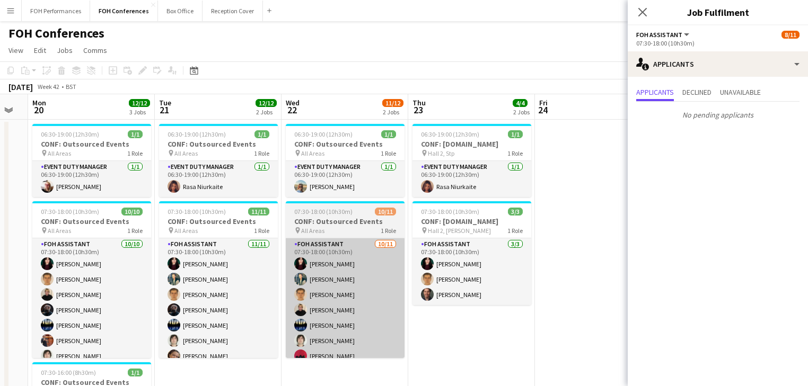
scroll to position [0, 380]
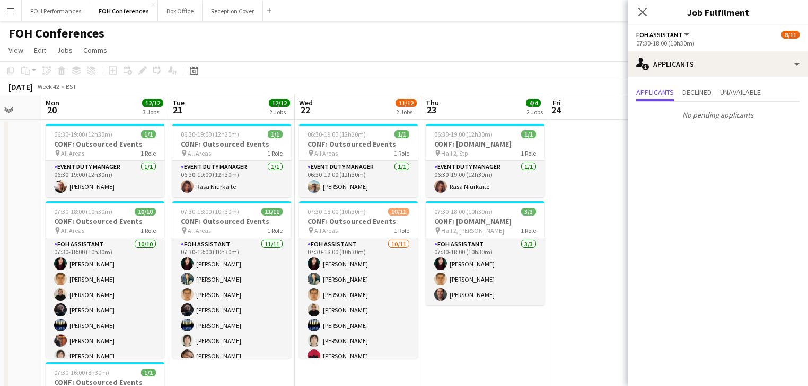
drag, startPoint x: 485, startPoint y: 212, endPoint x: 396, endPoint y: 205, distance: 89.9
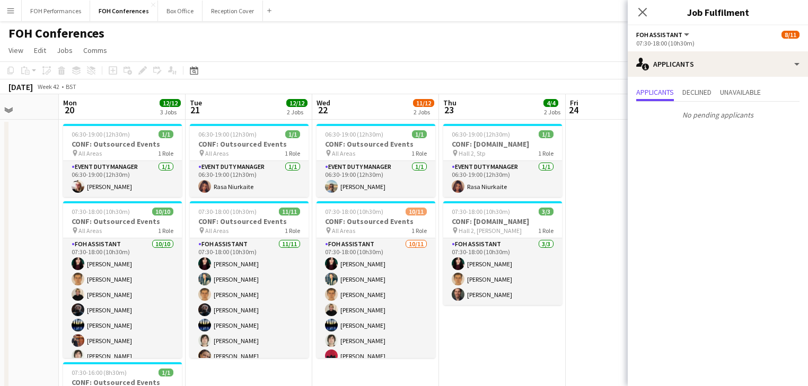
drag, startPoint x: 581, startPoint y: 218, endPoint x: 612, endPoint y: 288, distance: 77.1
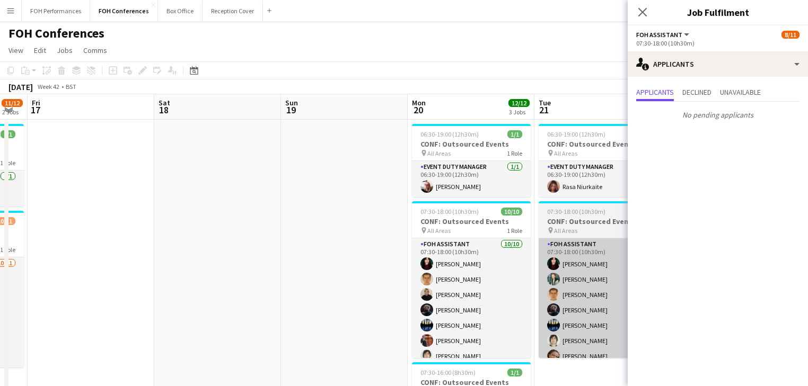
drag, startPoint x: 270, startPoint y: 321, endPoint x: 563, endPoint y: 295, distance: 293.7
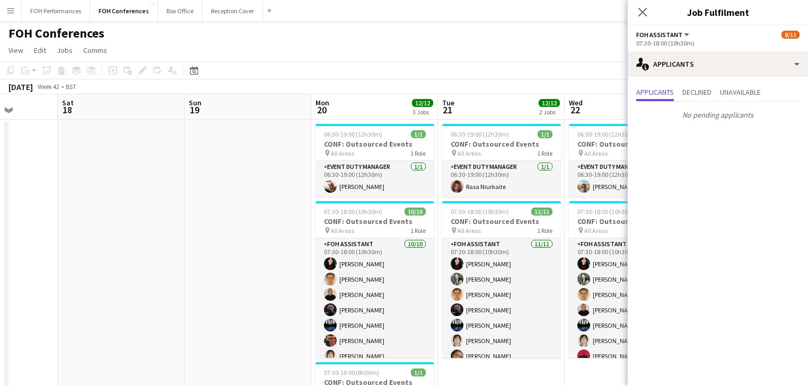
drag, startPoint x: 335, startPoint y: 295, endPoint x: 719, endPoint y: 295, distance: 383.6
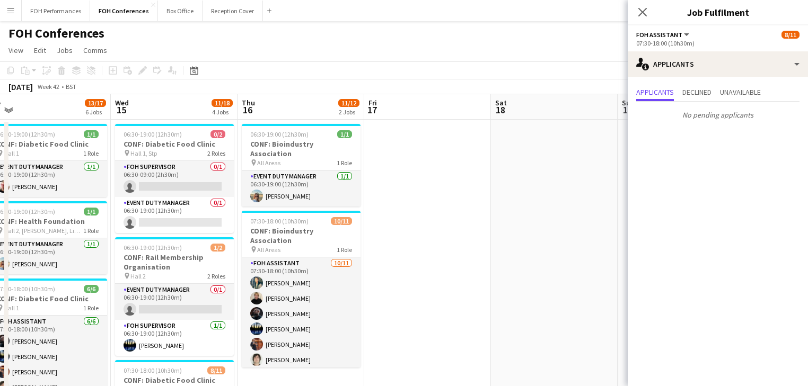
drag, startPoint x: 473, startPoint y: 300, endPoint x: 801, endPoint y: 297, distance: 328.0
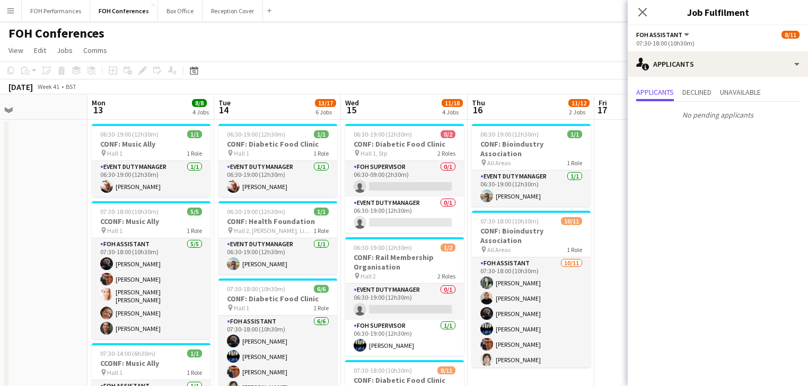
drag, startPoint x: 341, startPoint y: 297, endPoint x: 578, endPoint y: 294, distance: 236.4
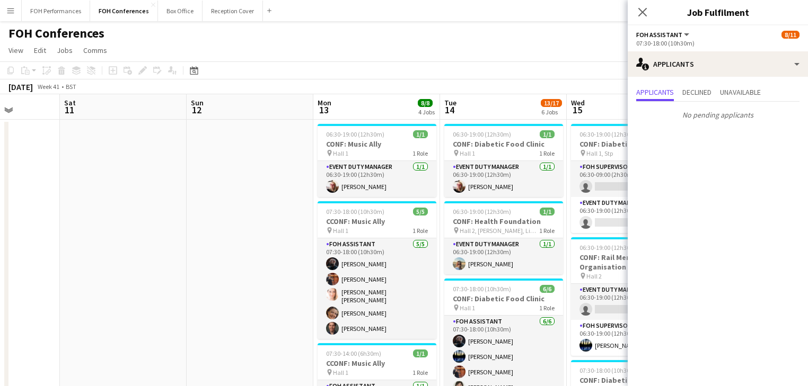
drag, startPoint x: 460, startPoint y: 256, endPoint x: 479, endPoint y: 256, distance: 19.1
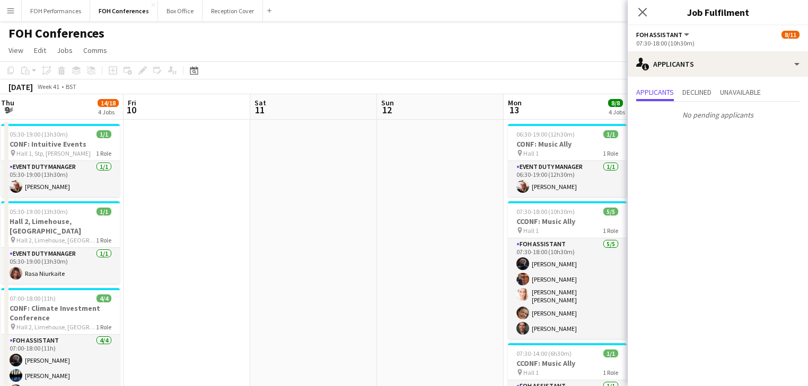
drag, startPoint x: 453, startPoint y: 248, endPoint x: 662, endPoint y: 249, distance: 208.8
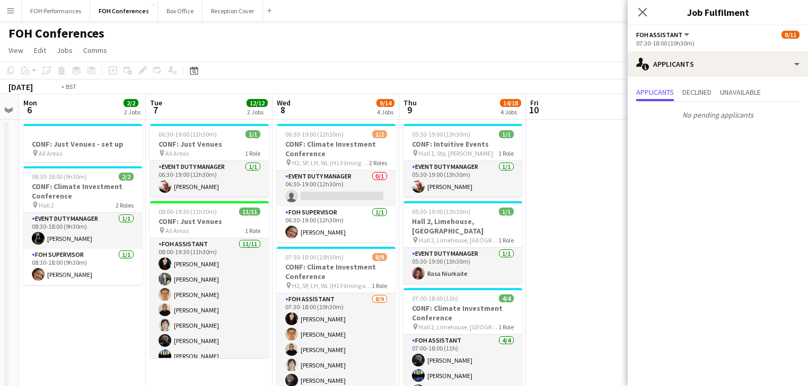
drag, startPoint x: 504, startPoint y: 244, endPoint x: 545, endPoint y: 239, distance: 40.6
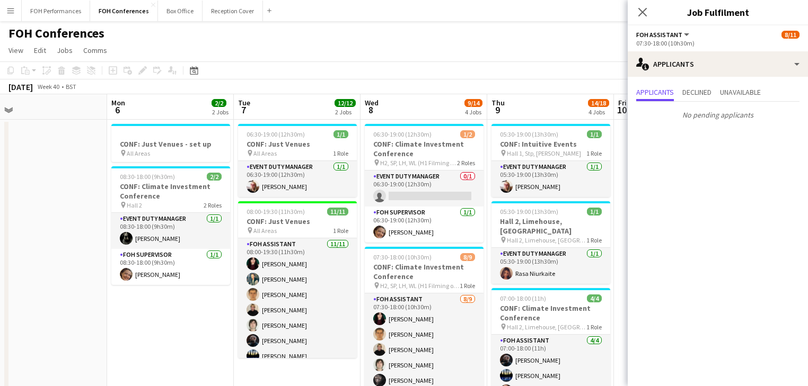
scroll to position [0, 425]
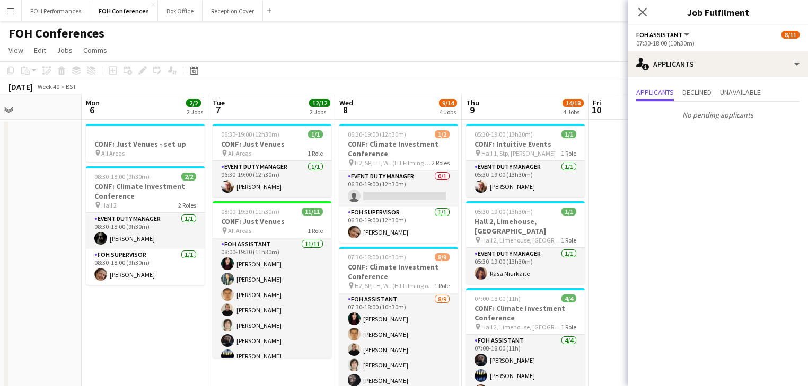
drag, startPoint x: 260, startPoint y: 233, endPoint x: 326, endPoint y: 228, distance: 66.9
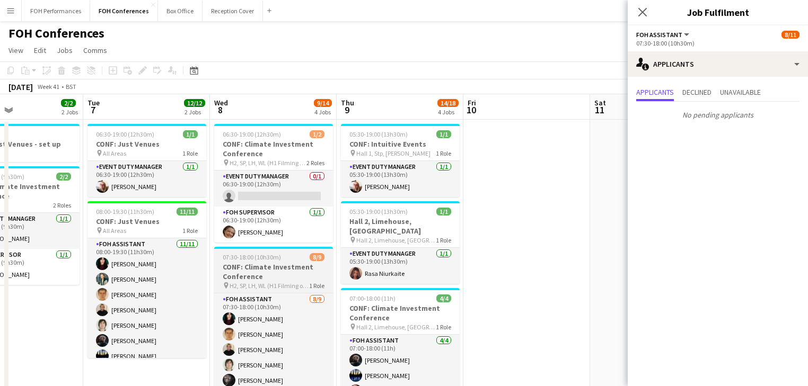
scroll to position [0, 305]
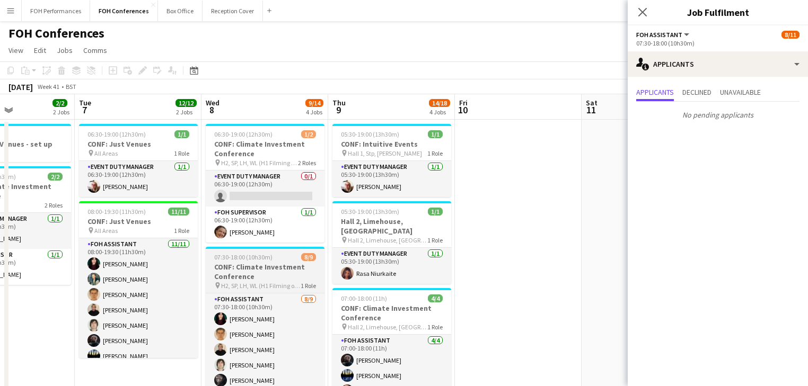
drag, startPoint x: 390, startPoint y: 283, endPoint x: 289, endPoint y: 277, distance: 101.4
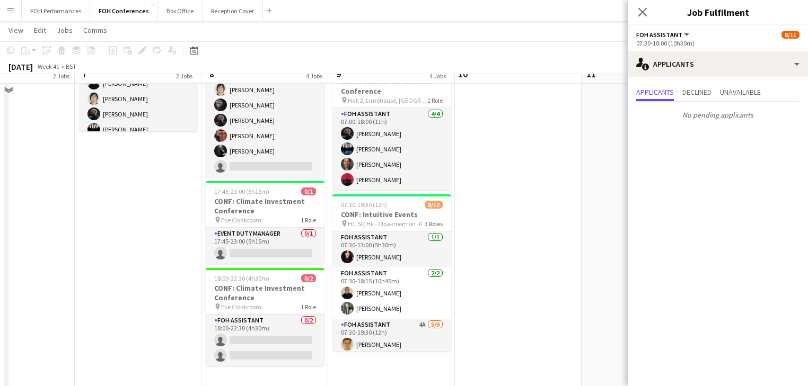
scroll to position [0, 0]
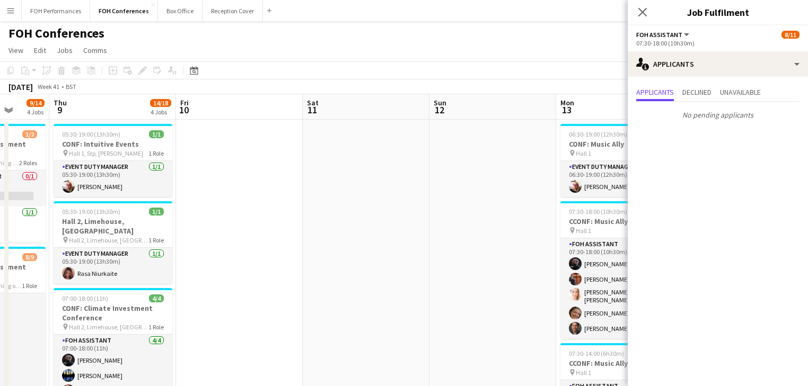
drag, startPoint x: 542, startPoint y: 228, endPoint x: 263, endPoint y: 230, distance: 278.7
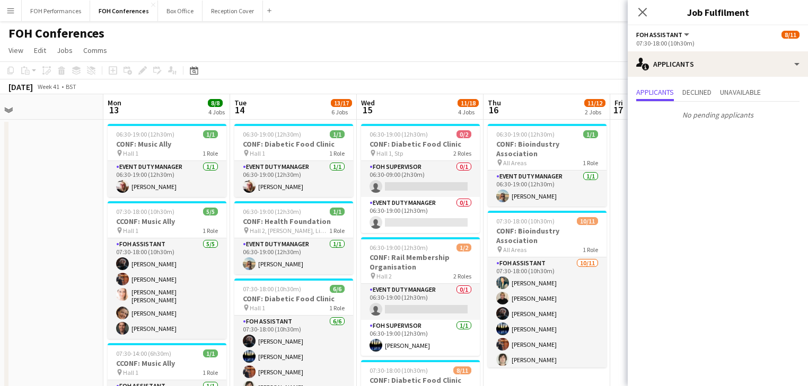
drag, startPoint x: 367, startPoint y: 225, endPoint x: -78, endPoint y: 197, distance: 446.0
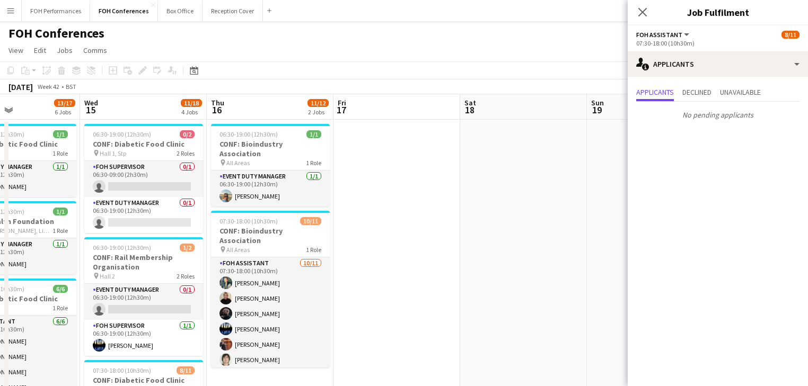
drag, startPoint x: 432, startPoint y: 260, endPoint x: 155, endPoint y: 262, distance: 277.1
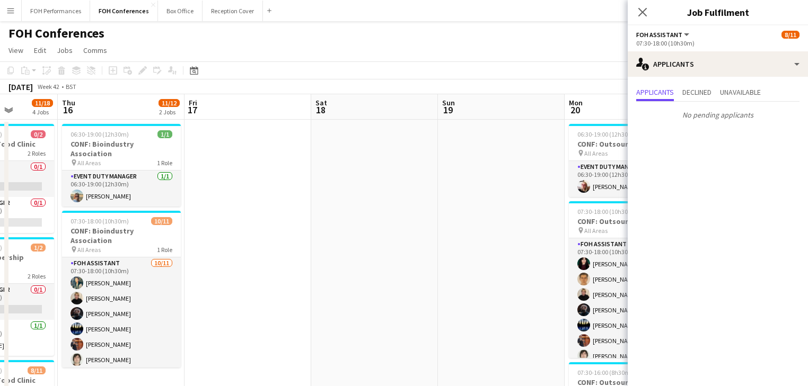
drag, startPoint x: 398, startPoint y: 276, endPoint x: 250, endPoint y: 264, distance: 149.4
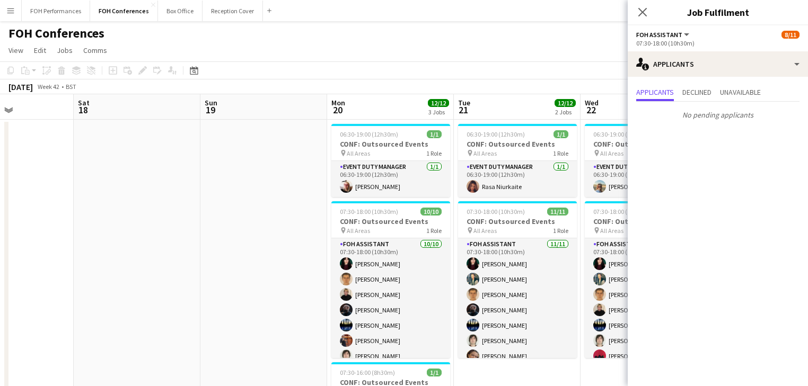
scroll to position [0, 449]
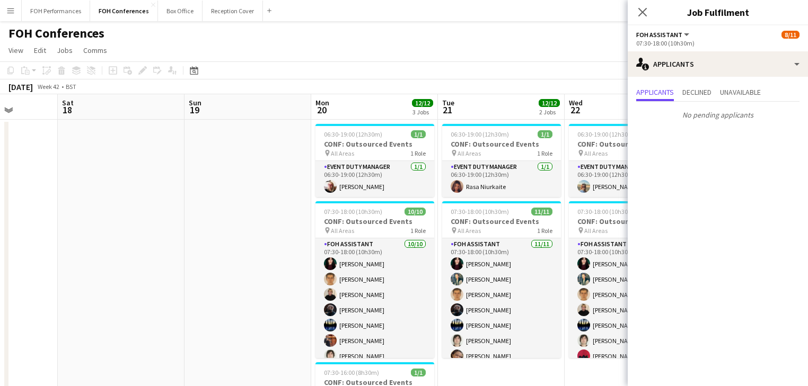
drag, startPoint x: 471, startPoint y: 255, endPoint x: 217, endPoint y: 234, distance: 254.2
click at [644, 14] on icon at bounding box center [642, 12] width 10 height 10
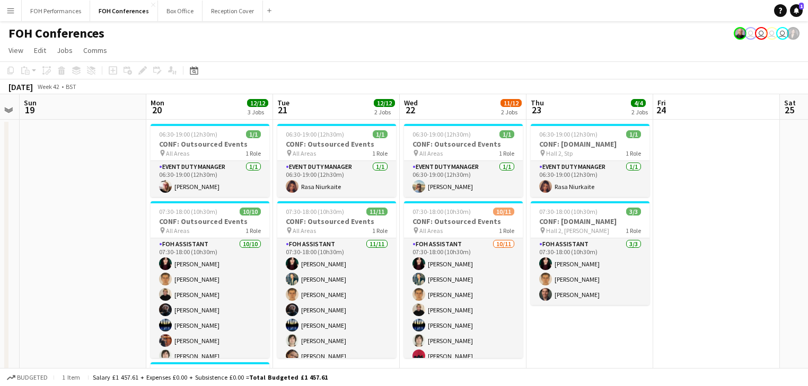
drag, startPoint x: 498, startPoint y: 190, endPoint x: 330, endPoint y: 191, distance: 167.4
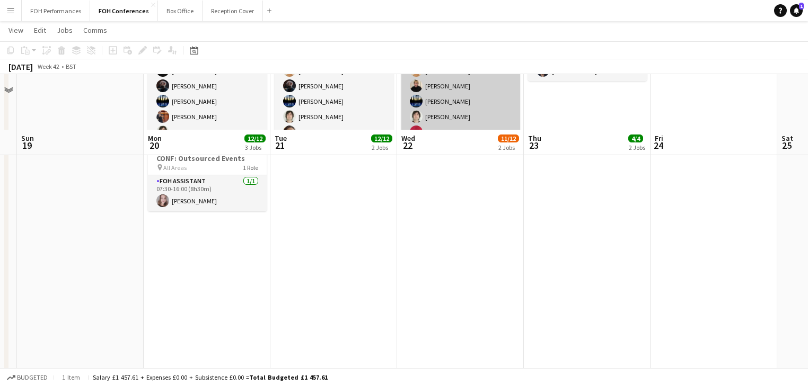
scroll to position [0, 0]
